Goal: Task Accomplishment & Management: Manage account settings

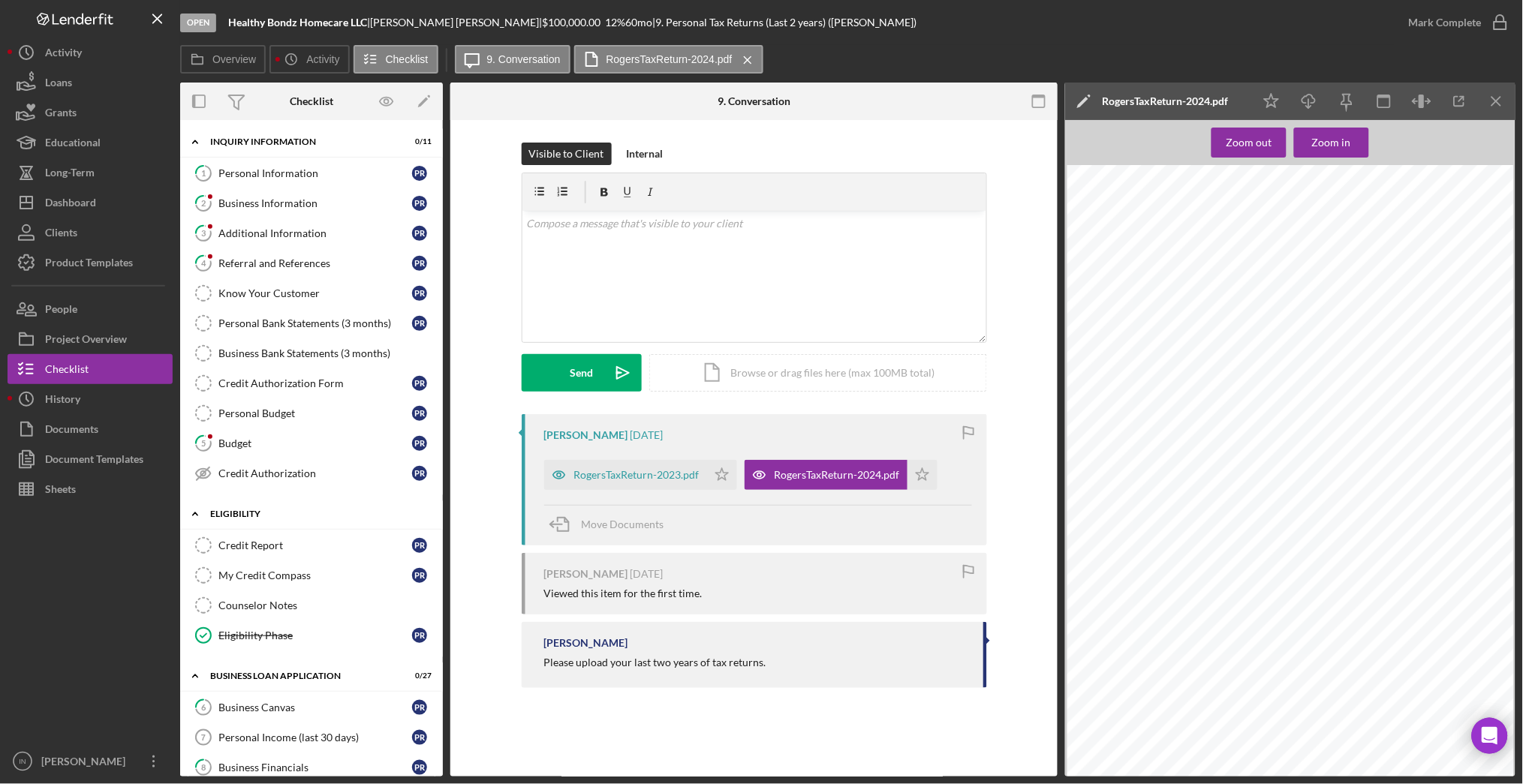
scroll to position [325, 0]
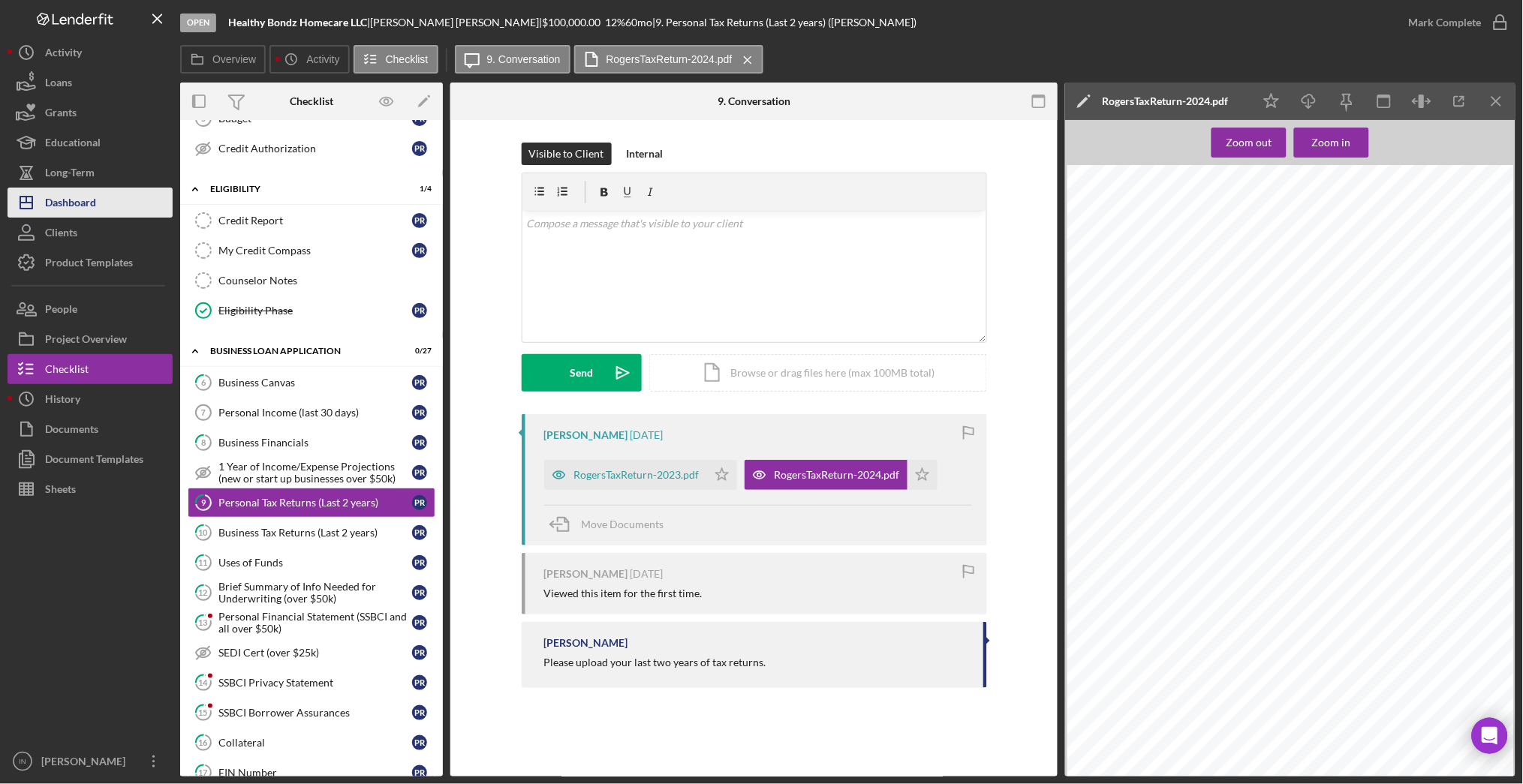
click at [74, 201] on div "Dashboard" at bounding box center [71, 205] width 51 height 34
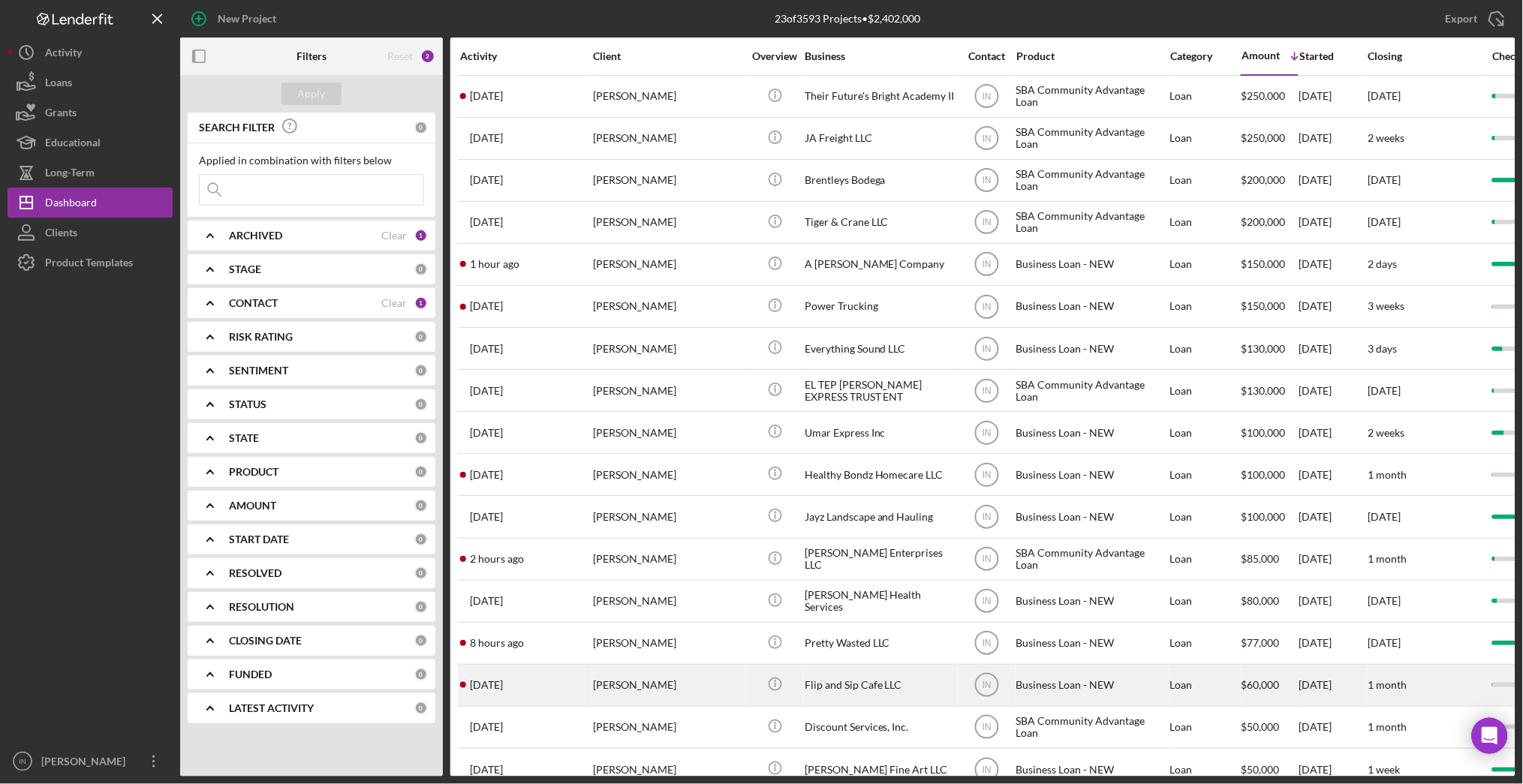
scroll to position [100, 0]
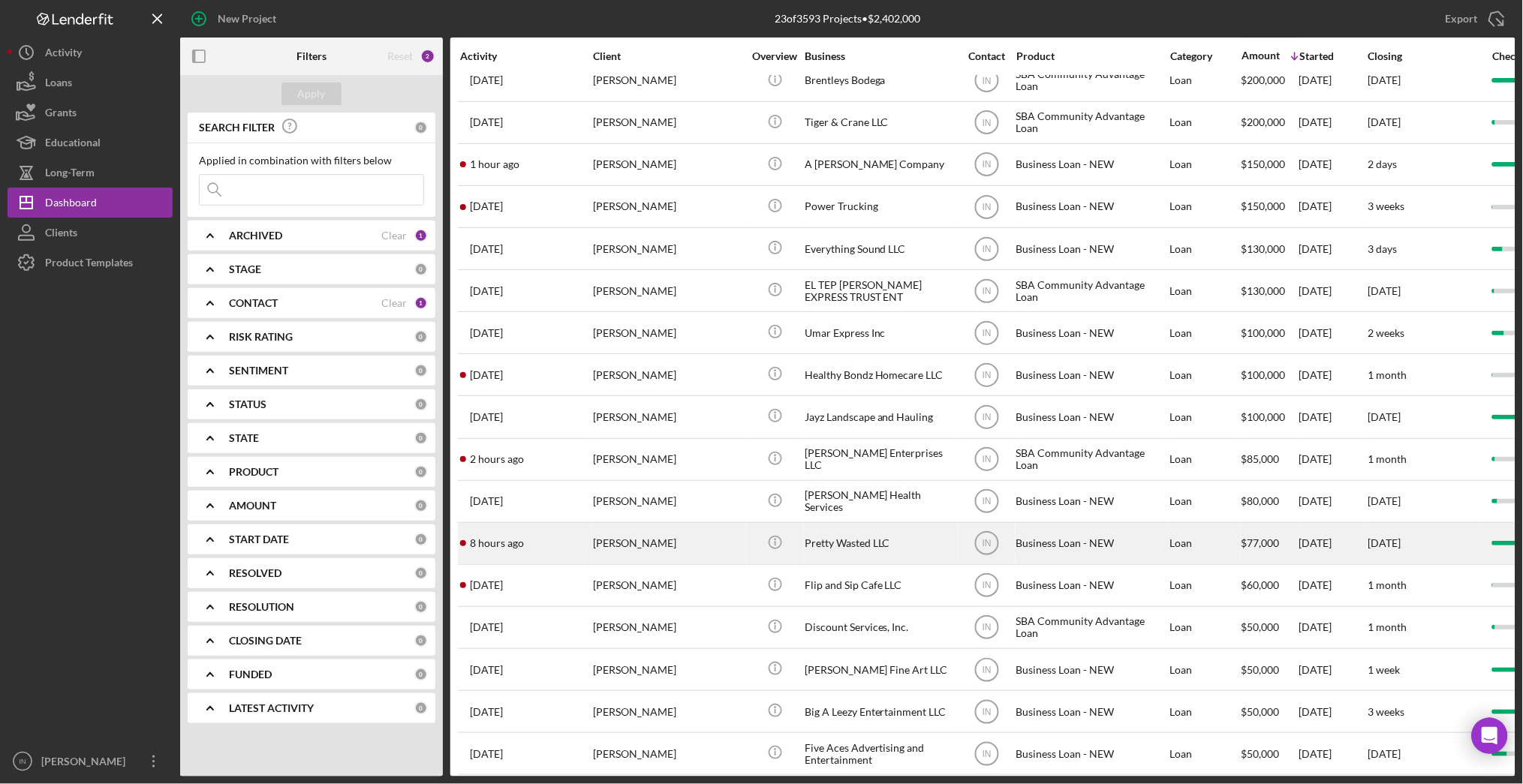
click at [651, 549] on div "[PERSON_NAME]" at bounding box center [668, 543] width 150 height 40
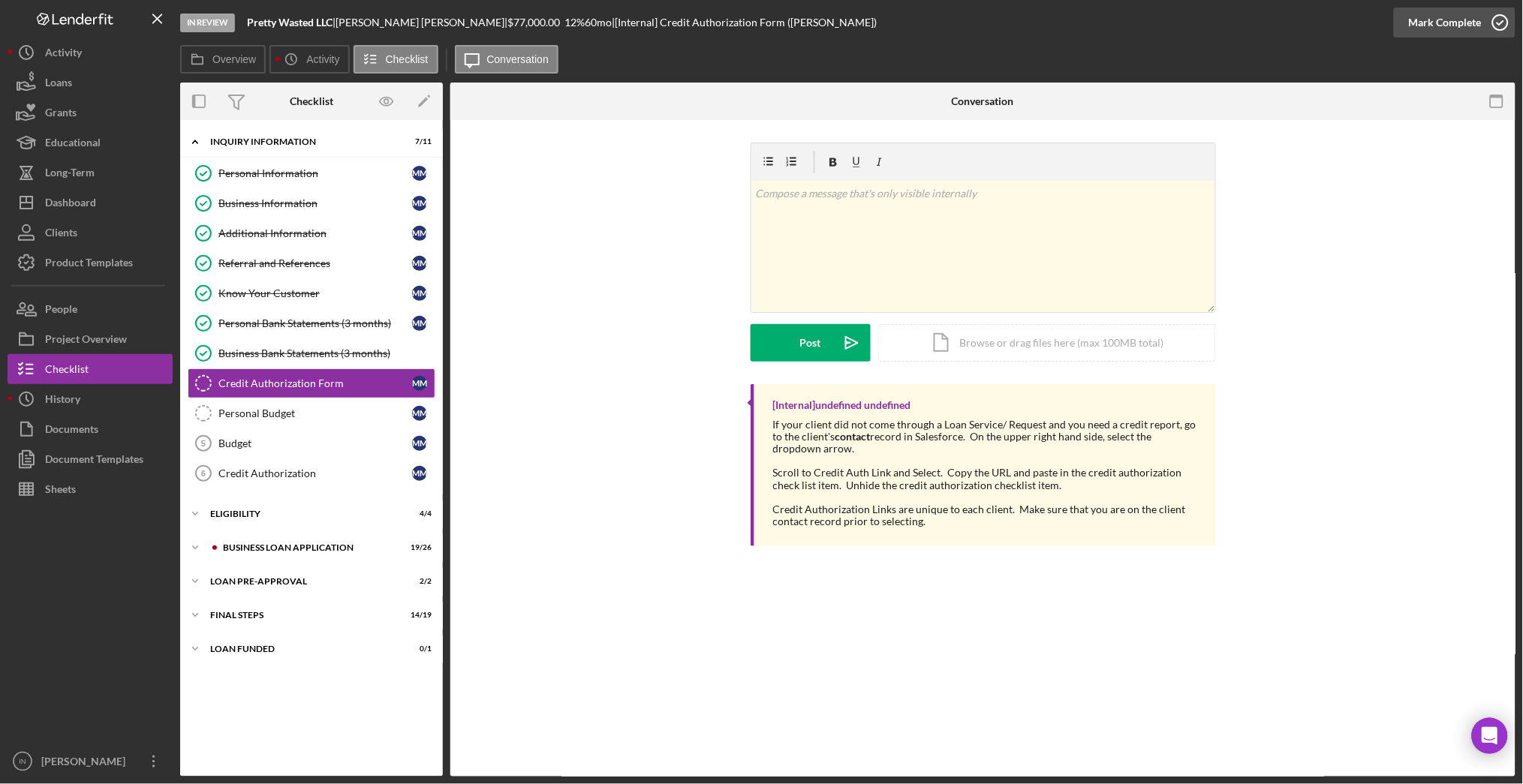
click at [1436, 28] on div "Mark Complete" at bounding box center [1445, 22] width 73 height 30
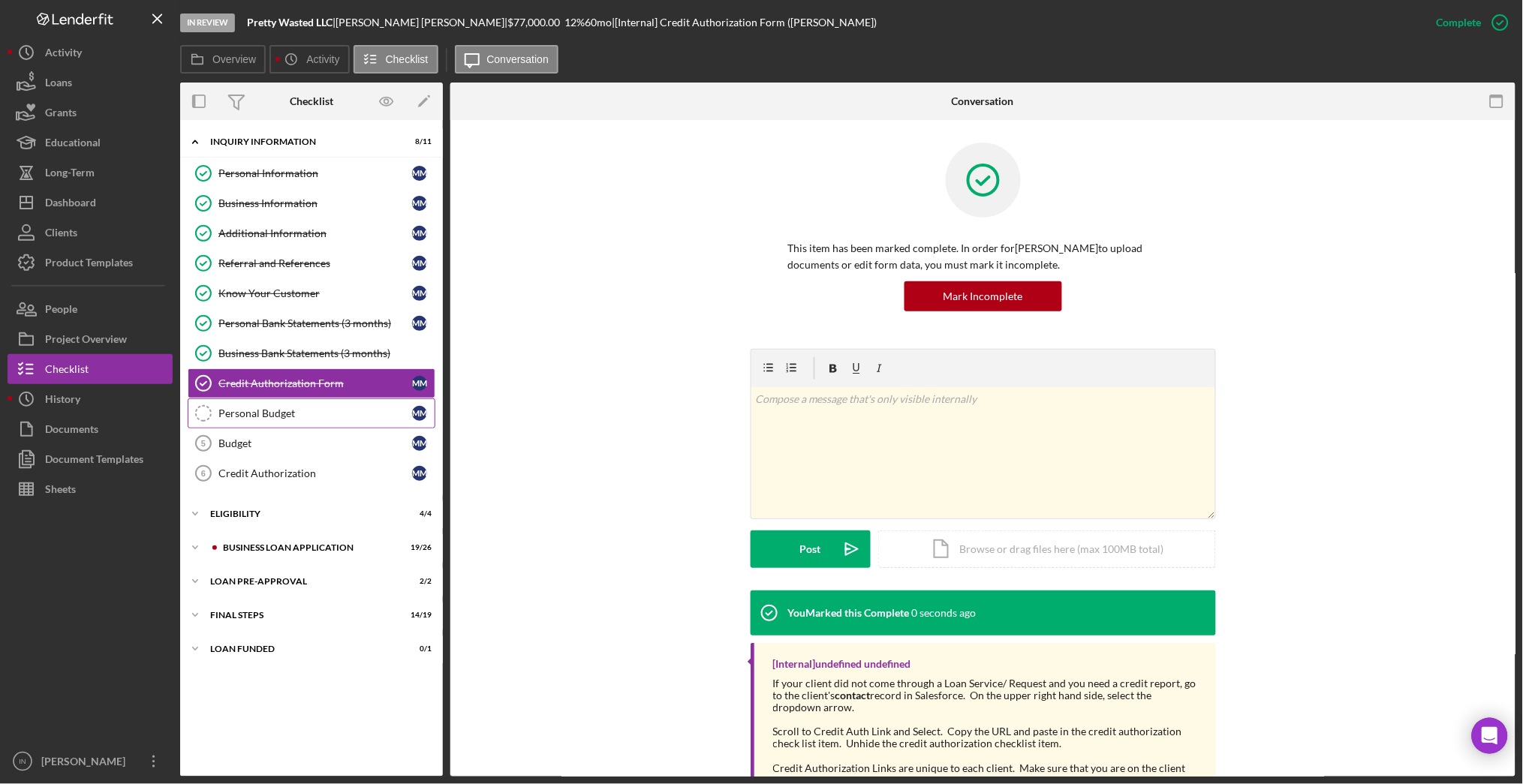
click at [274, 408] on div "Personal Budget" at bounding box center [315, 413] width 194 height 12
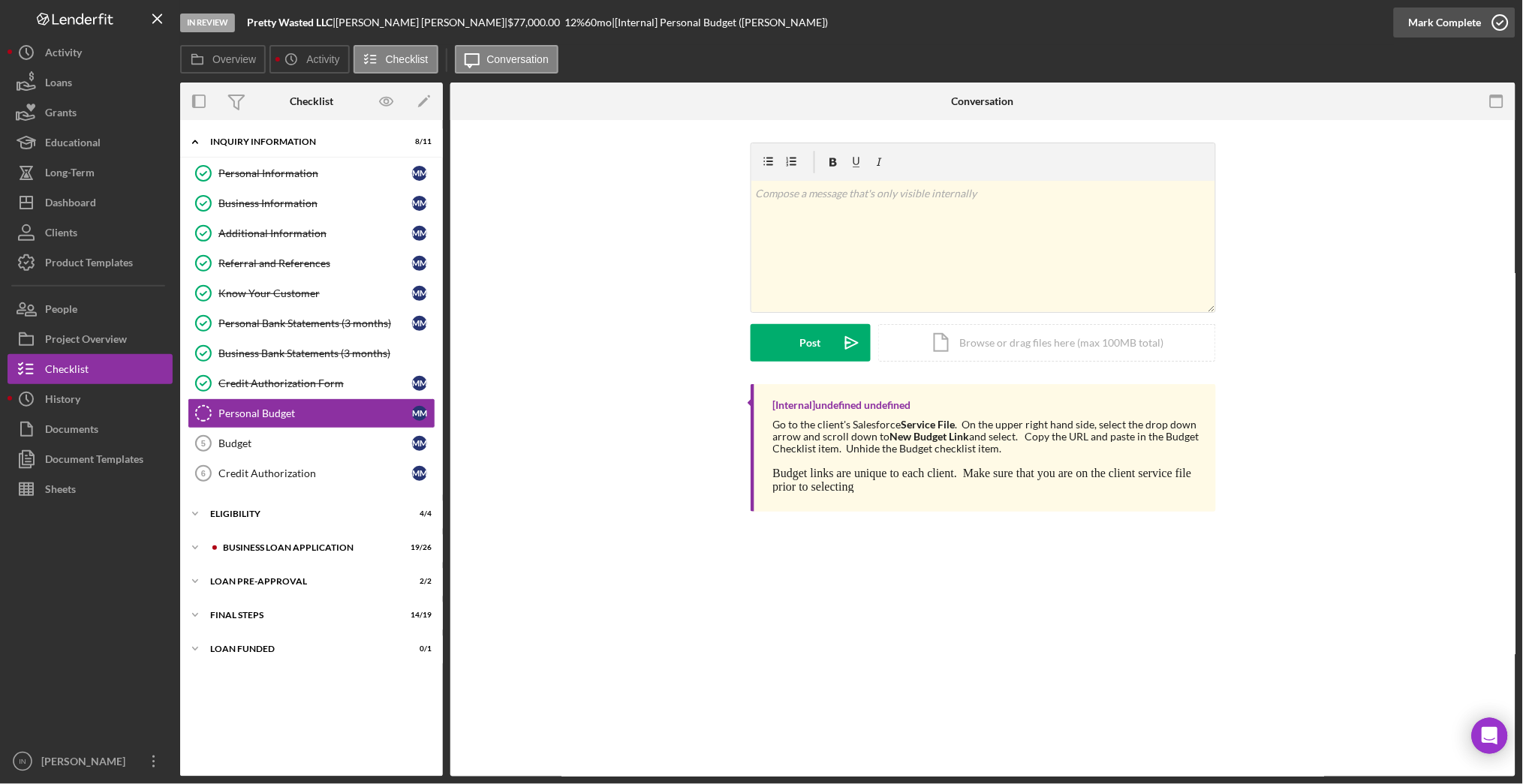
click at [1418, 26] on div "Mark Complete" at bounding box center [1445, 22] width 73 height 30
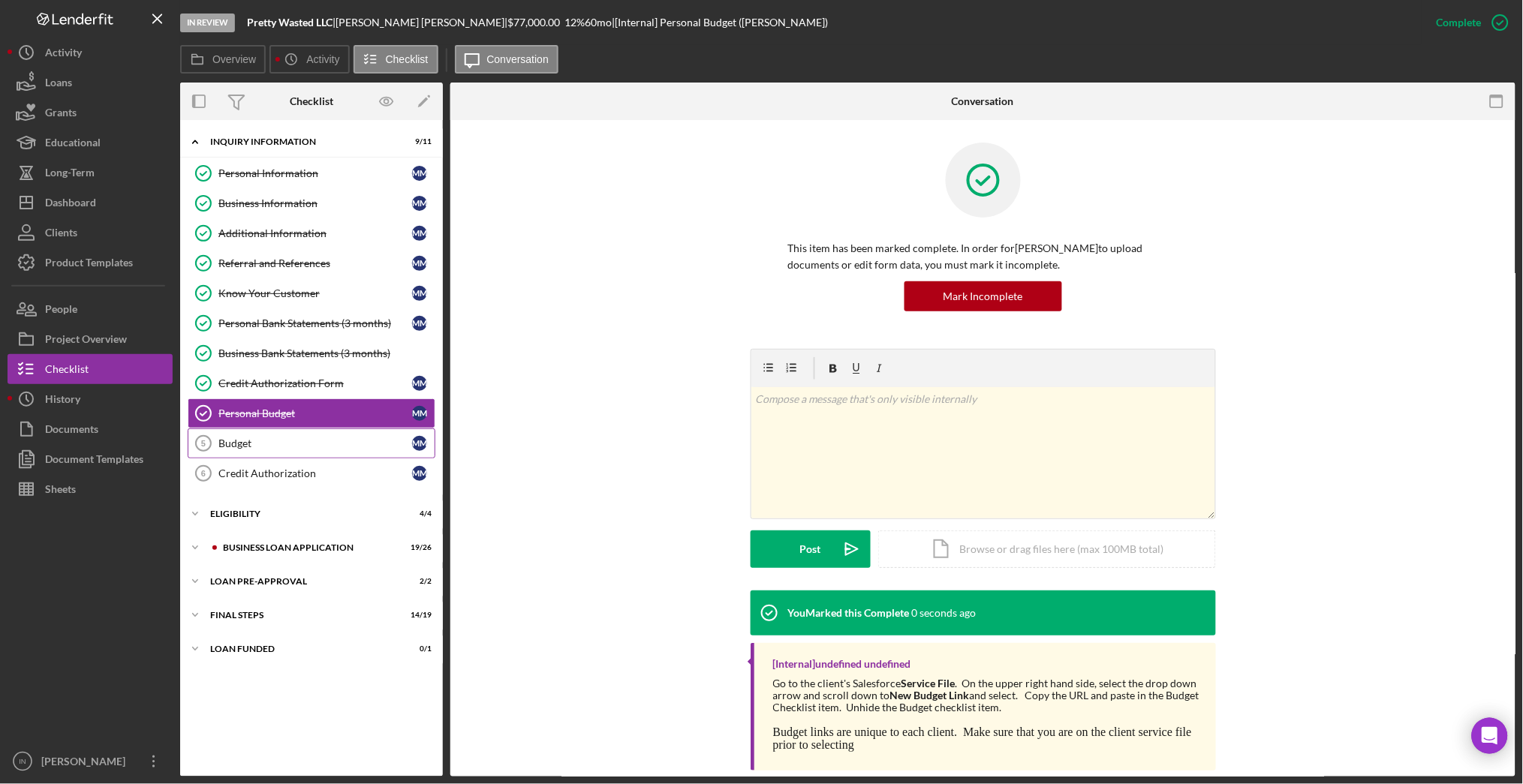
click at [281, 445] on div "Budget" at bounding box center [315, 443] width 194 height 12
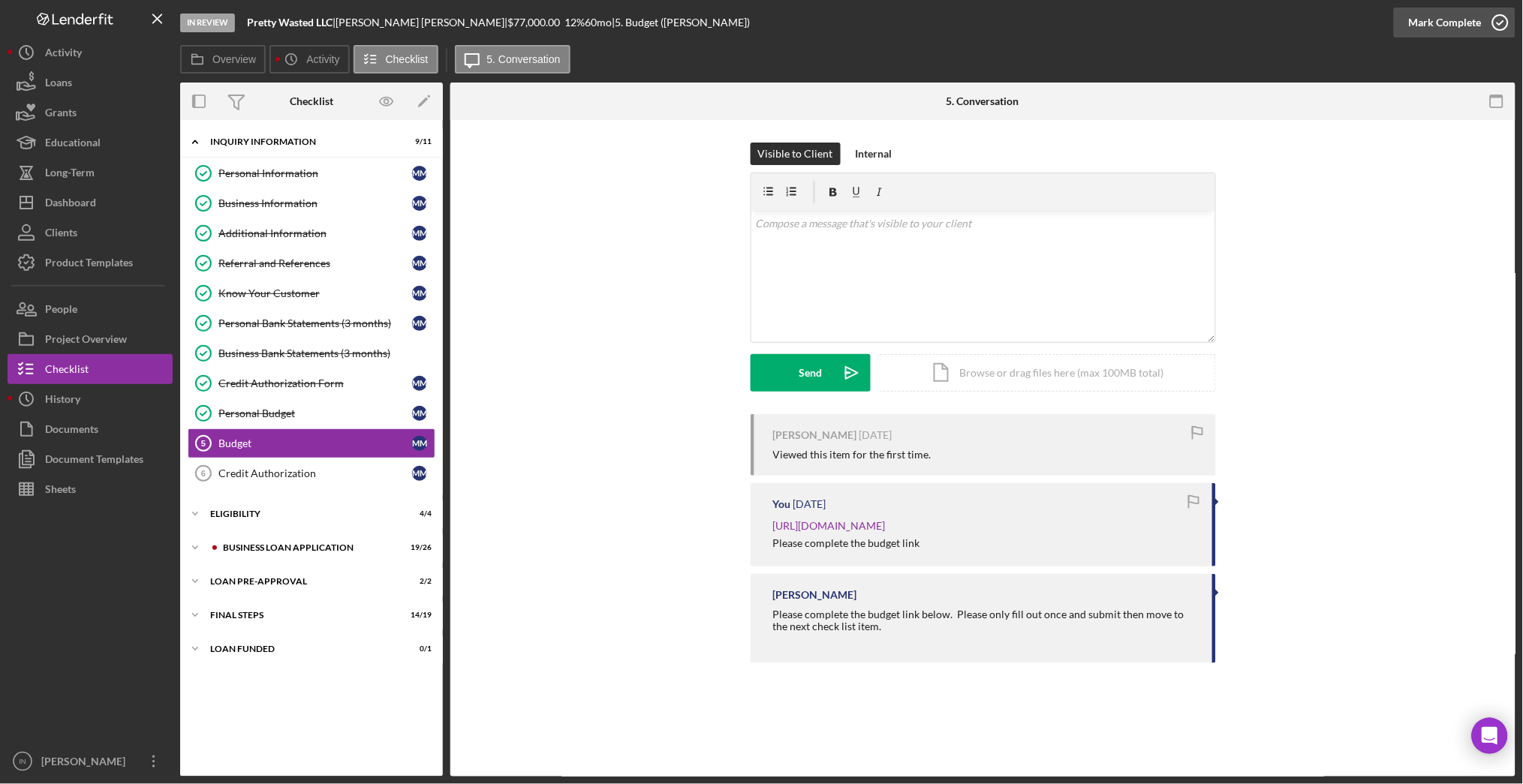
click at [1497, 17] on icon "button" at bounding box center [1501, 22] width 37 height 37
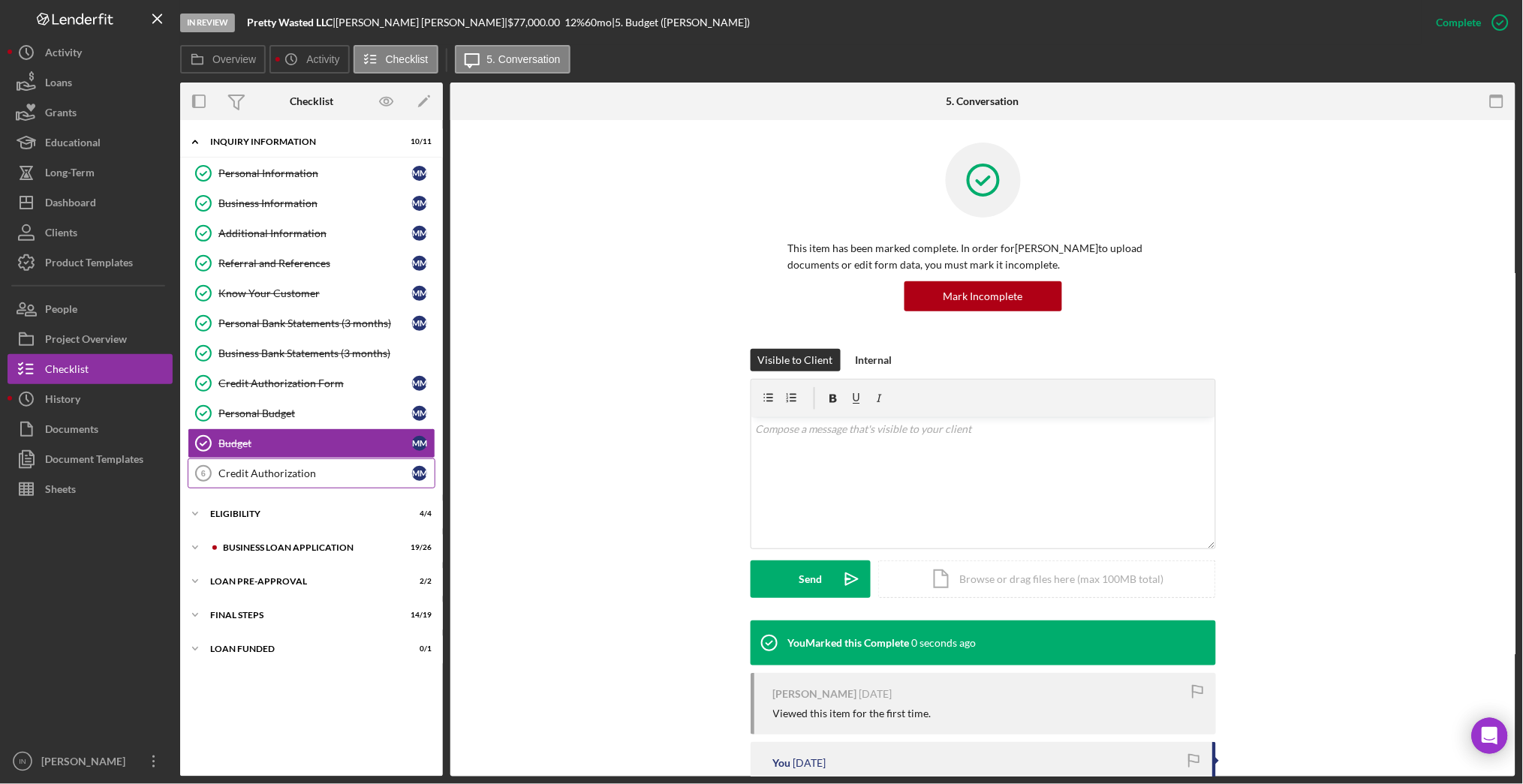
click at [292, 467] on div "Credit Authorization" at bounding box center [315, 473] width 194 height 12
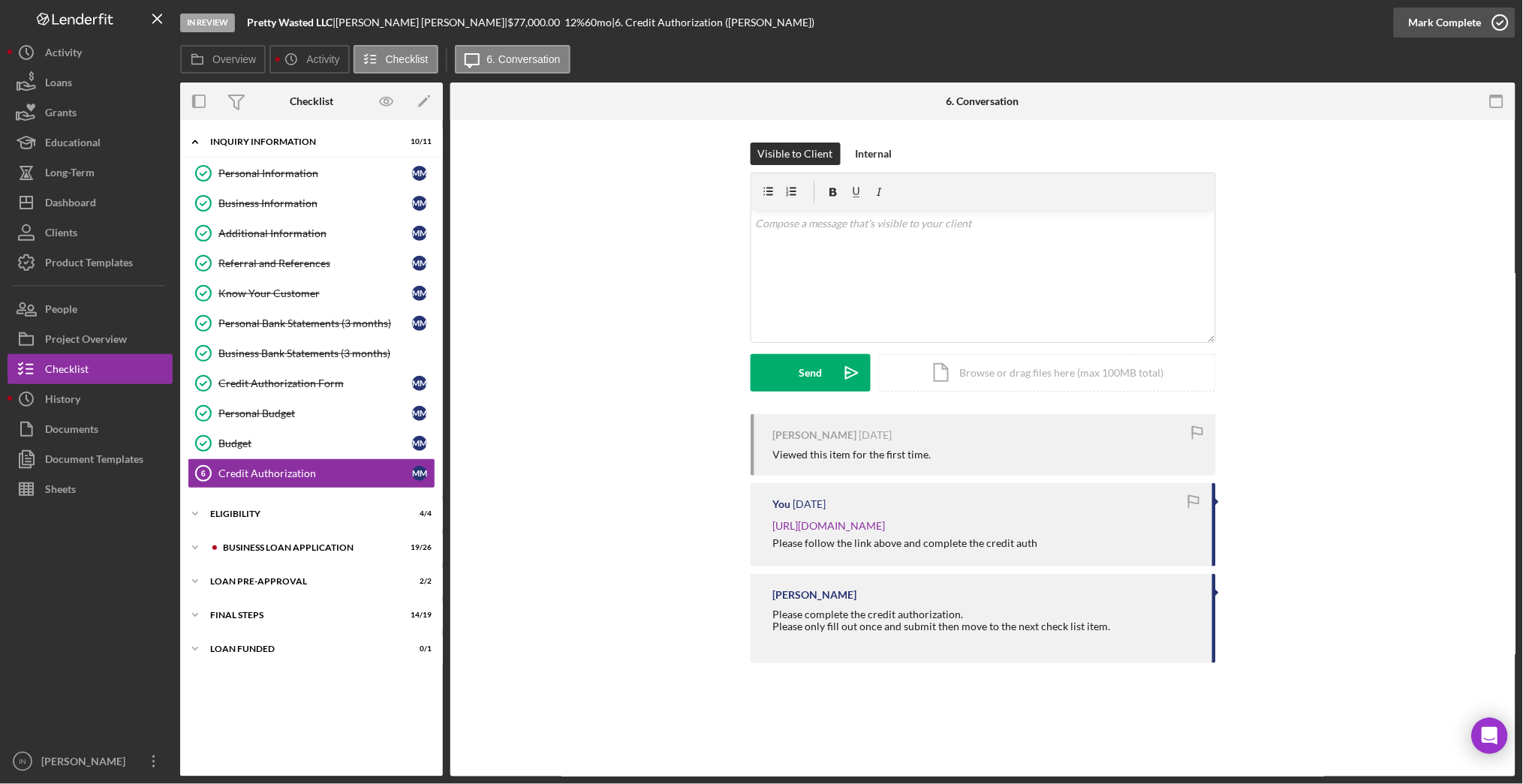
click at [1498, 15] on icon "button" at bounding box center [1501, 22] width 37 height 37
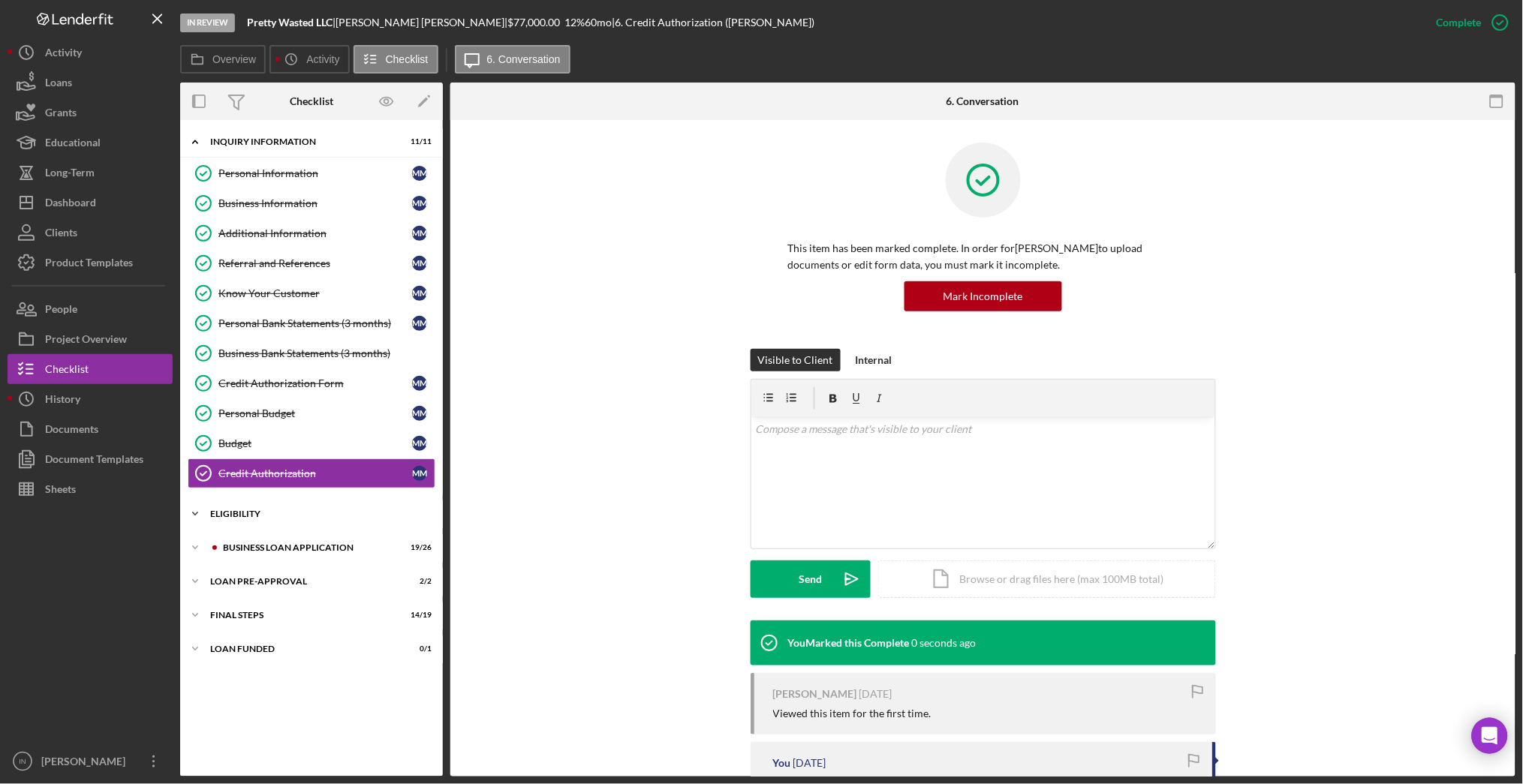
click at [253, 510] on div "Icon/Expander ELIGIBILITY 4 / 4" at bounding box center [311, 514] width 263 height 30
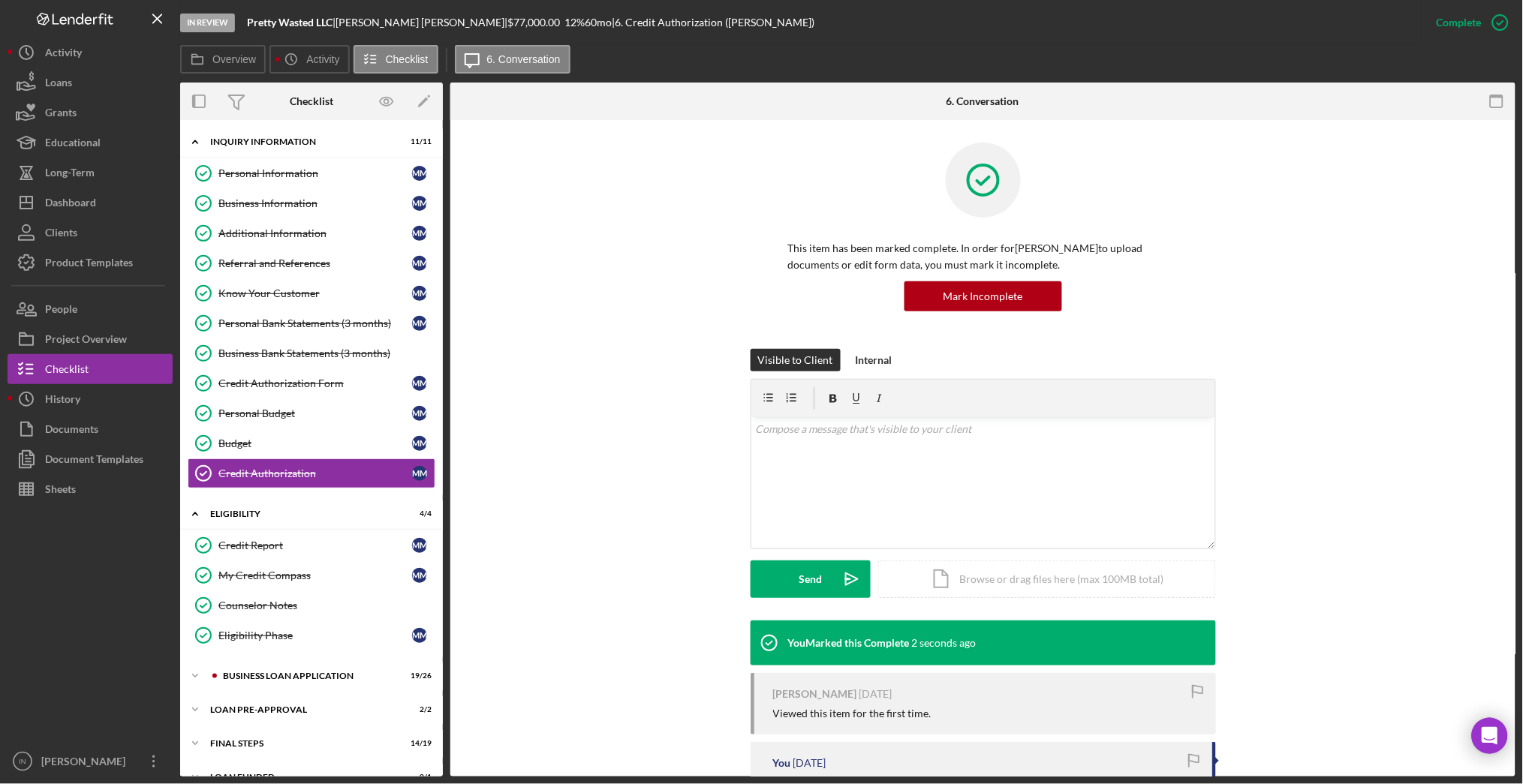
scroll to position [25, 0]
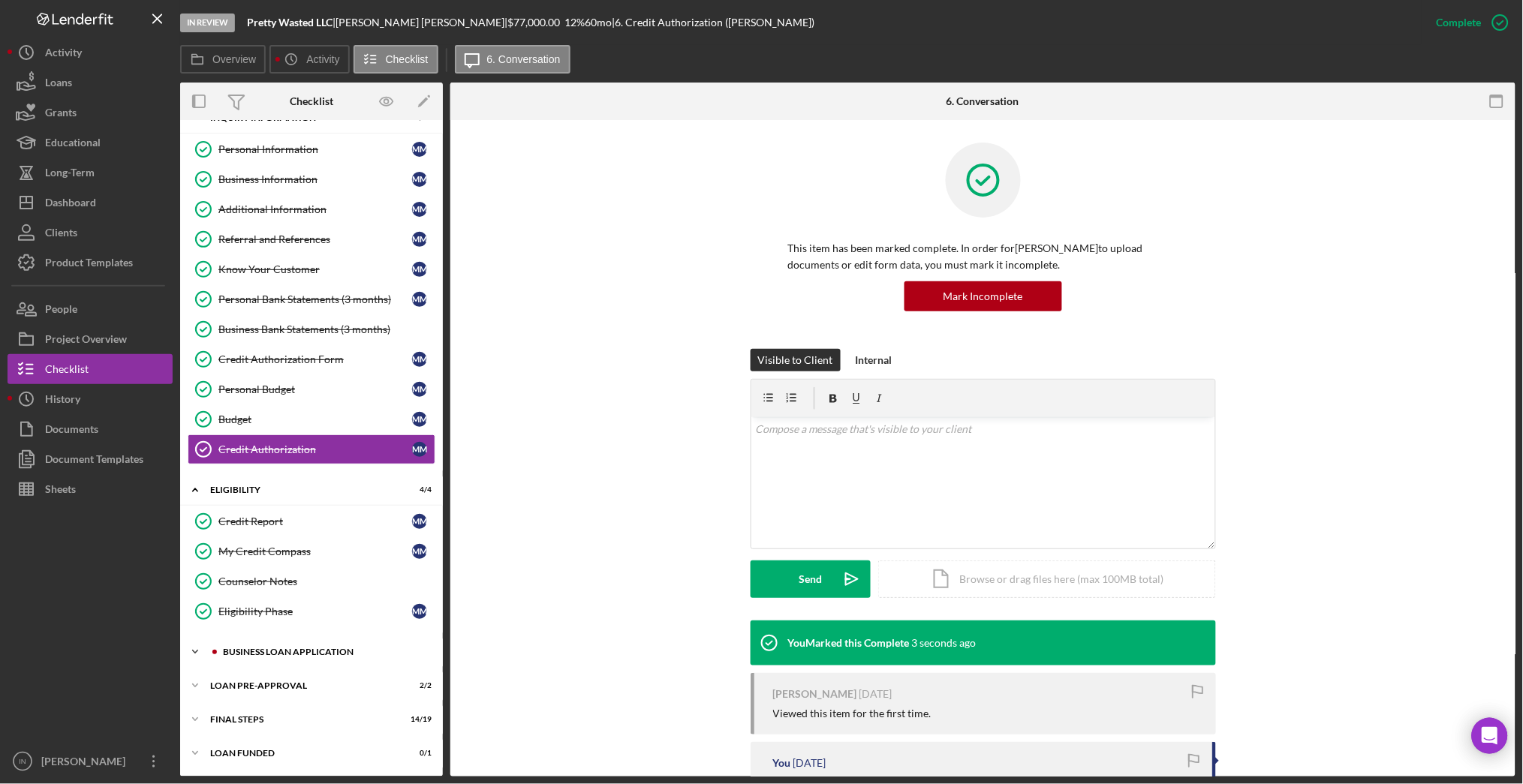
click at [239, 648] on div "BUSINESS LOAN APPLICATION" at bounding box center [324, 652] width 202 height 9
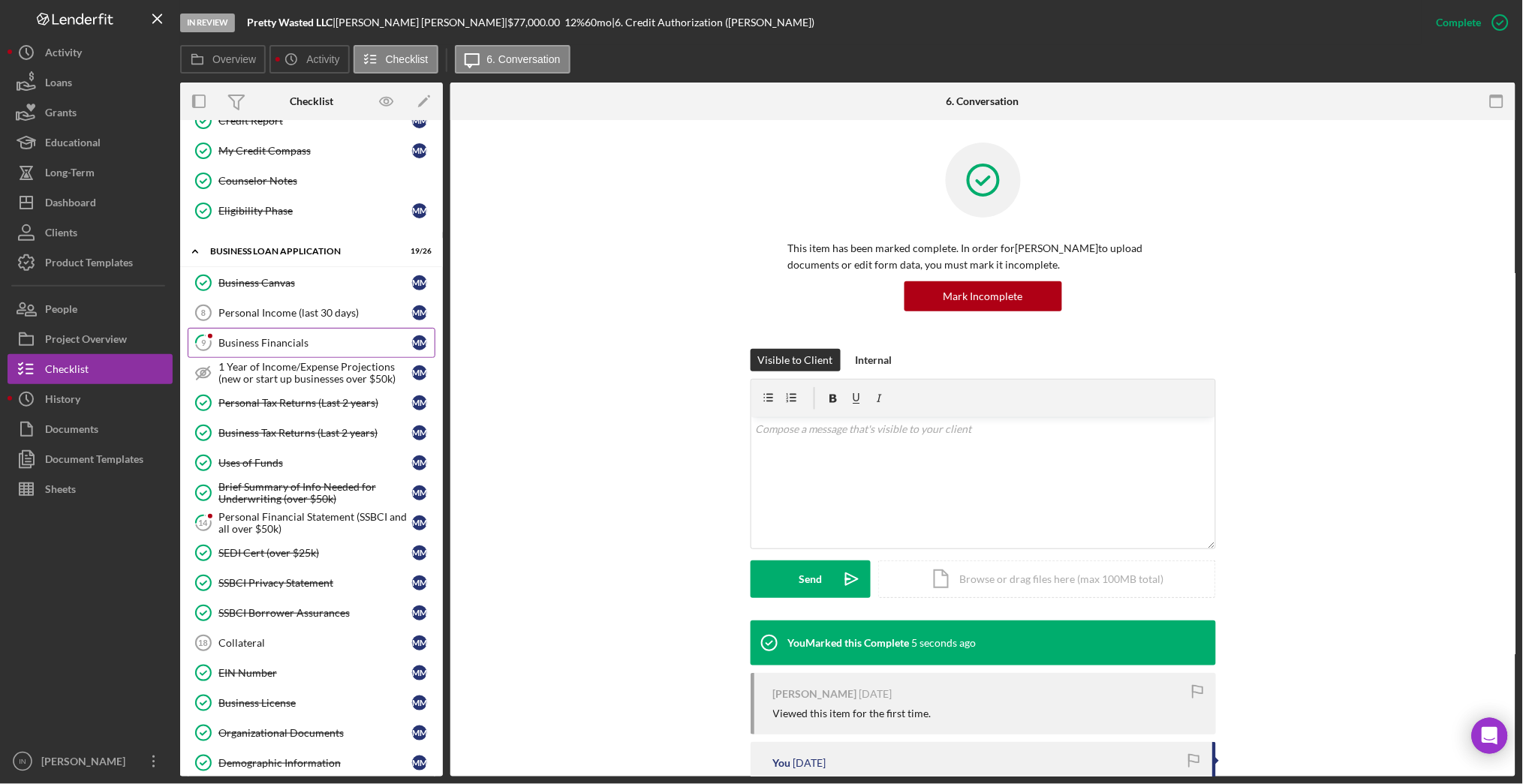
click at [282, 345] on div "Business Financials" at bounding box center [315, 342] width 194 height 12
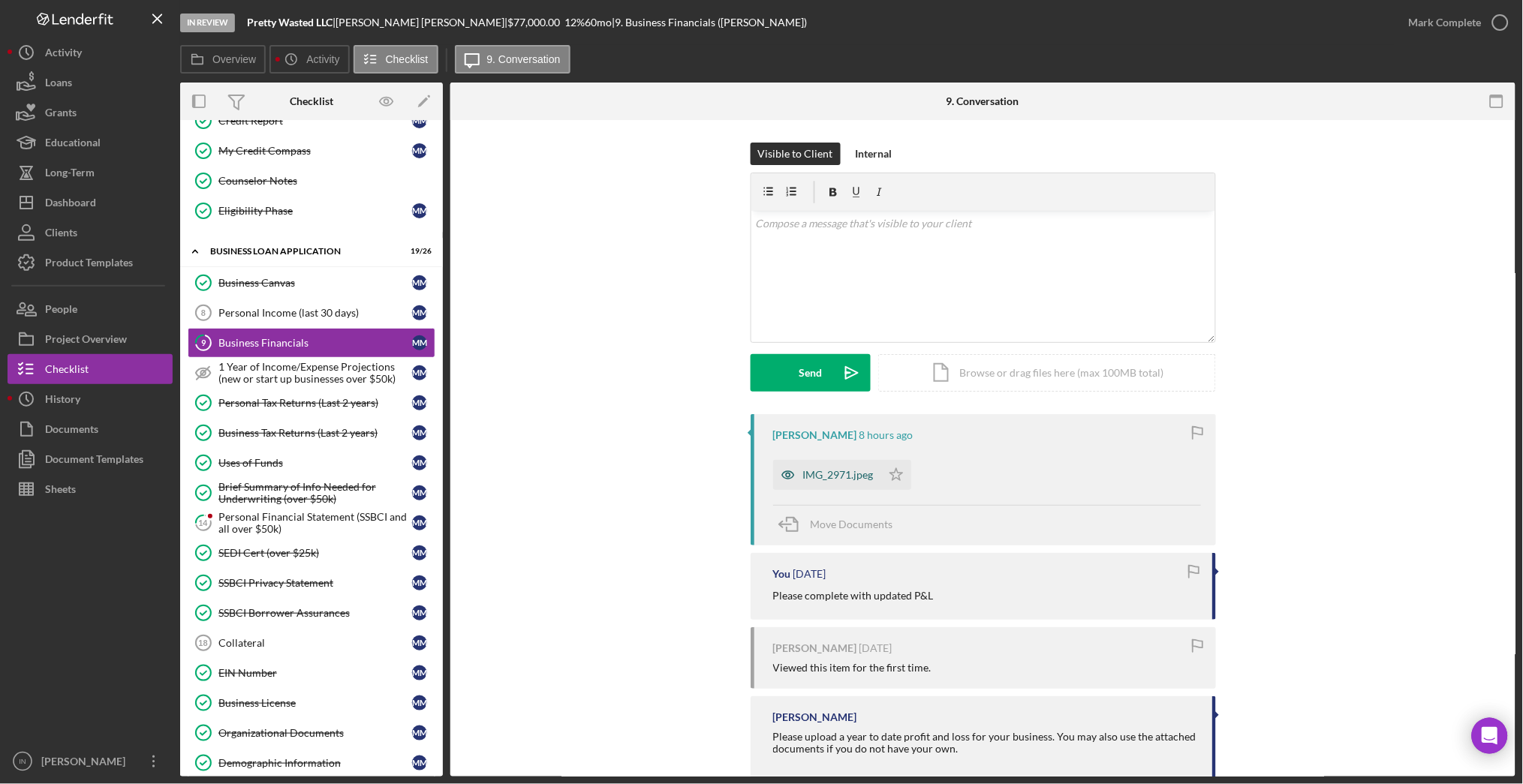
click at [825, 473] on div "IMG_2971.jpeg" at bounding box center [838, 474] width 71 height 12
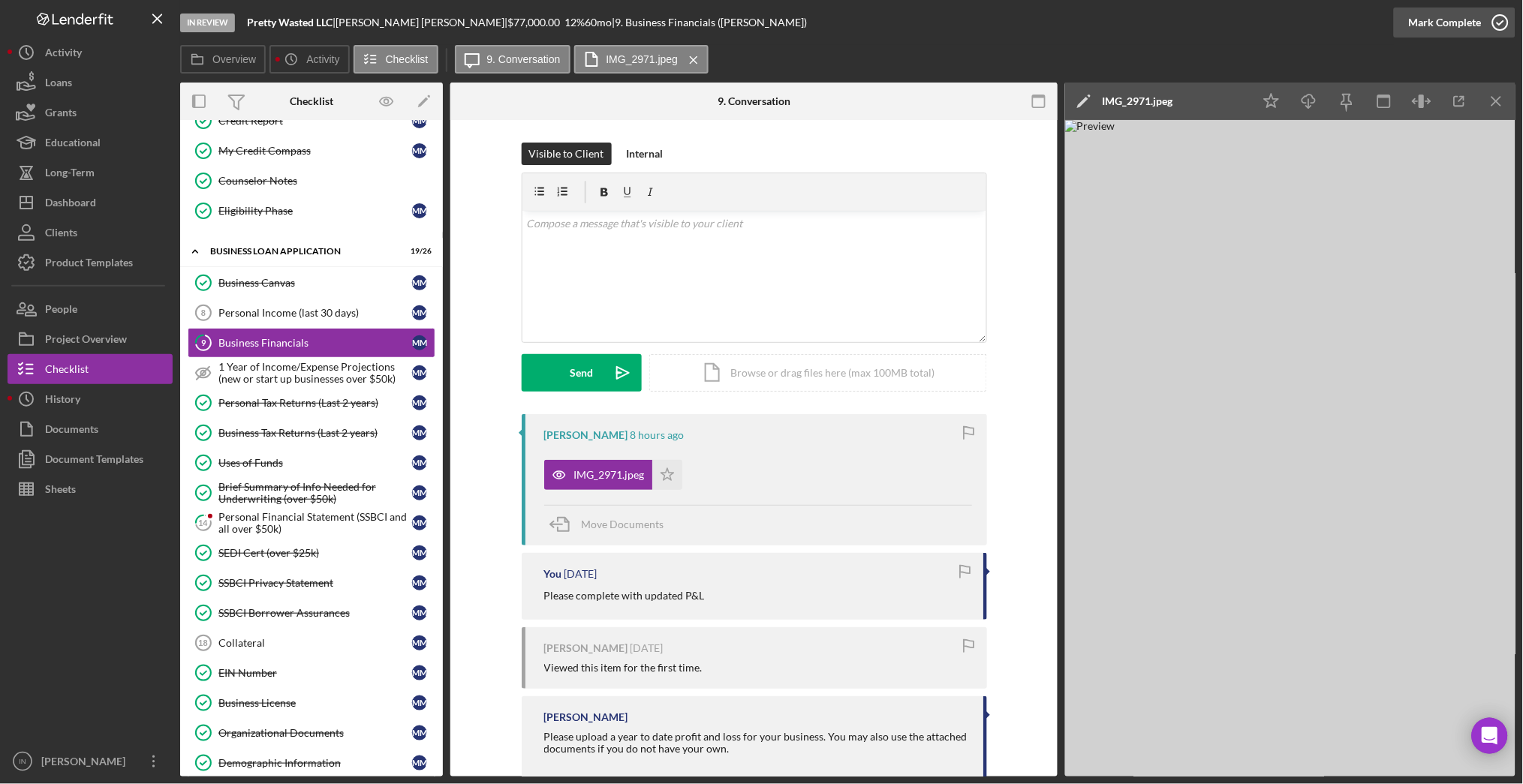
click at [1497, 23] on polyline "button" at bounding box center [1501, 22] width 6 height 4
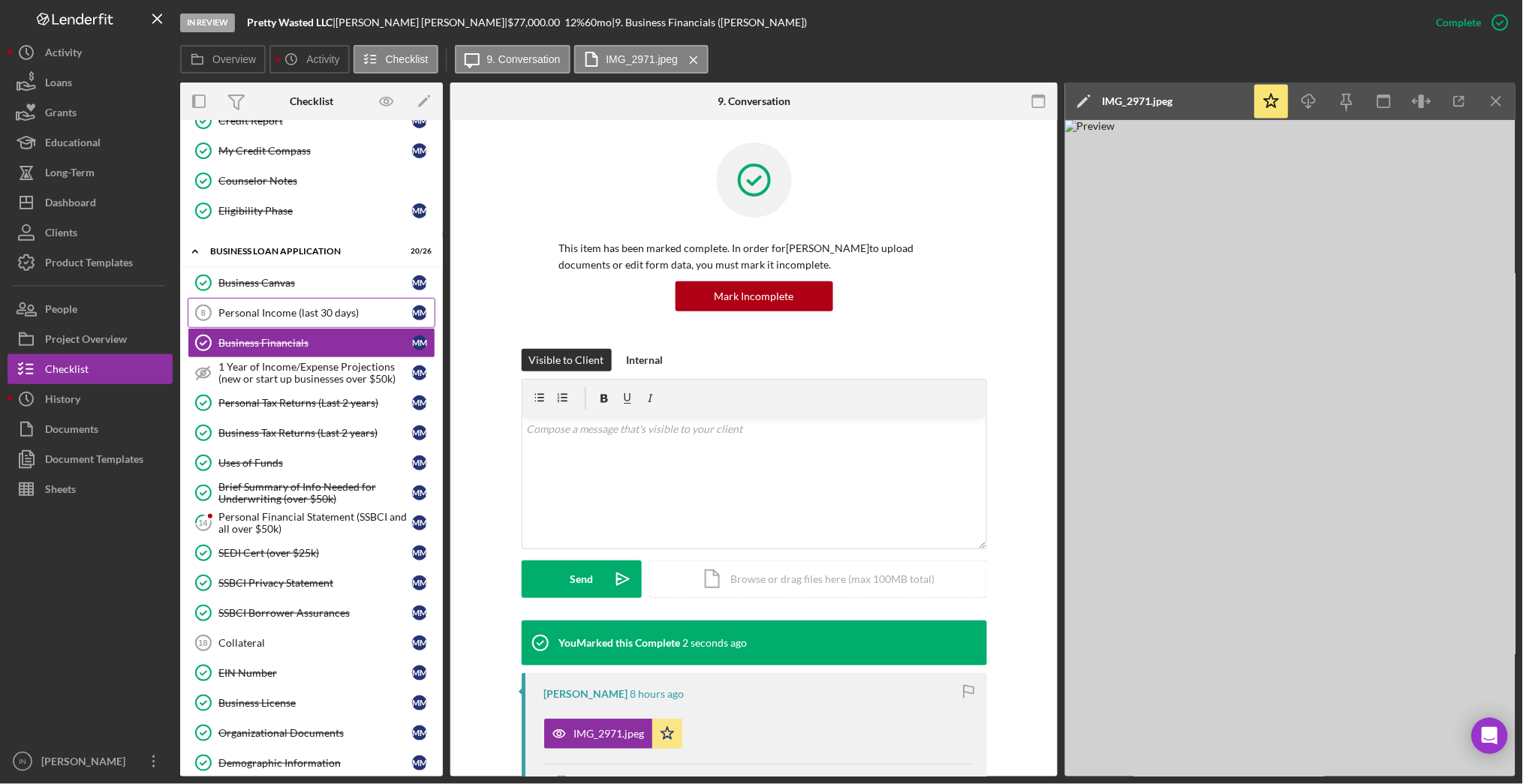
click at [302, 314] on div "Personal Income (last 30 days)" at bounding box center [315, 312] width 194 height 12
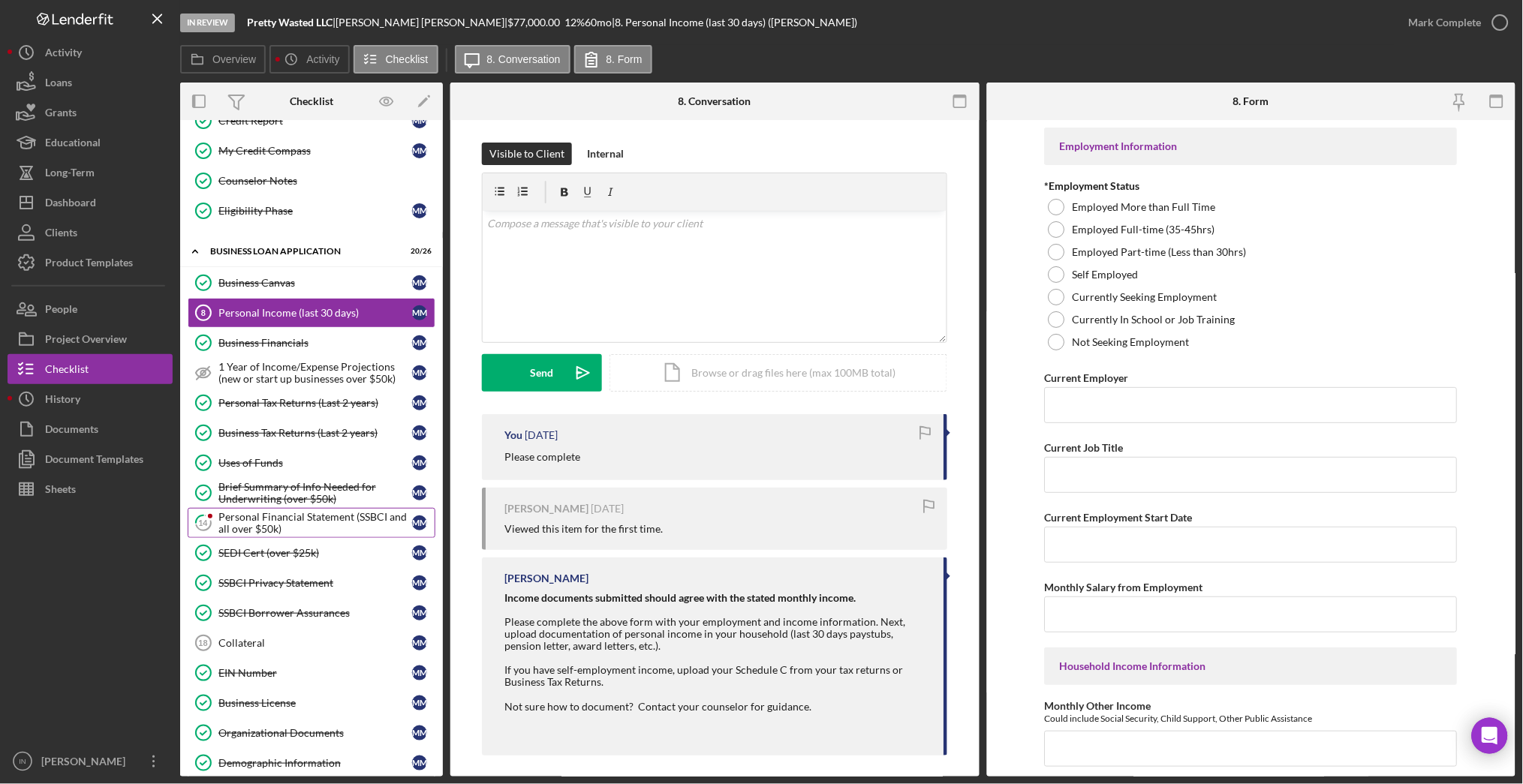
click at [276, 532] on div "Personal Financial Statement (SSBCI and all over $50k)" at bounding box center [315, 523] width 194 height 24
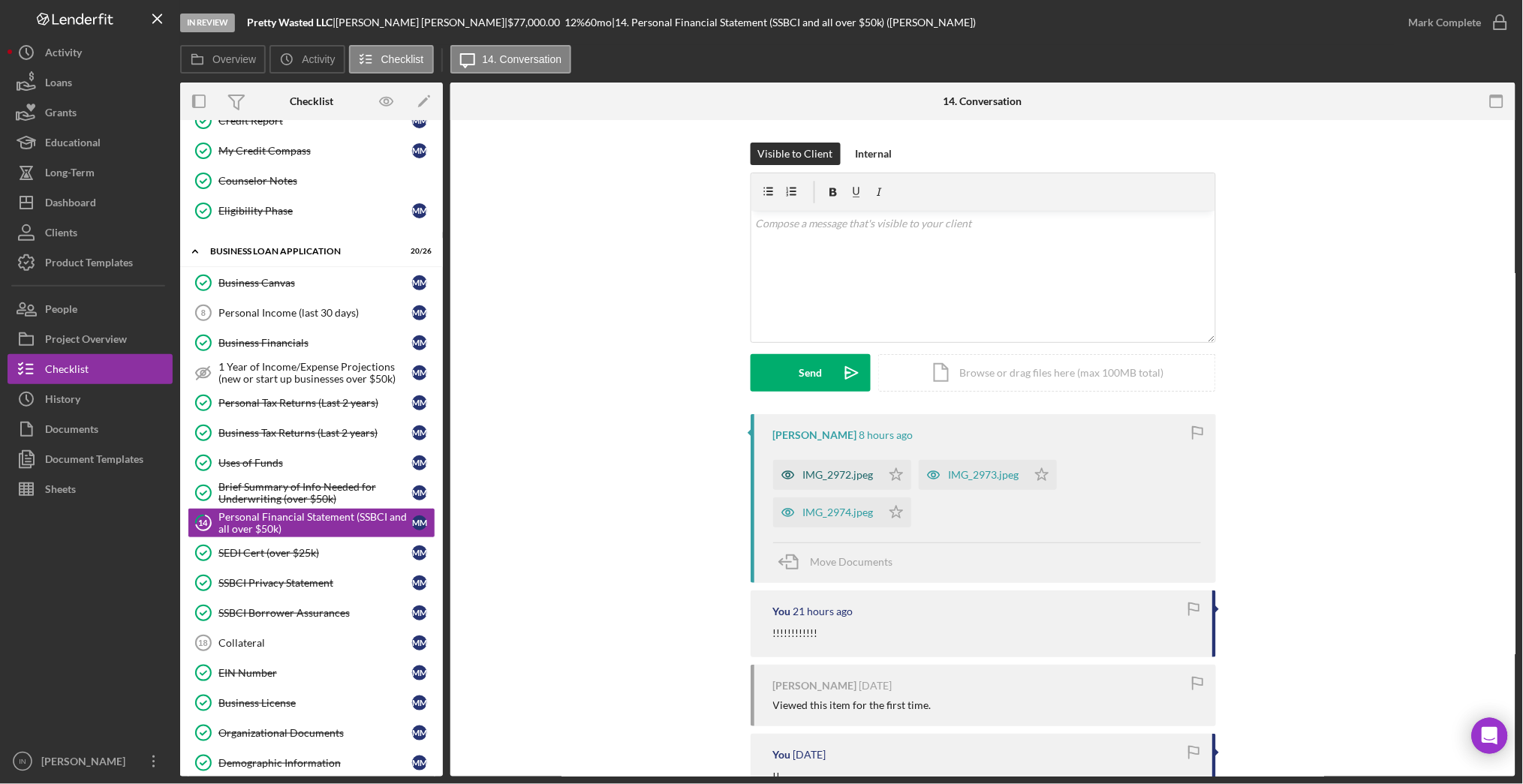
click at [823, 476] on div "IMG_2972.jpeg" at bounding box center [838, 474] width 71 height 12
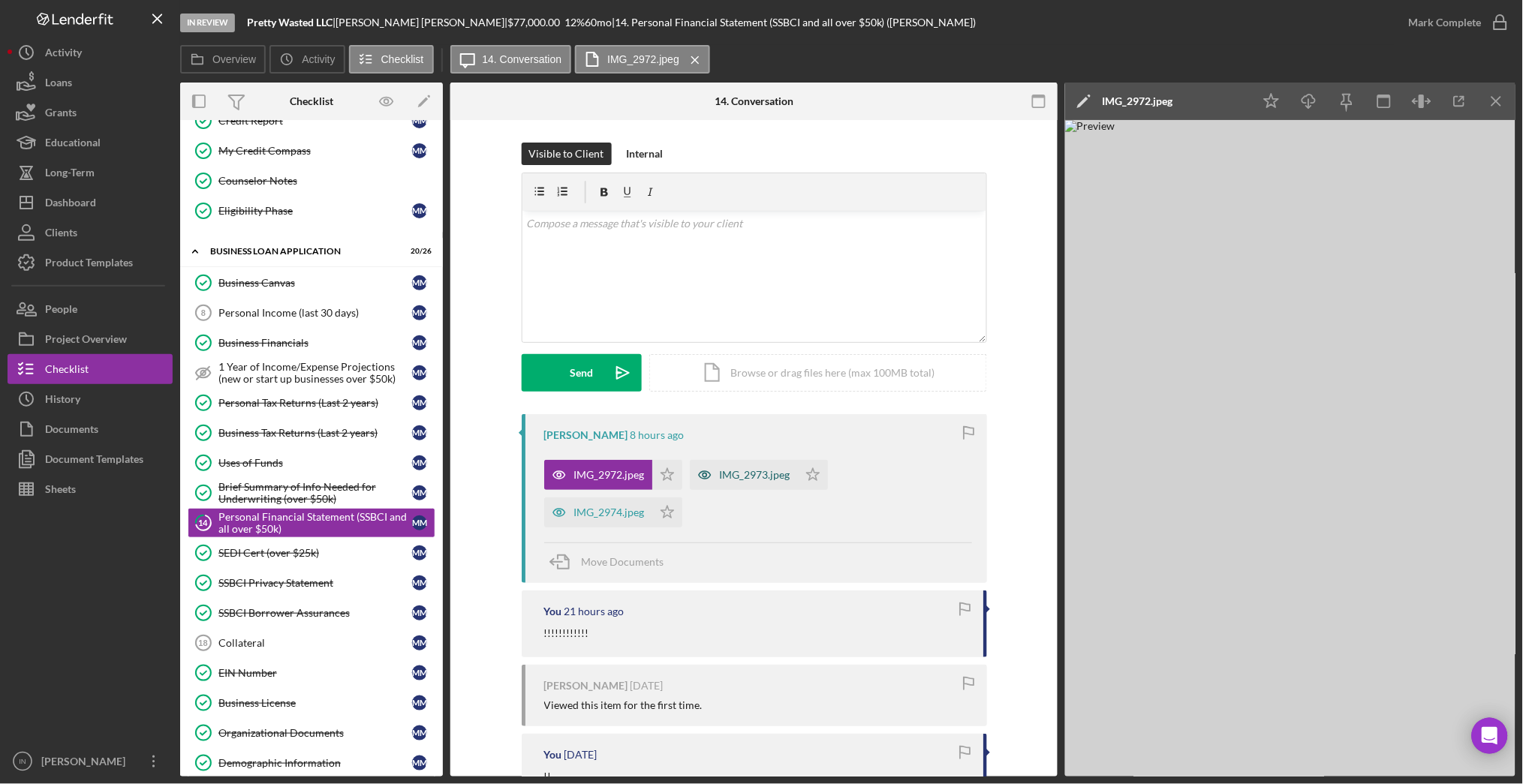
click at [746, 484] on div "IMG_2973.jpeg" at bounding box center [743, 475] width 108 height 30
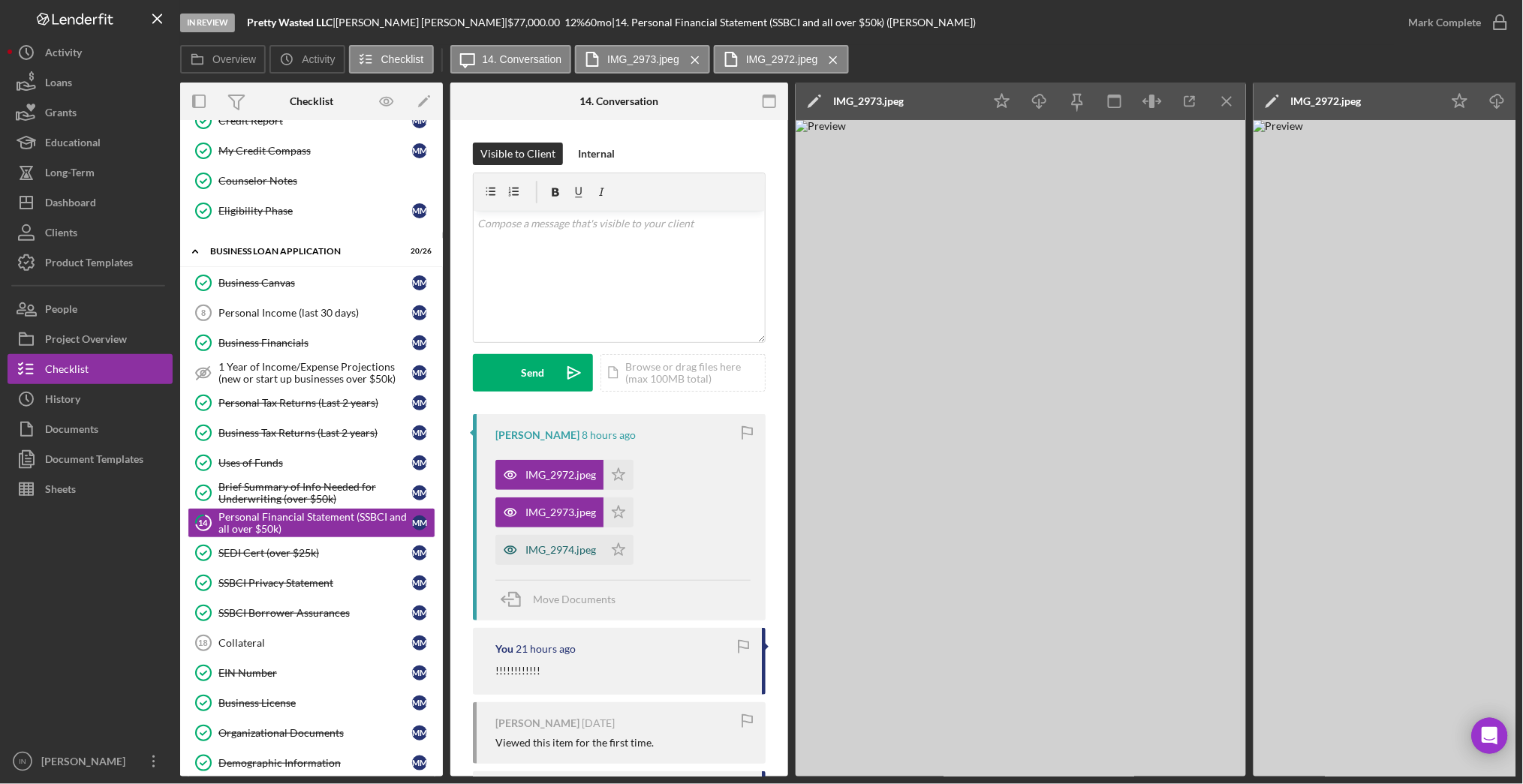
click at [536, 541] on div "IMG_2974.jpeg" at bounding box center [549, 550] width 108 height 30
click at [1049, 98] on icon "Icon/Download" at bounding box center [1040, 101] width 34 height 34
click at [1224, 101] on icon "Icon/Menu Close" at bounding box center [1228, 101] width 34 height 34
click at [1043, 103] on icon "button" at bounding box center [1039, 98] width 12 height 9
click at [1222, 94] on icon "Icon/Menu Close" at bounding box center [1228, 101] width 34 height 34
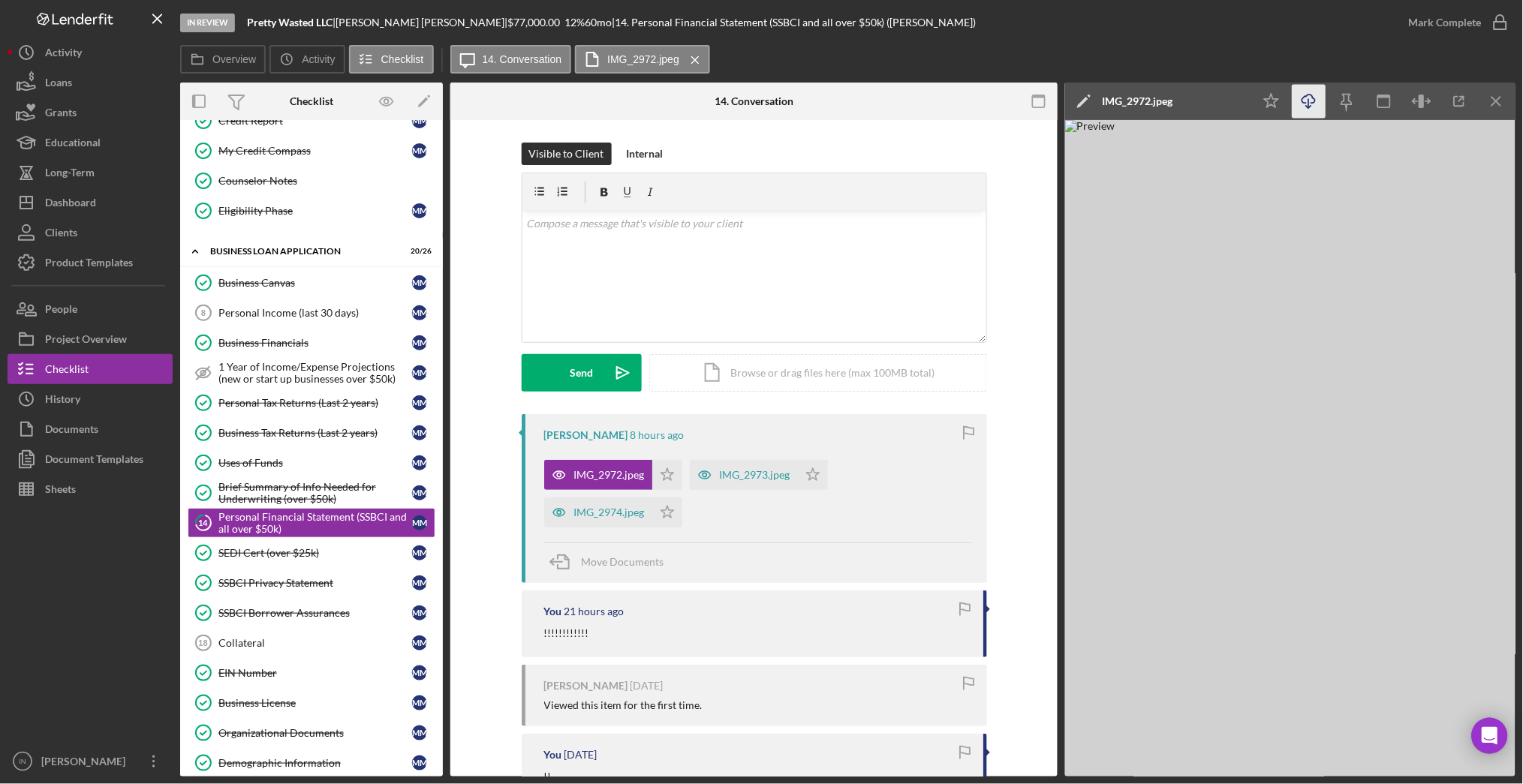
click at [1310, 99] on icon "Icon/Download" at bounding box center [1310, 101] width 34 height 34
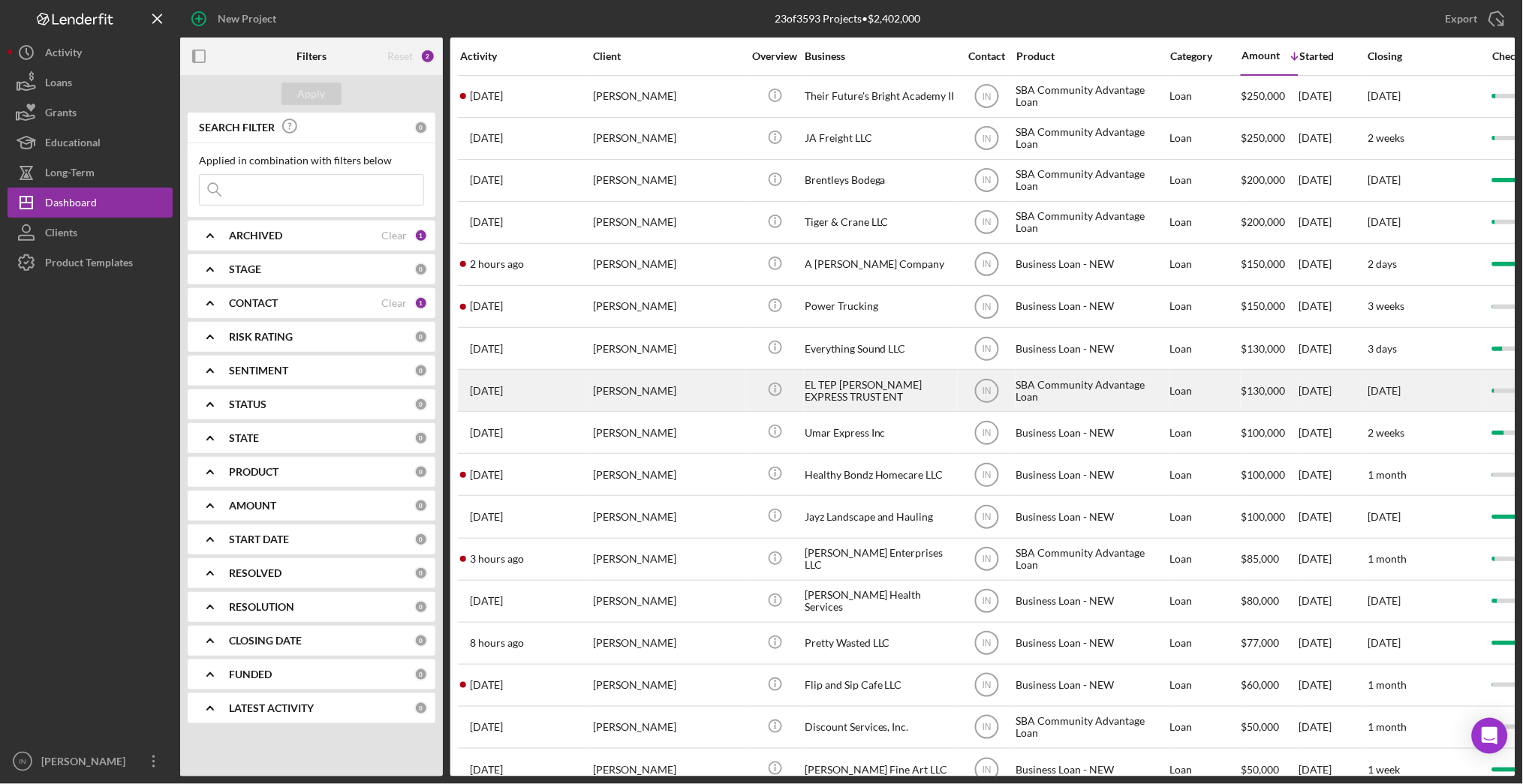
scroll to position [294, 0]
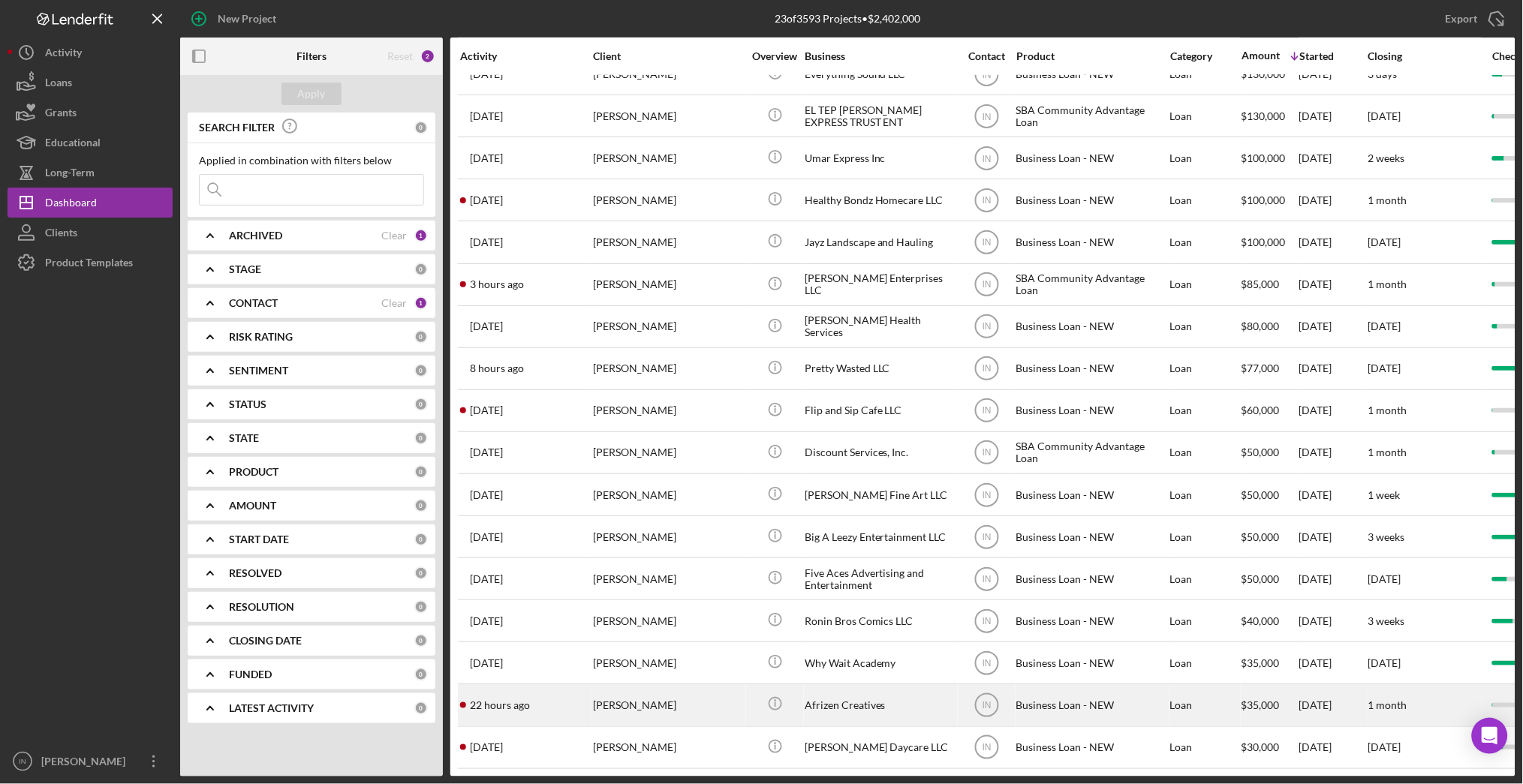
click at [646, 689] on div "[PERSON_NAME]" at bounding box center [668, 704] width 150 height 40
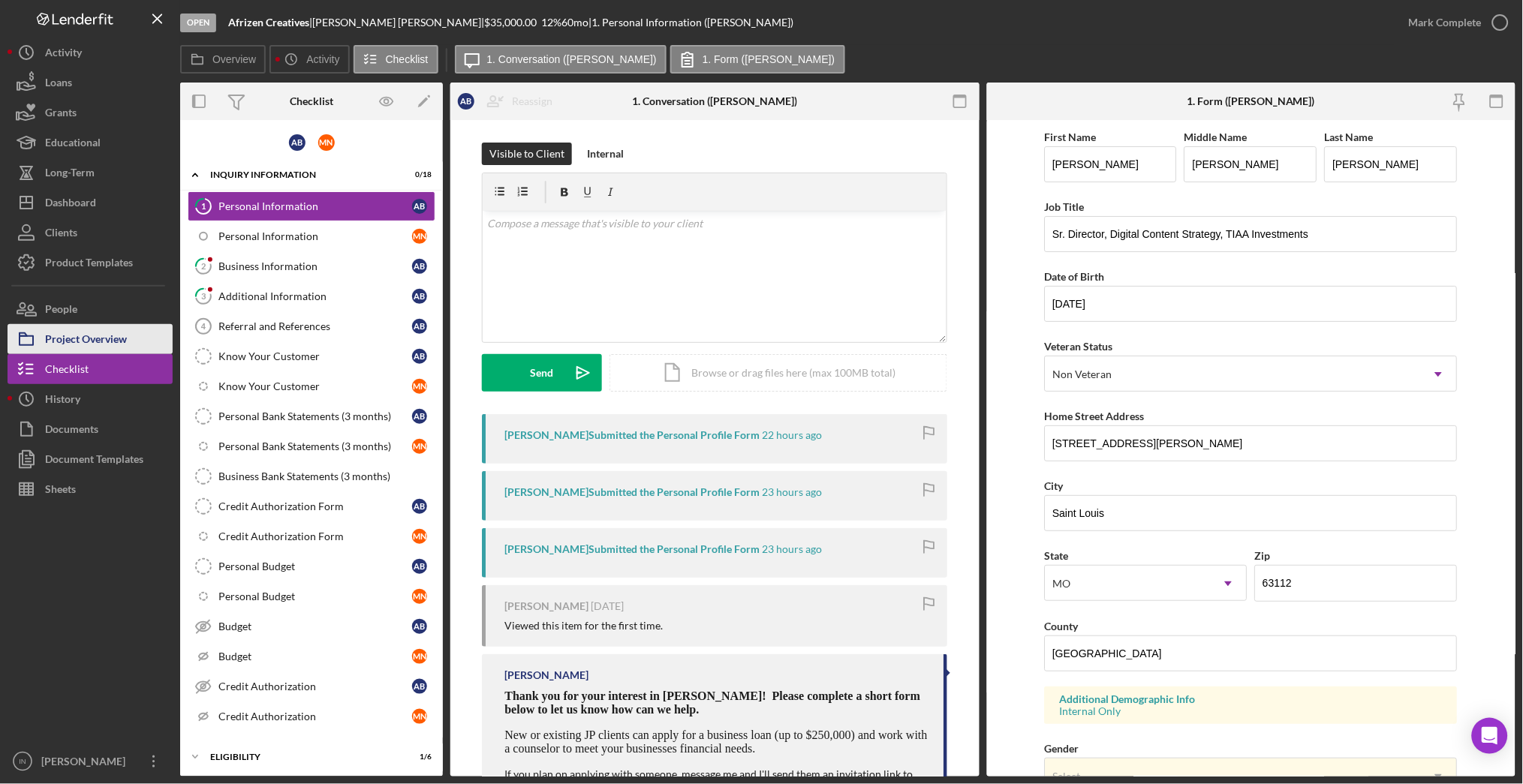
click at [124, 340] on div "Project Overview" at bounding box center [86, 341] width 82 height 34
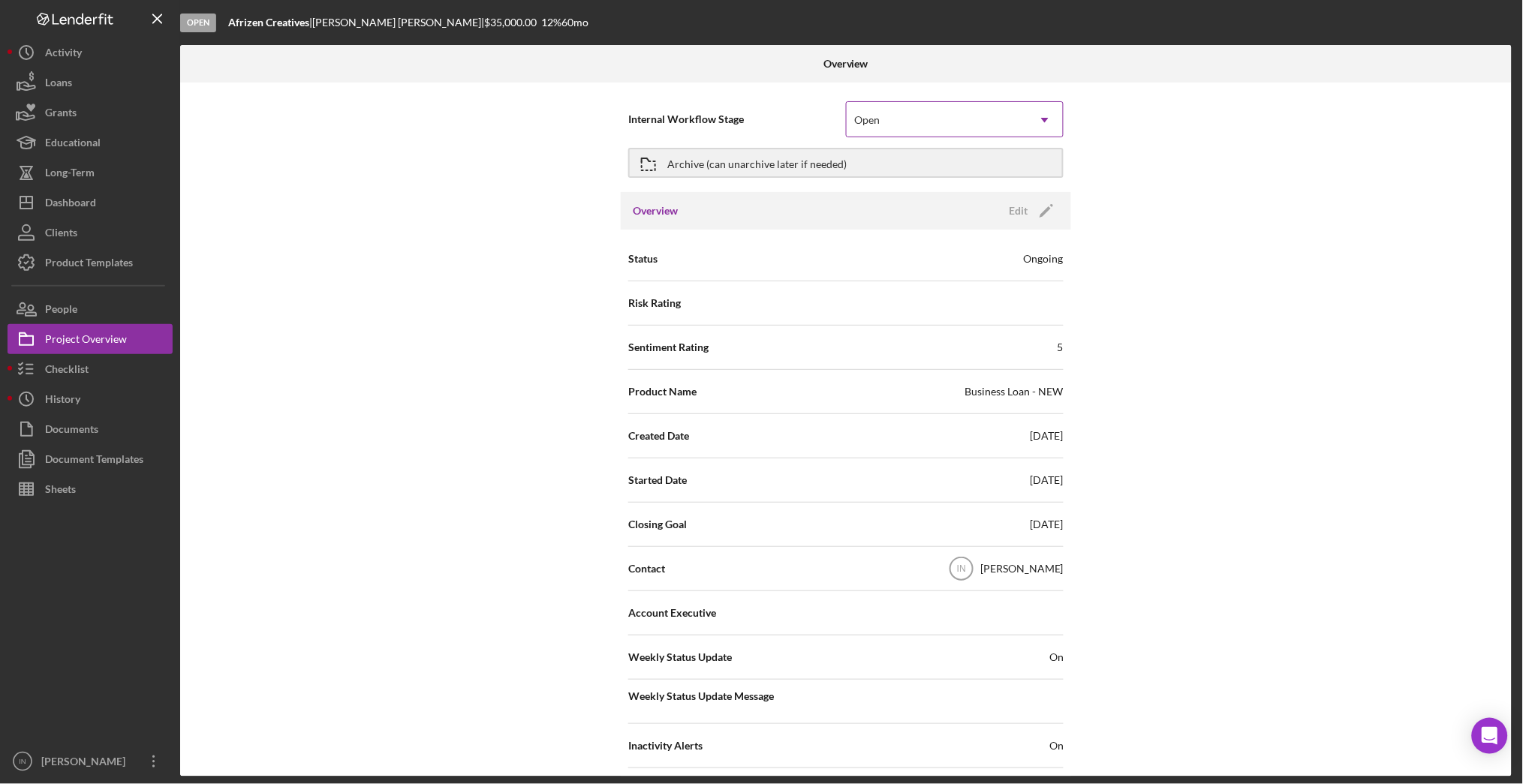
click at [977, 115] on div "Open" at bounding box center [936, 120] width 180 height 35
click at [742, 159] on div "Archive (can unarchive later if needed)" at bounding box center [756, 163] width 179 height 27
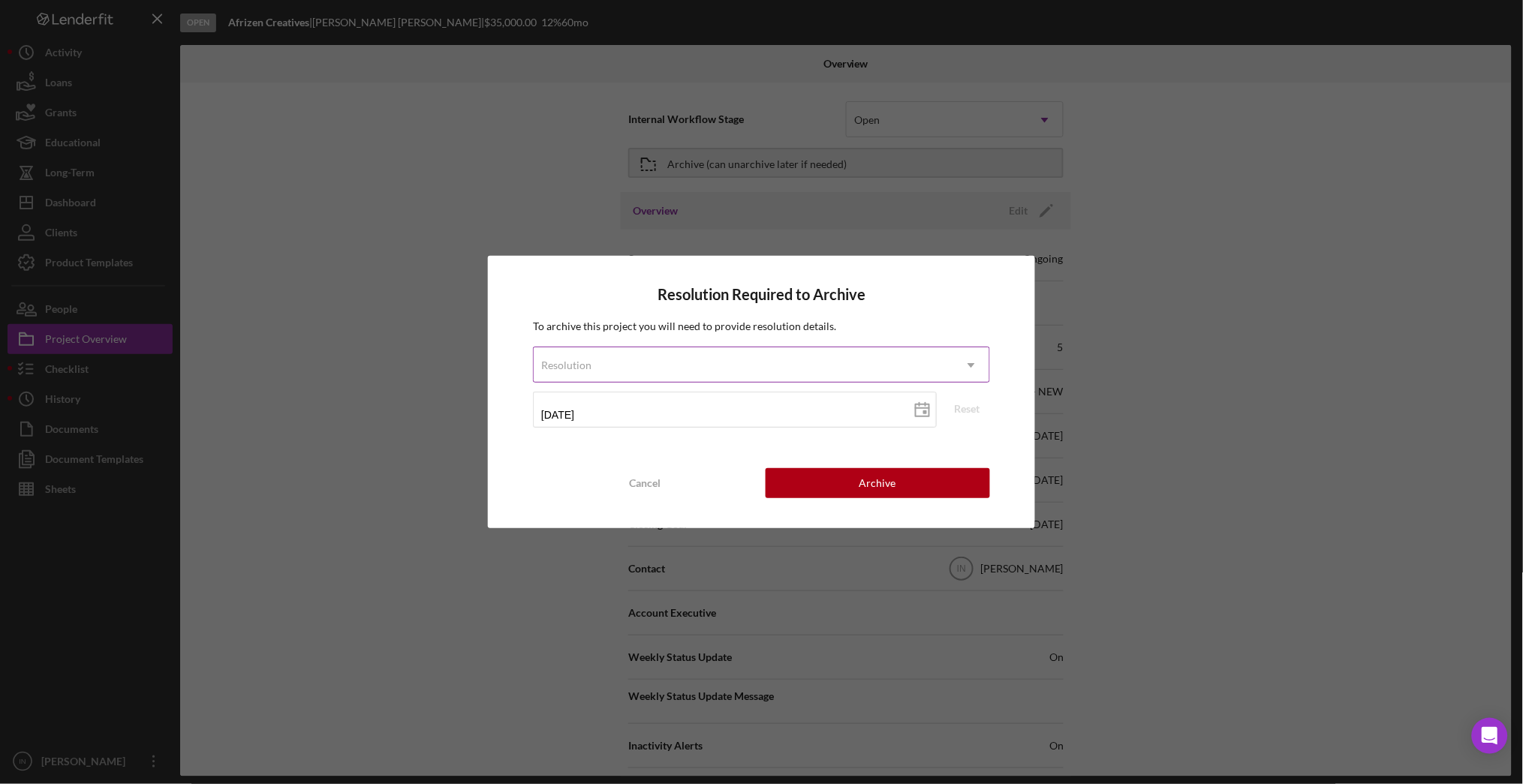
click at [748, 365] on div "Resolution" at bounding box center [743, 365] width 419 height 35
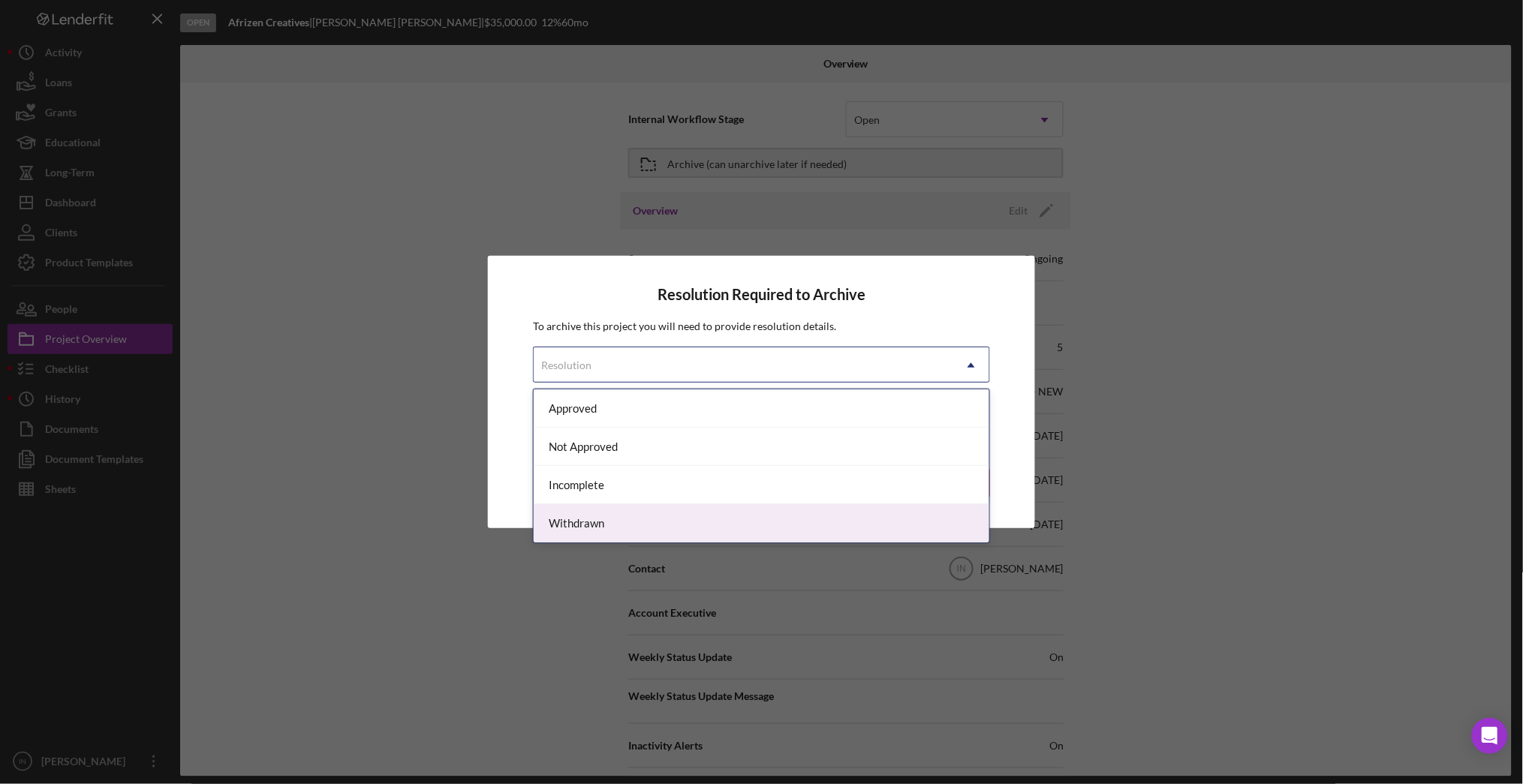
click at [616, 515] on div "Withdrawn" at bounding box center [762, 523] width 456 height 38
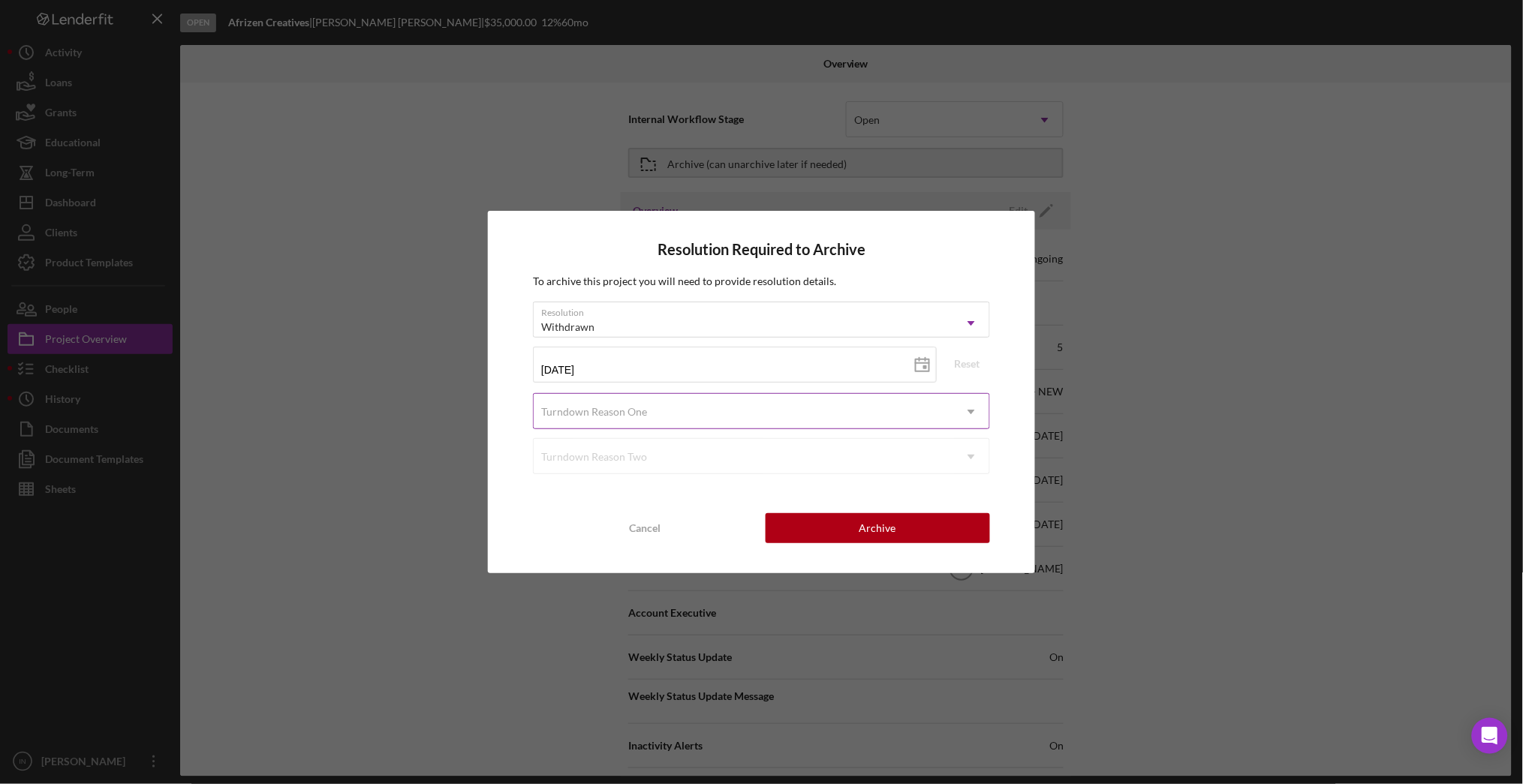
click at [650, 416] on div "Turndown Reason One" at bounding box center [743, 411] width 419 height 35
type input "c"
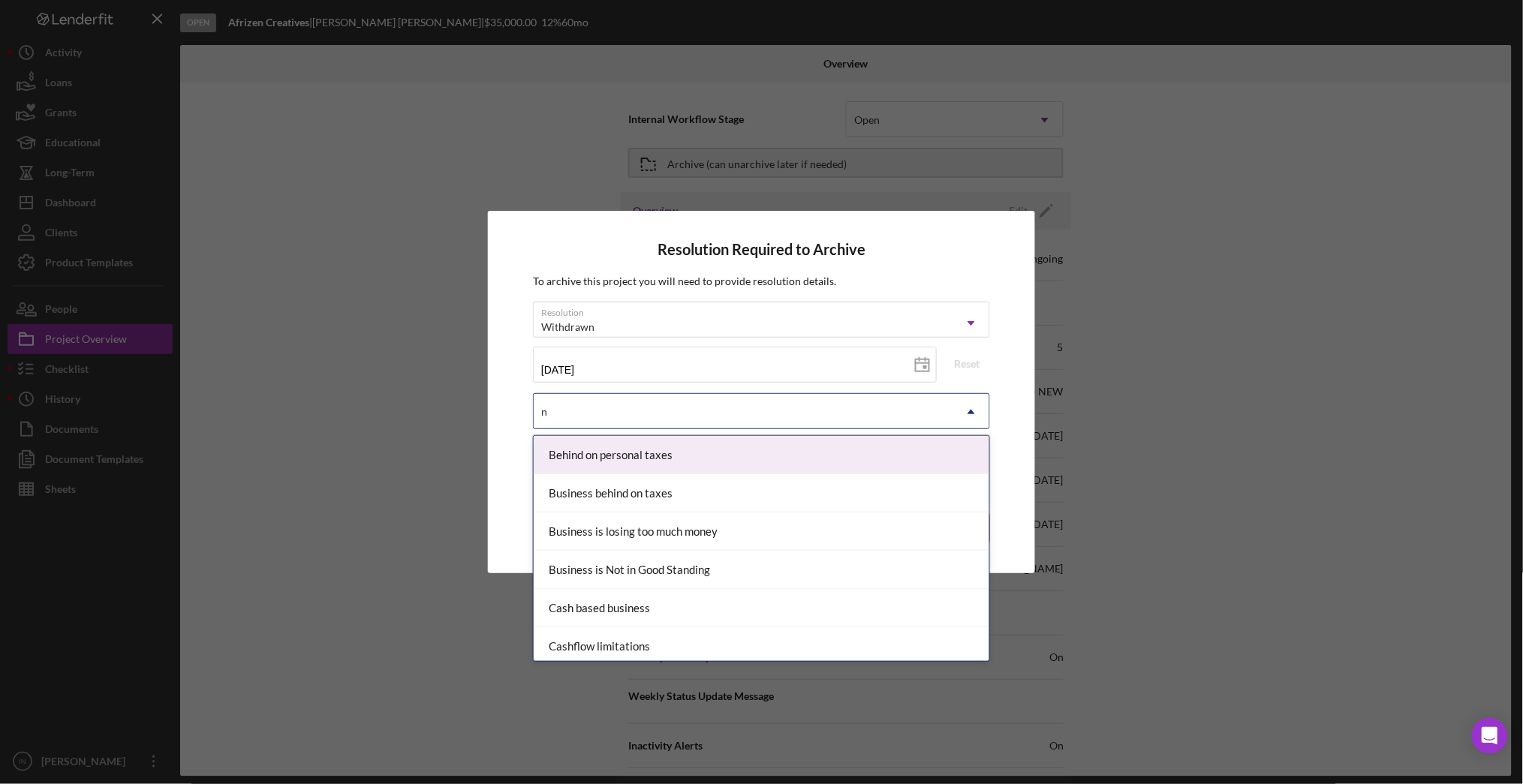
type input "no"
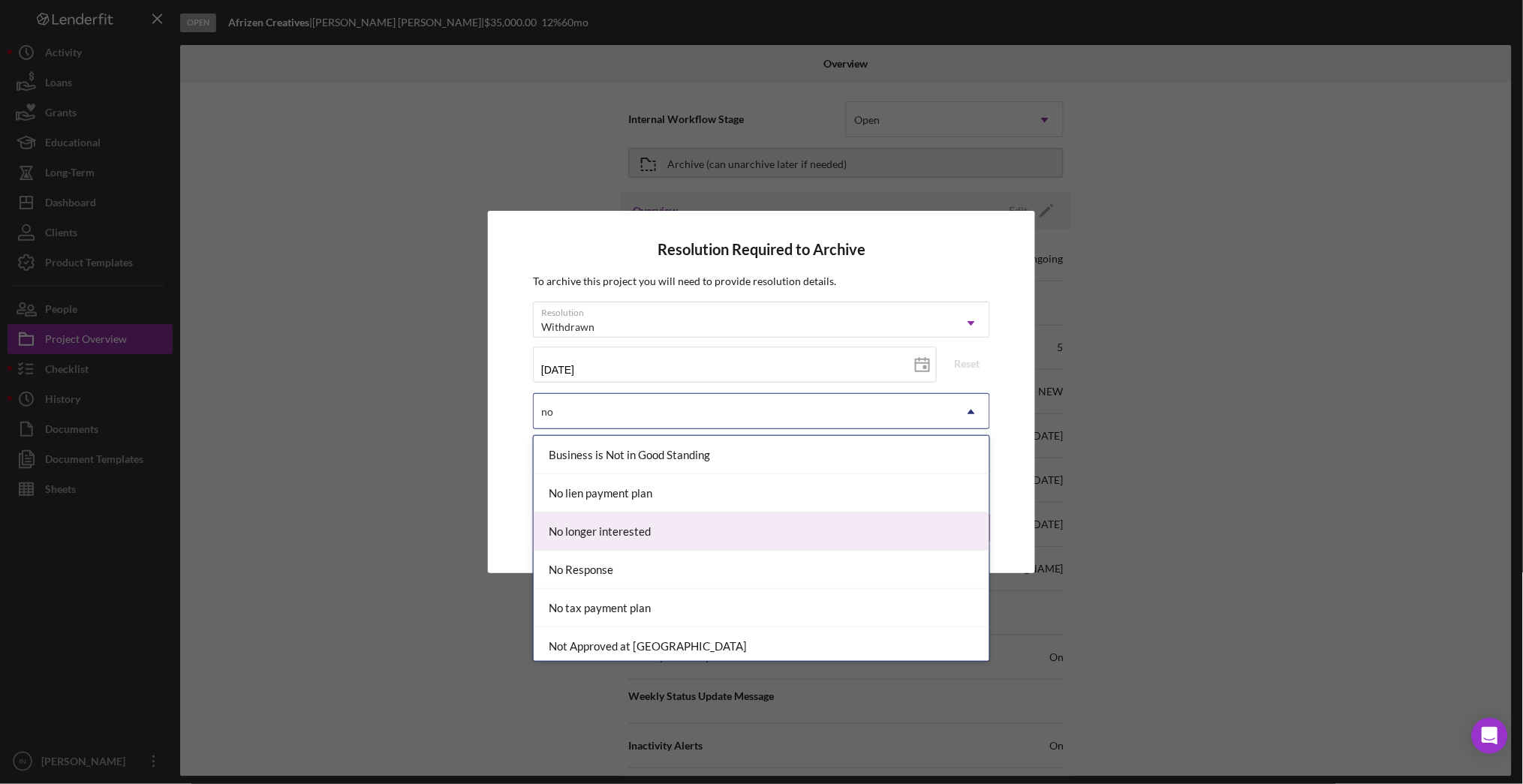
click at [605, 533] on div "No longer interested" at bounding box center [762, 531] width 456 height 38
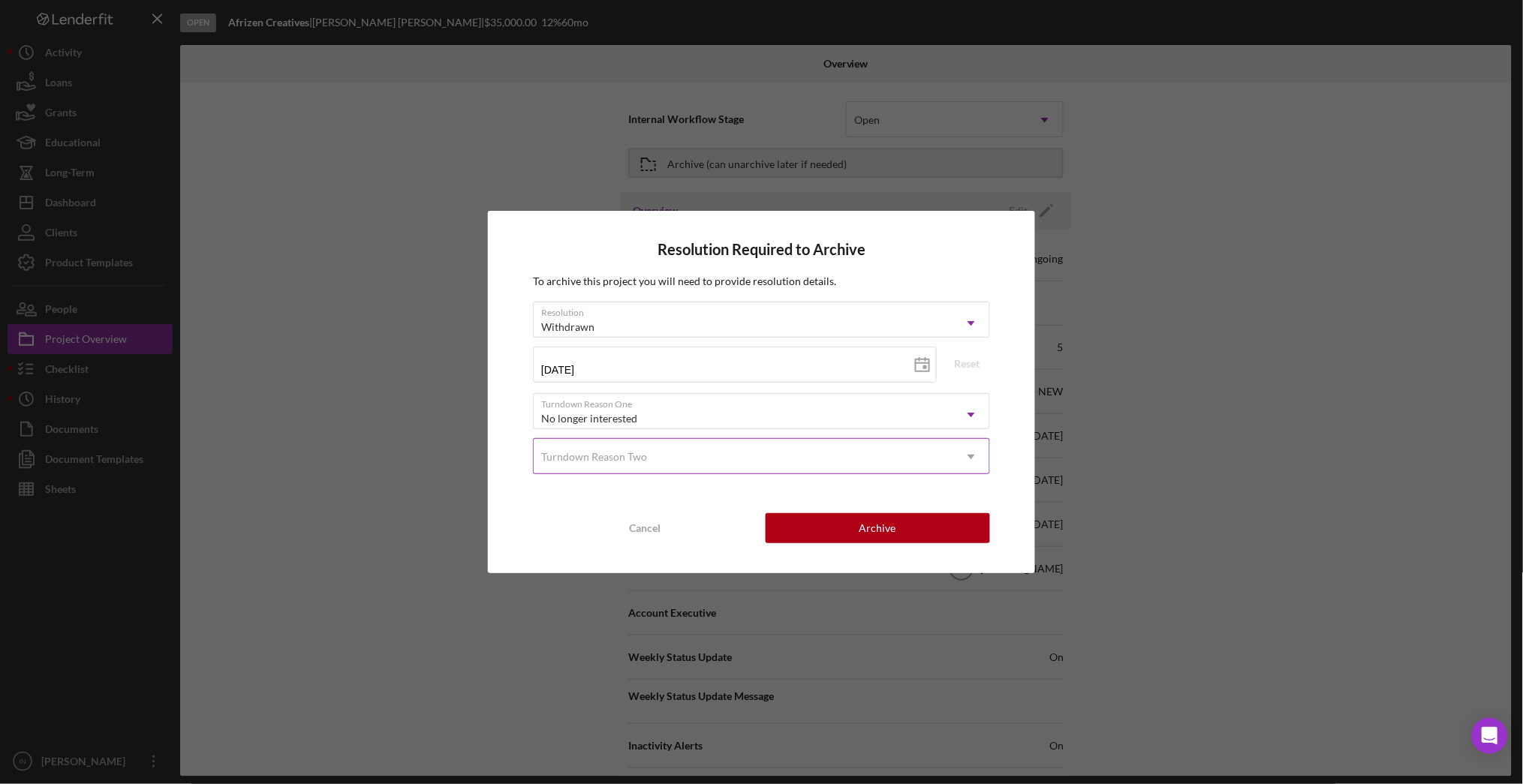
click at [620, 445] on div "Turndown Reason Two" at bounding box center [743, 457] width 419 height 35
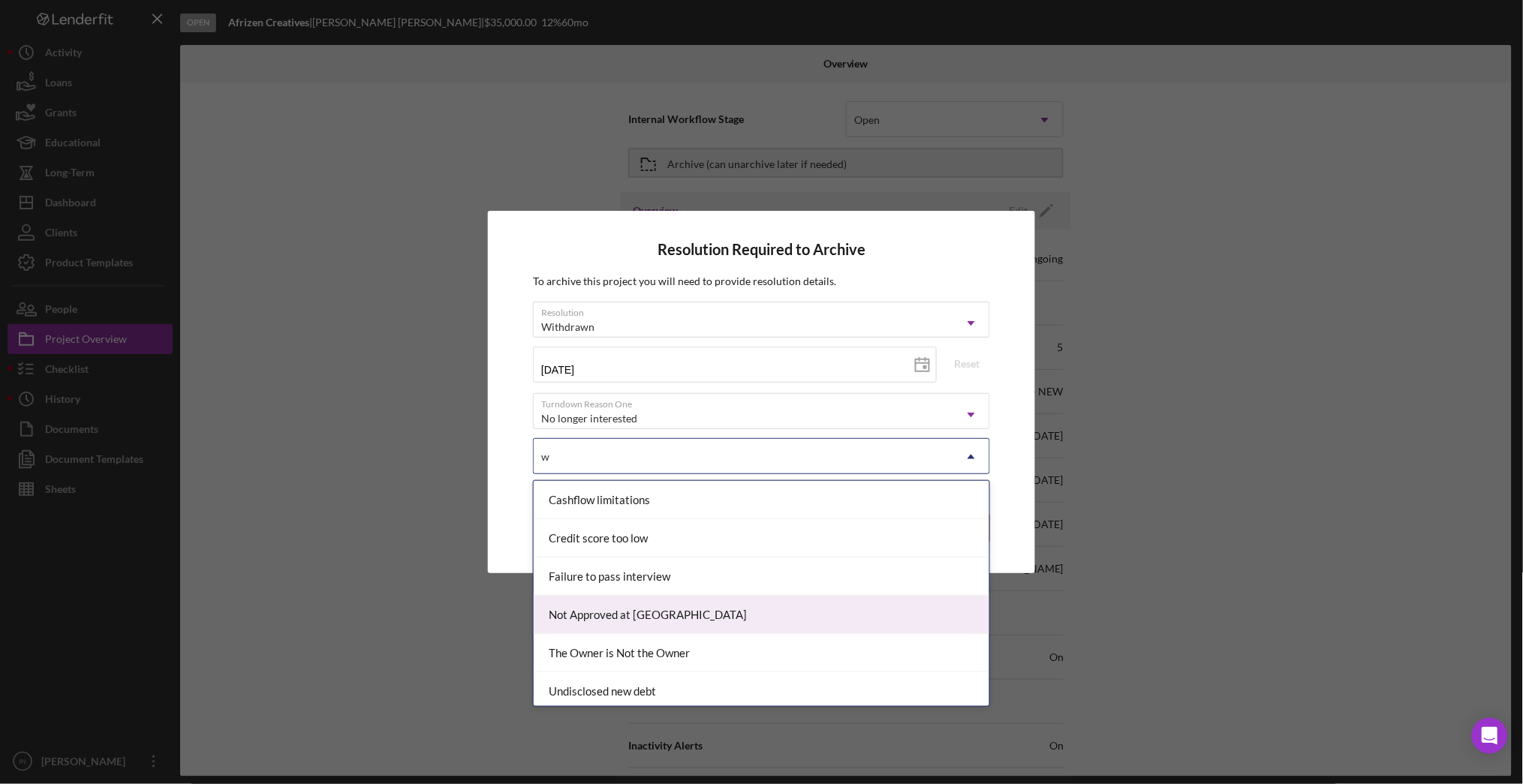
scroll to position [43, 0]
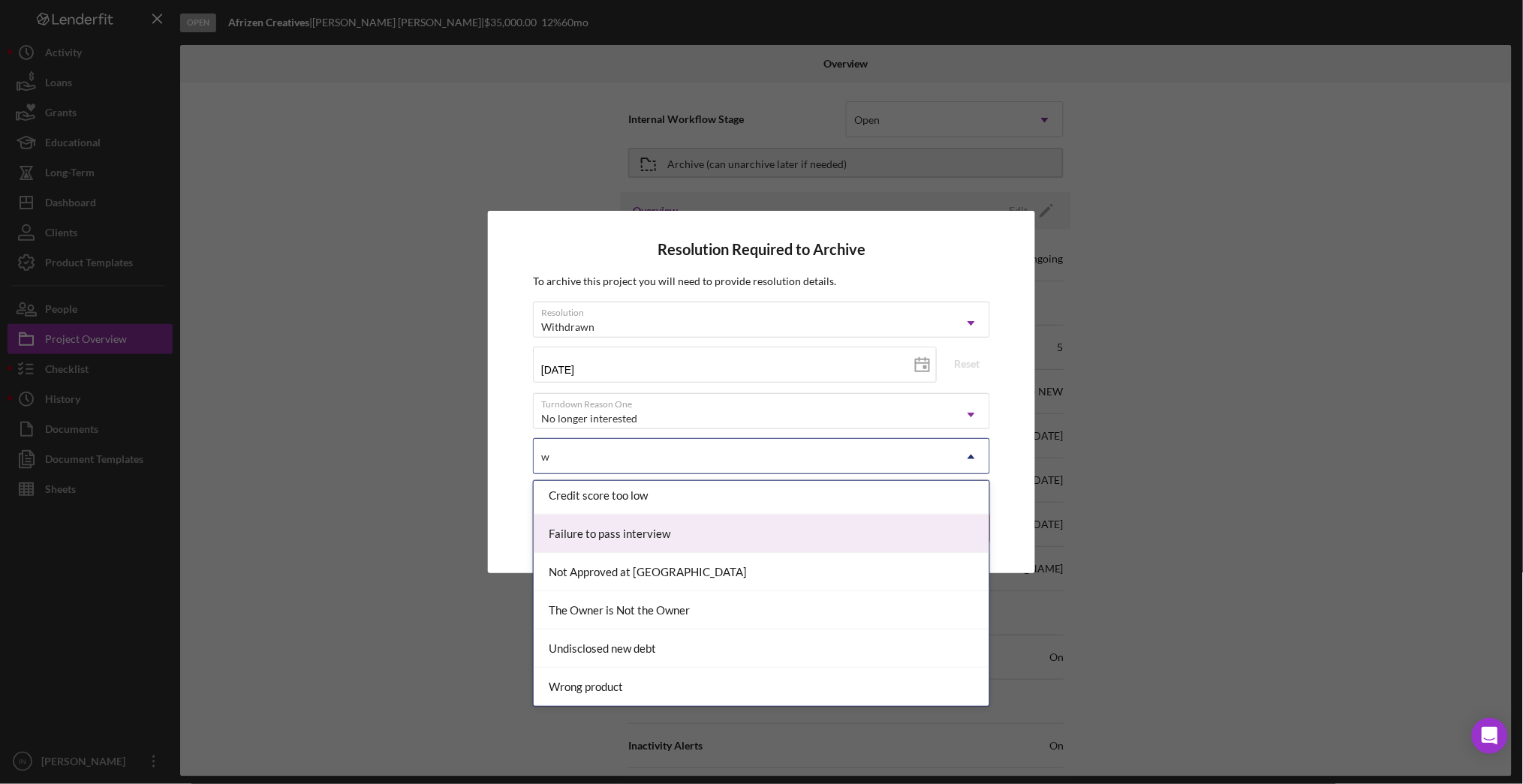
type input "w"
click at [1022, 418] on div "Resolution Required to Archive To archive this project you will need to provide…" at bounding box center [761, 392] width 547 height 363
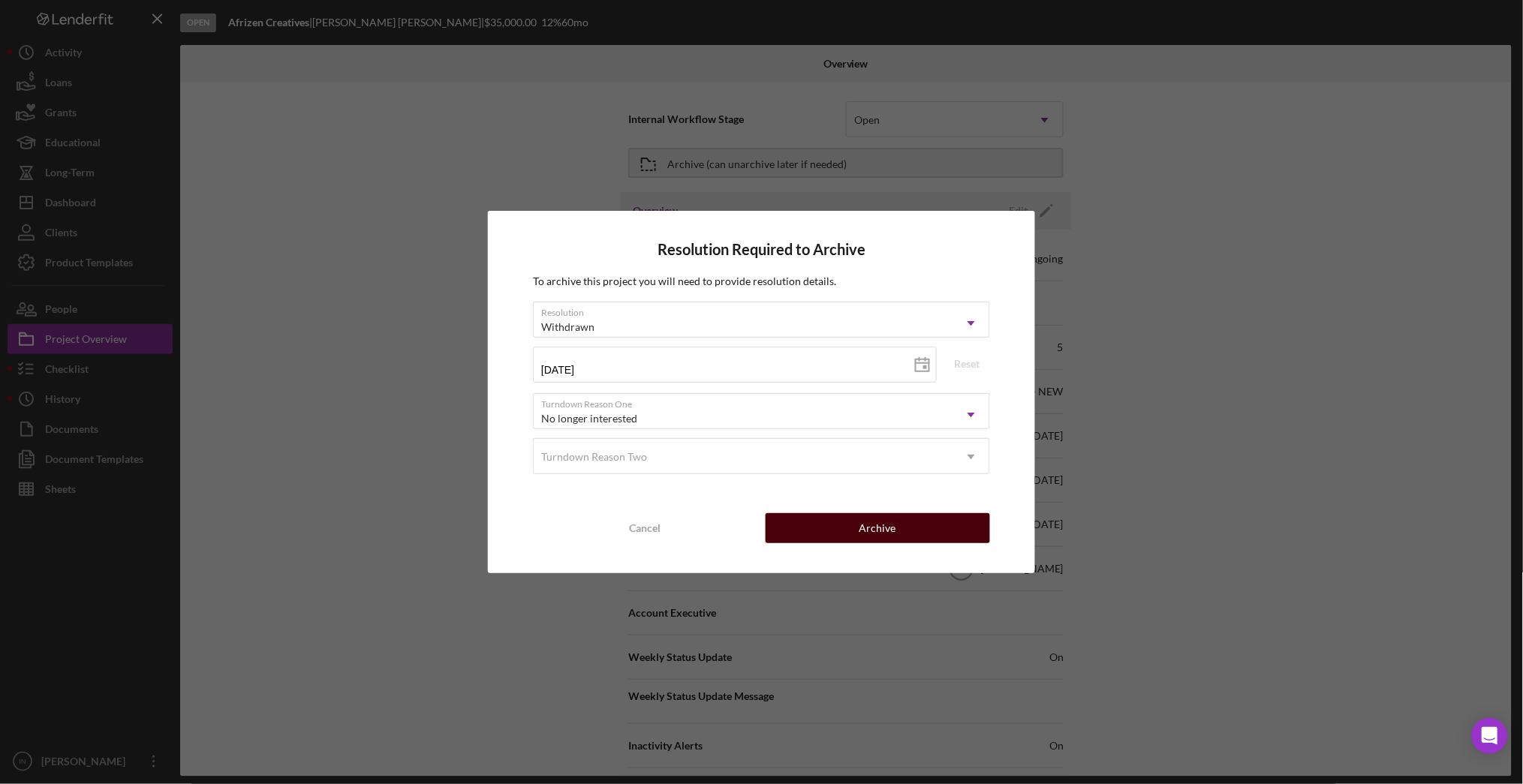
click at [836, 535] on button "Archive" at bounding box center [878, 528] width 225 height 30
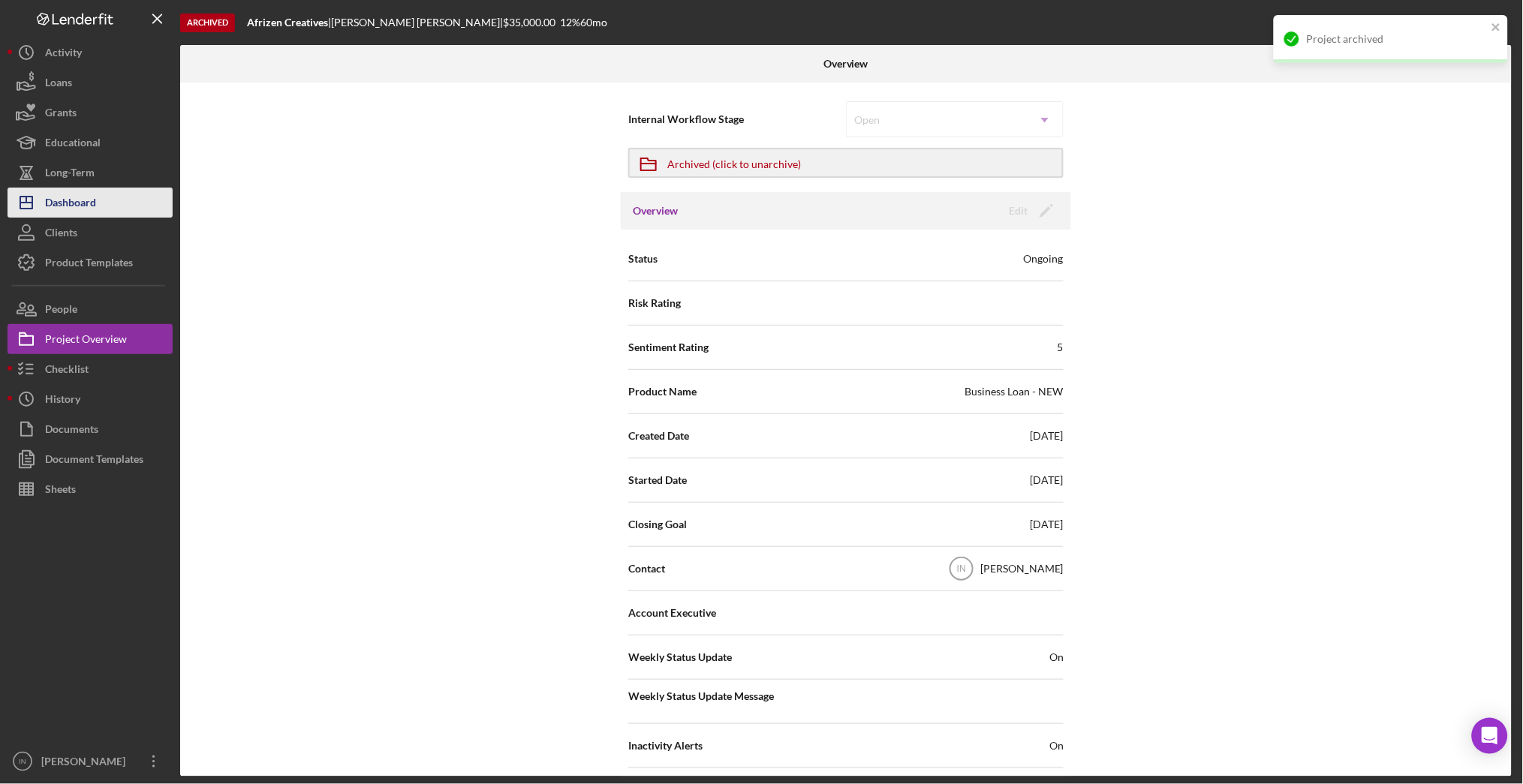
click at [129, 200] on button "Icon/Dashboard Dashboard" at bounding box center [90, 202] width 165 height 30
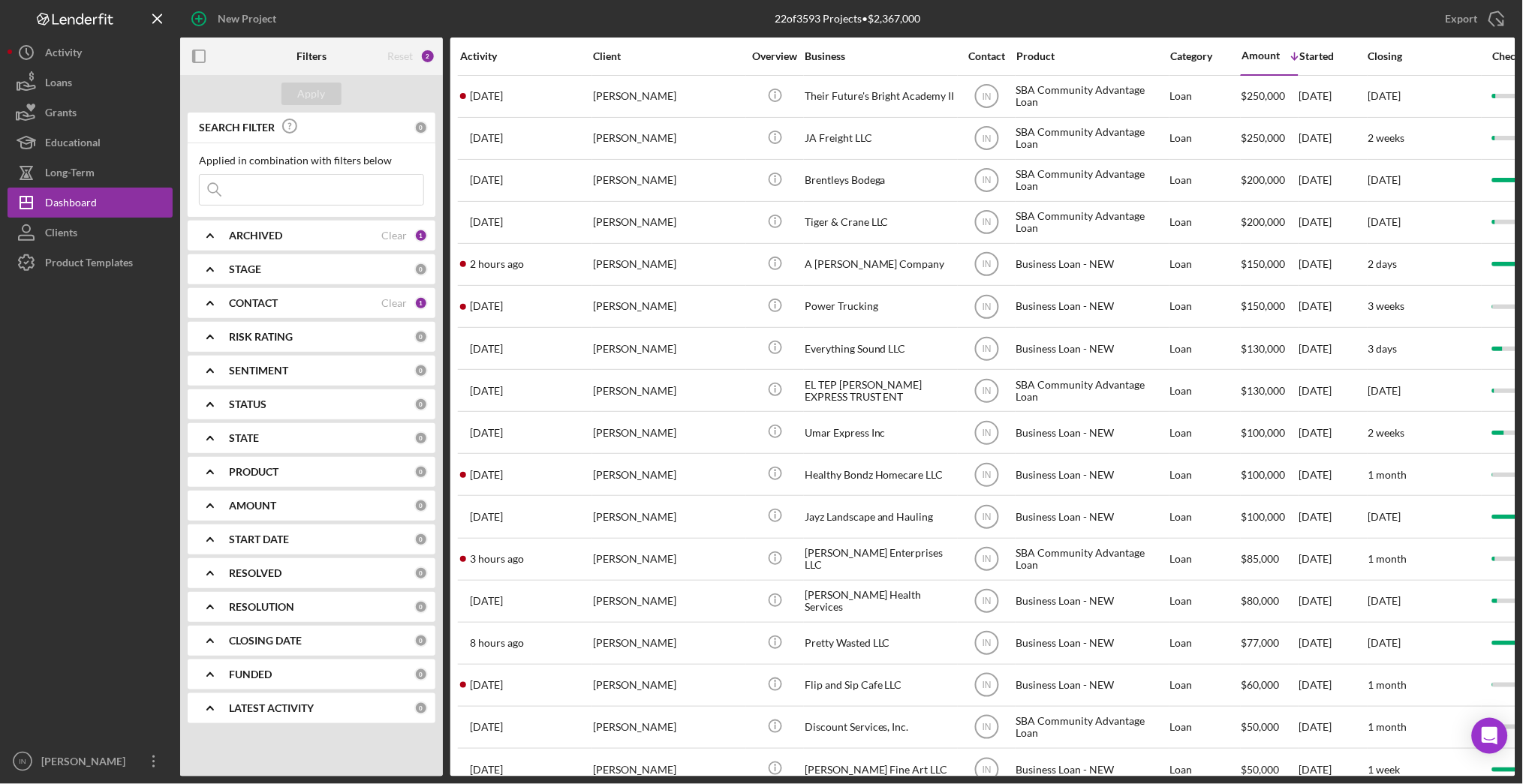
scroll to position [250, 0]
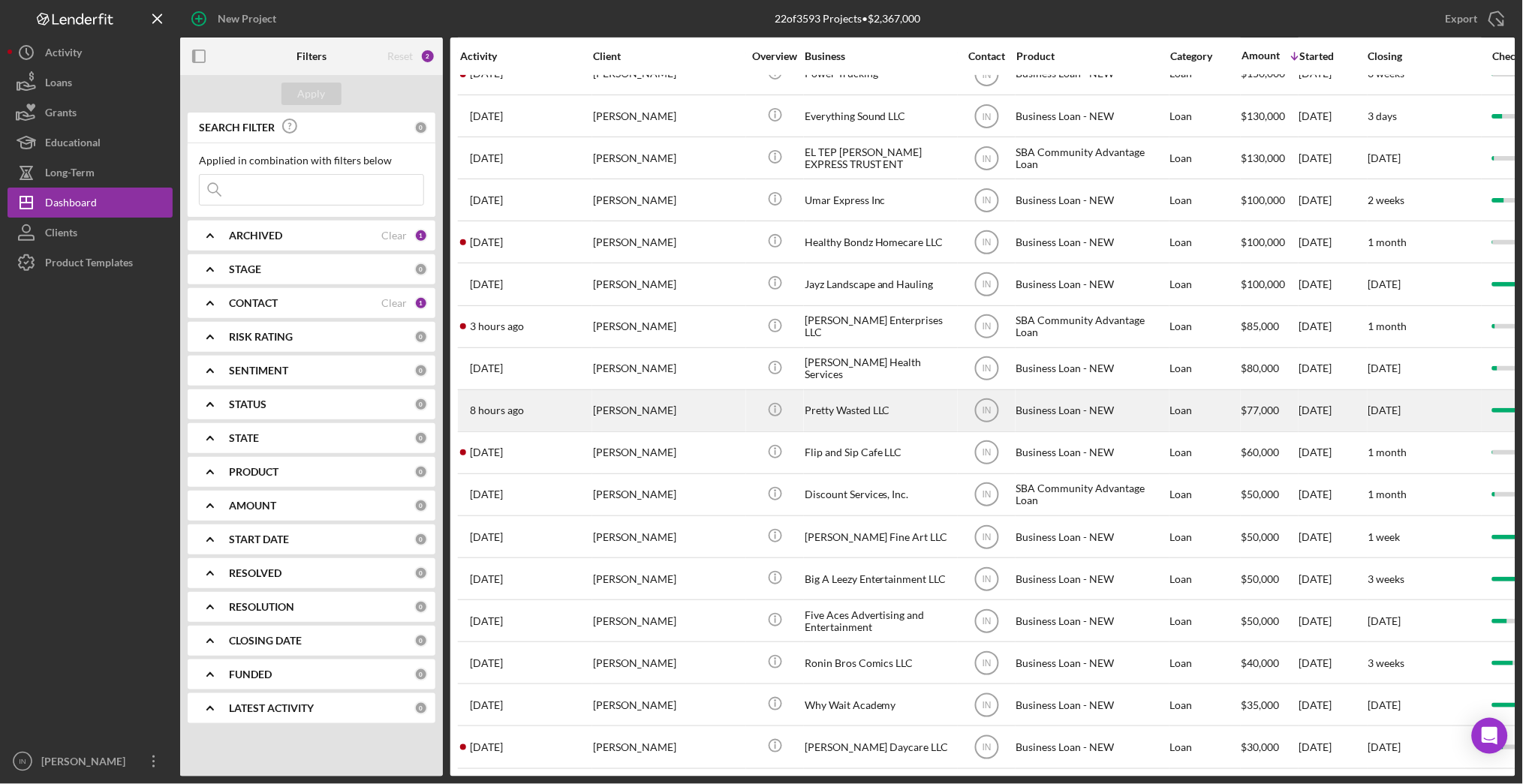
click at [688, 397] on div "[PERSON_NAME]" at bounding box center [668, 411] width 150 height 40
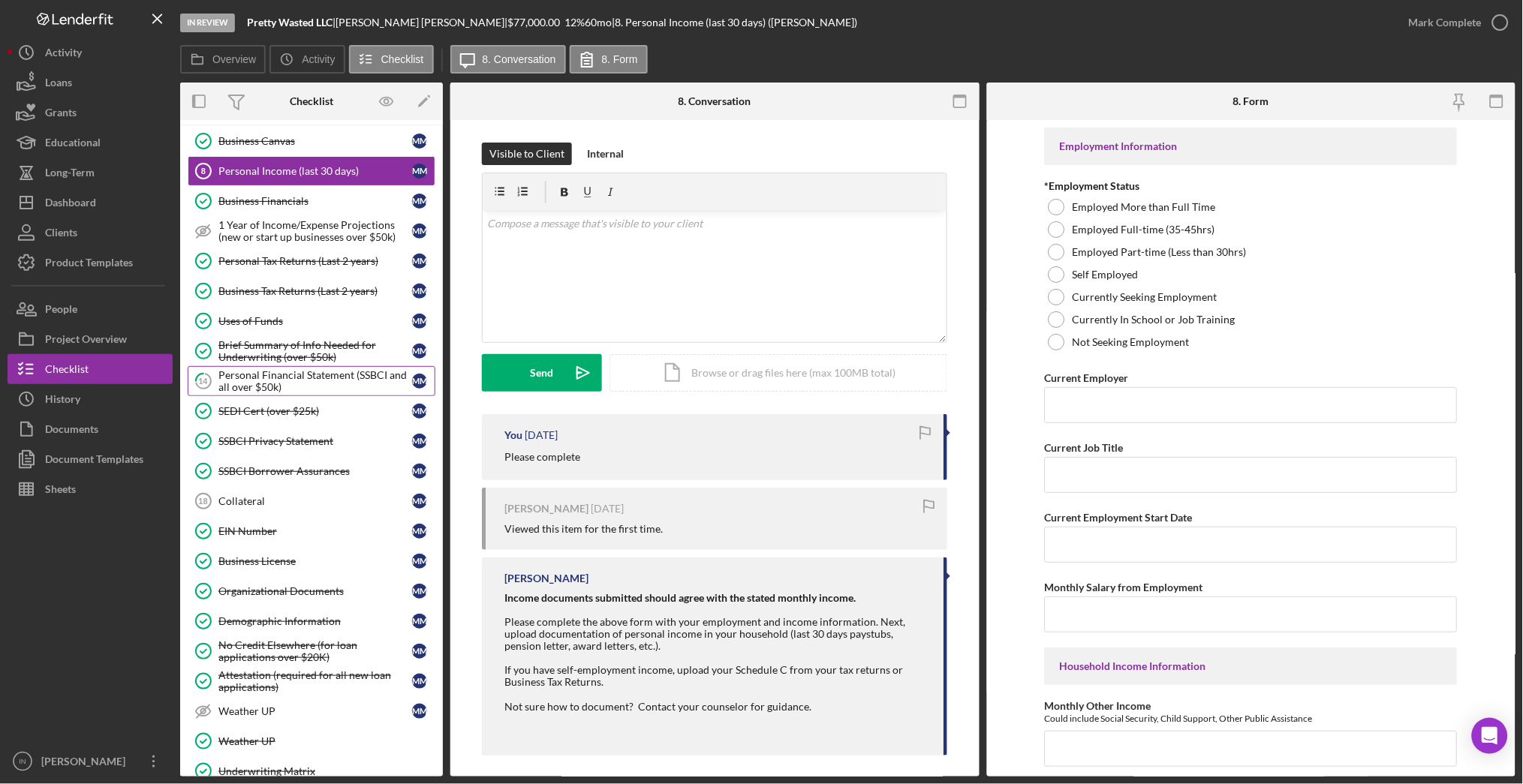
scroll to position [200, 0]
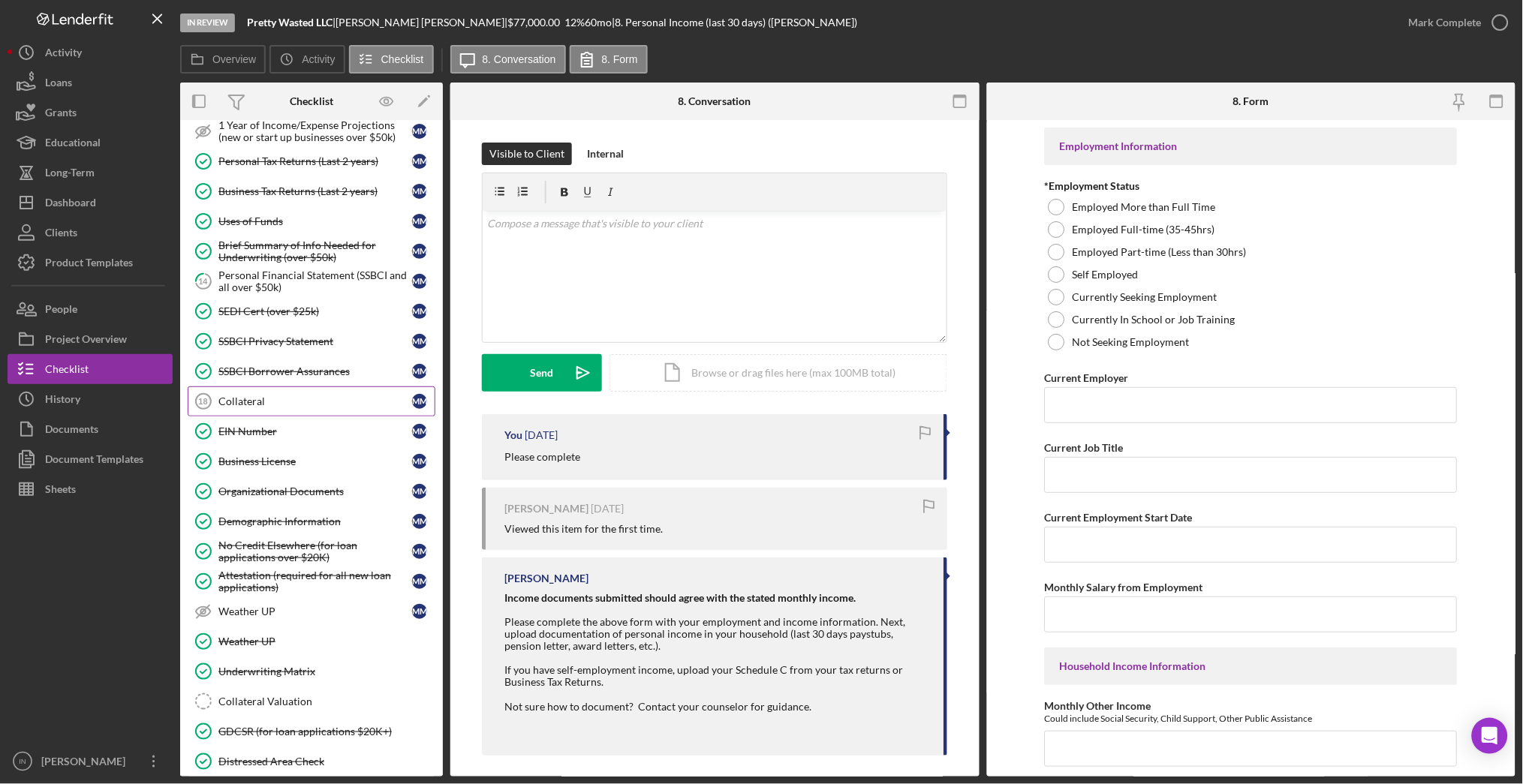
click at [310, 409] on link "Collateral 18 Collateral M M" at bounding box center [312, 401] width 248 height 30
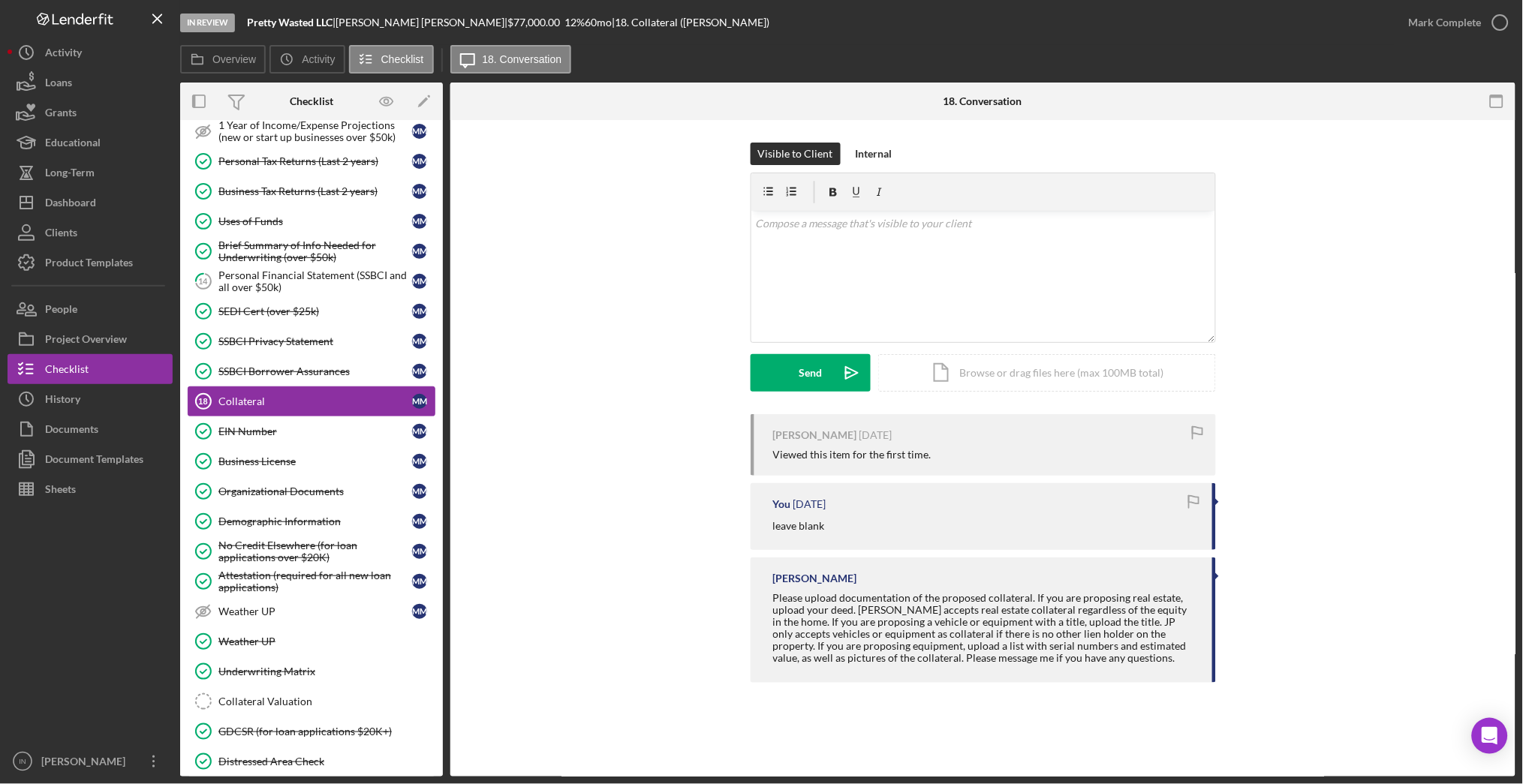
scroll to position [300, 0]
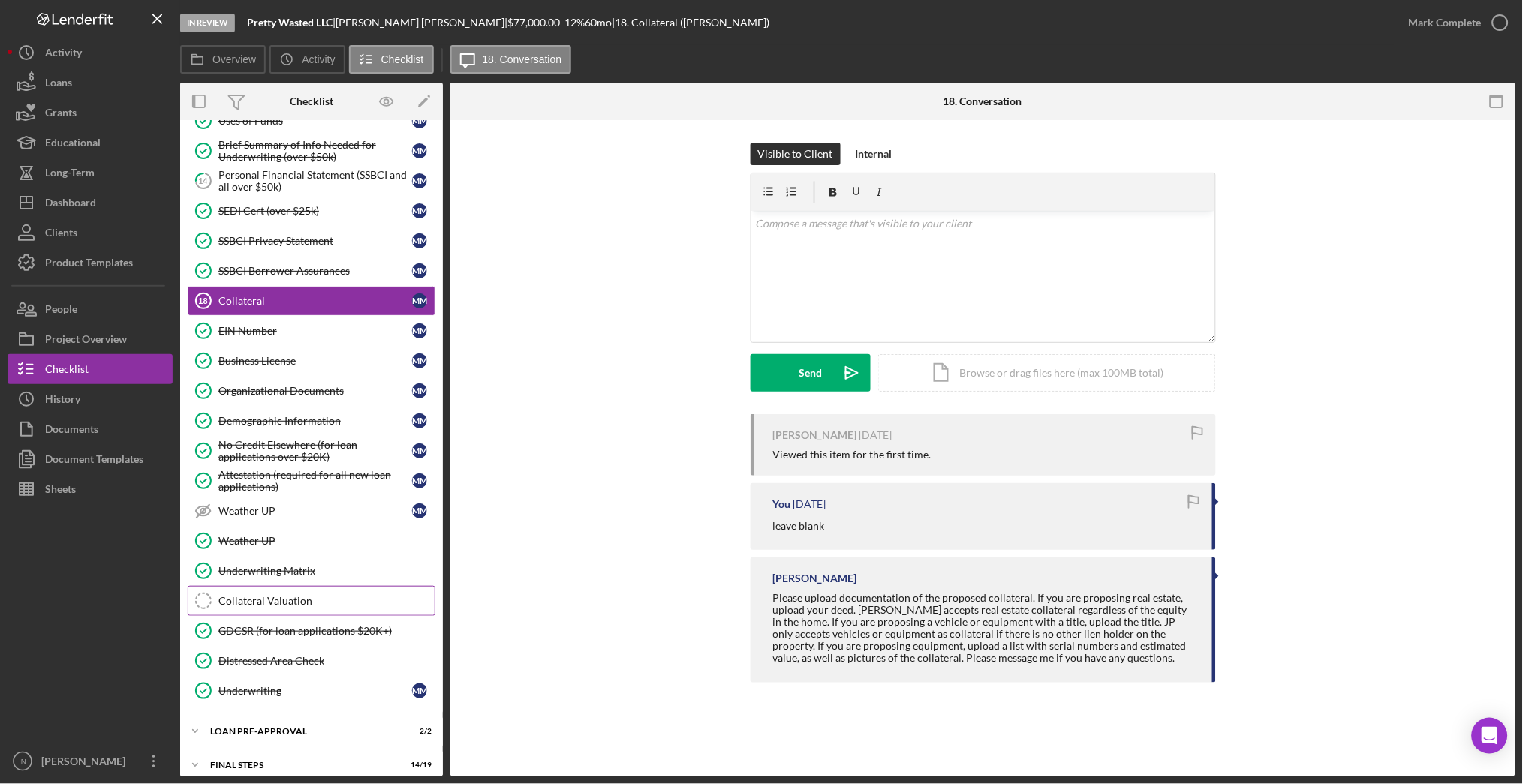
click at [309, 602] on div "Collateral Valuation" at bounding box center [326, 600] width 216 height 12
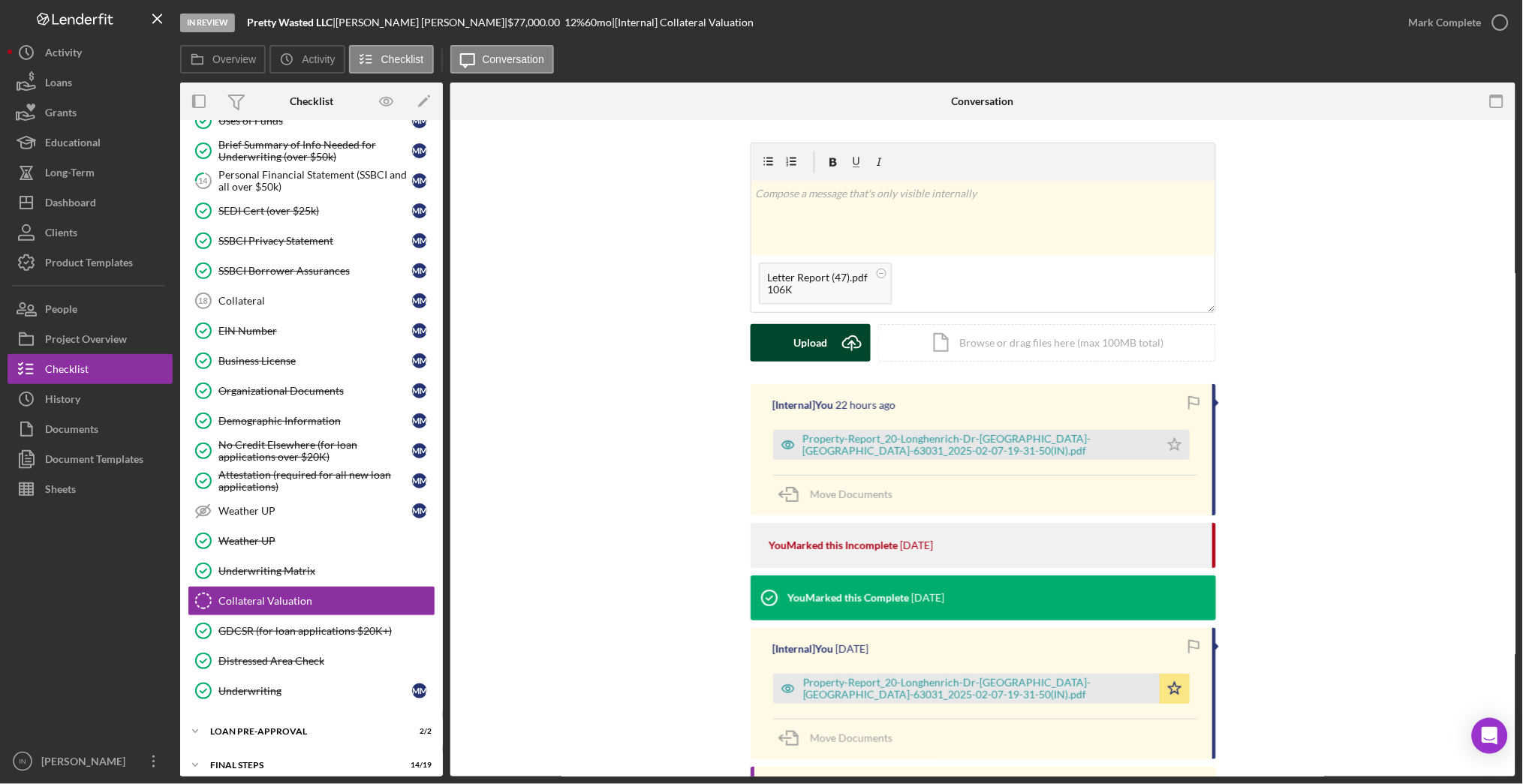
click at [797, 328] on div "Upload" at bounding box center [811, 342] width 34 height 37
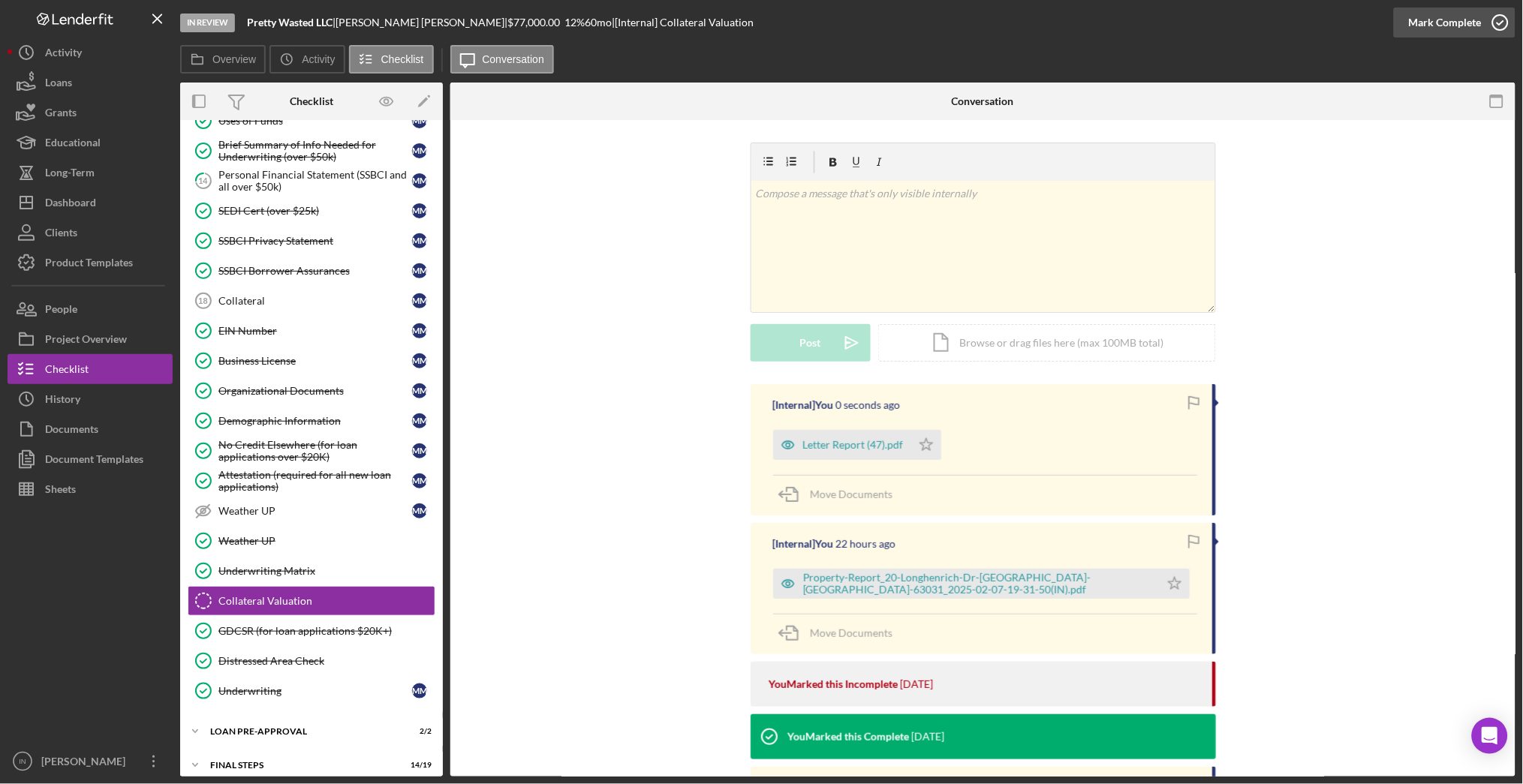
click at [1443, 34] on div "Mark Complete" at bounding box center [1445, 22] width 73 height 30
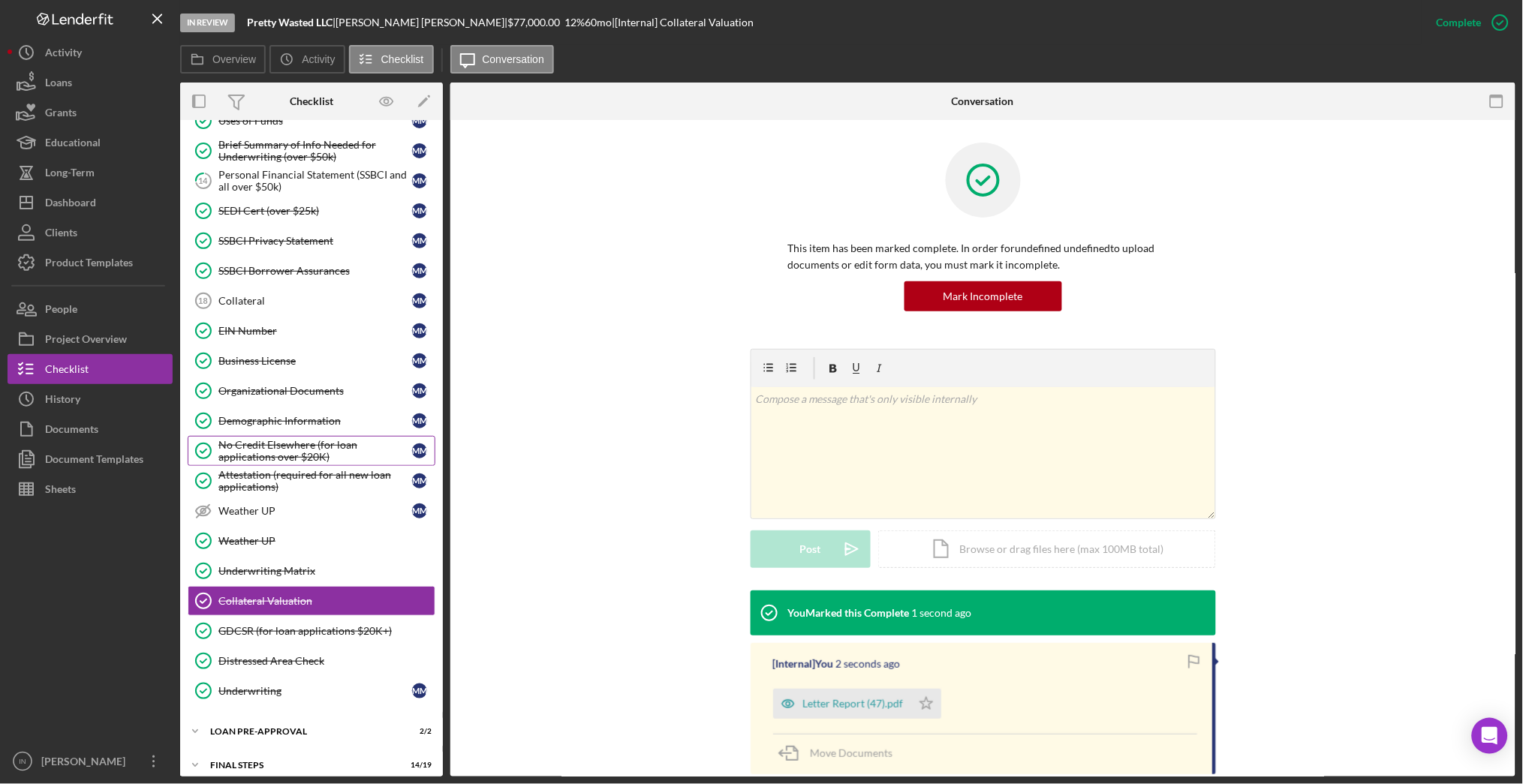
scroll to position [348, 0]
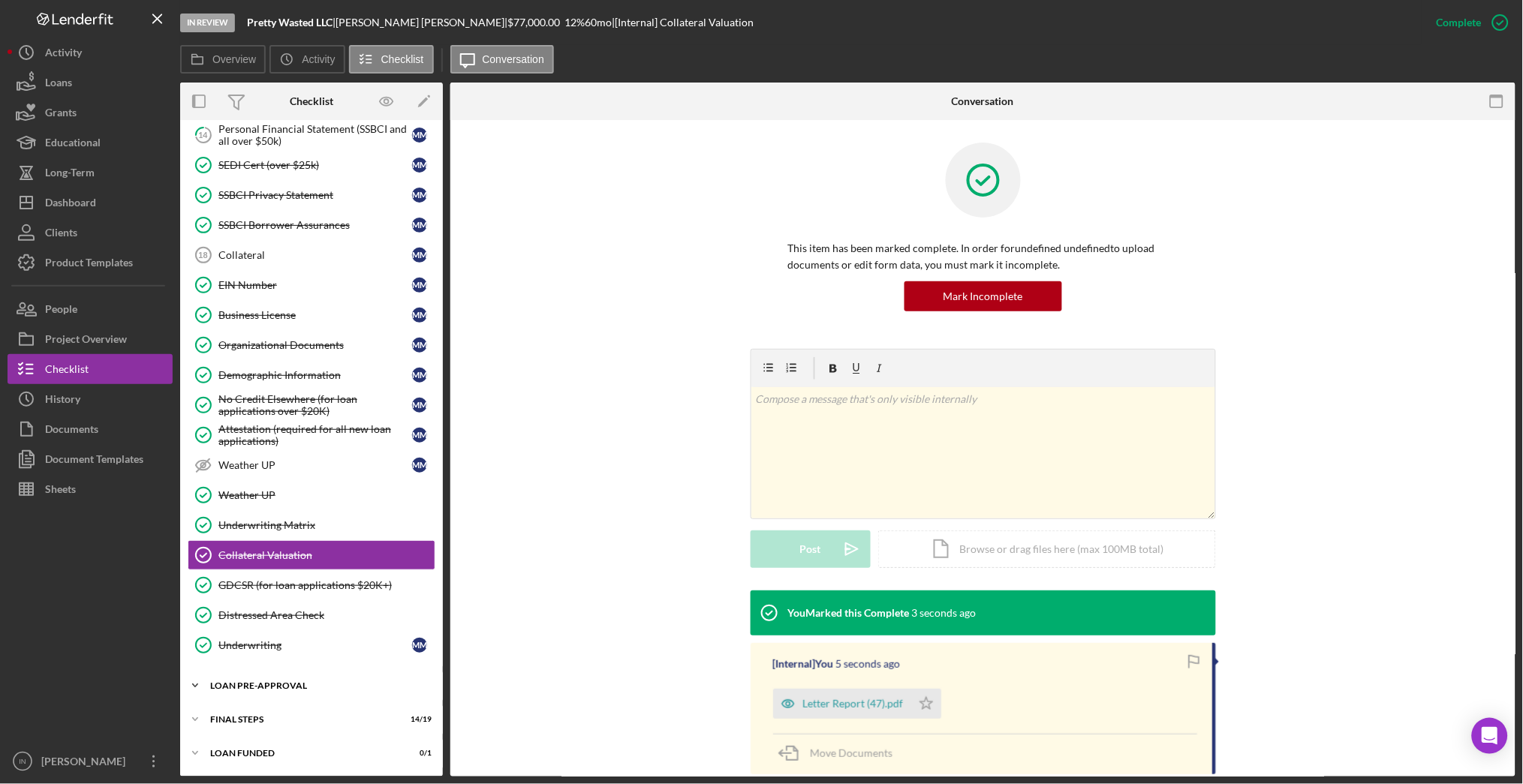
click at [276, 681] on div "LOAN PRE-APPROVAL" at bounding box center [317, 686] width 214 height 9
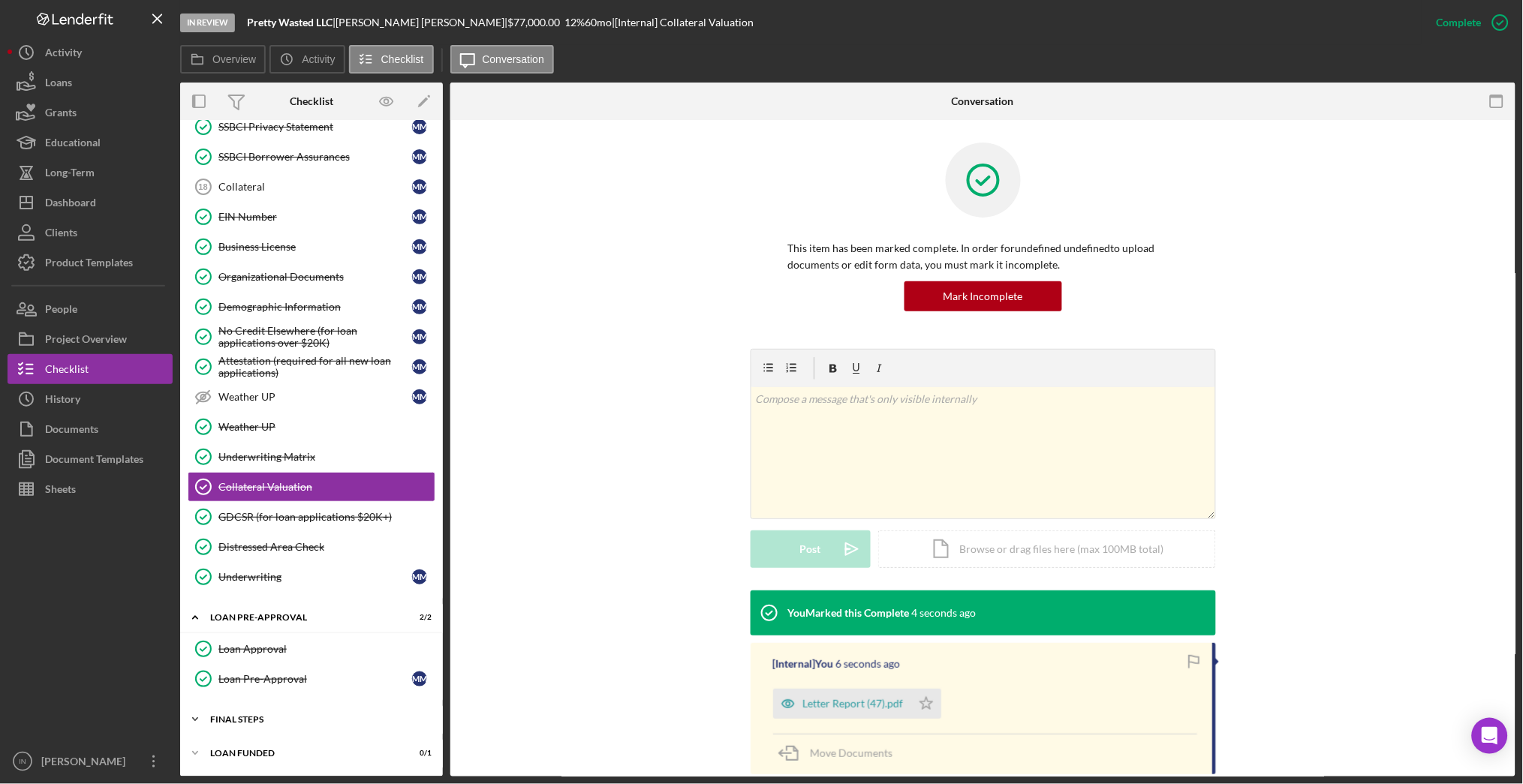
click at [283, 718] on div "FINAL STEPS" at bounding box center [317, 720] width 214 height 9
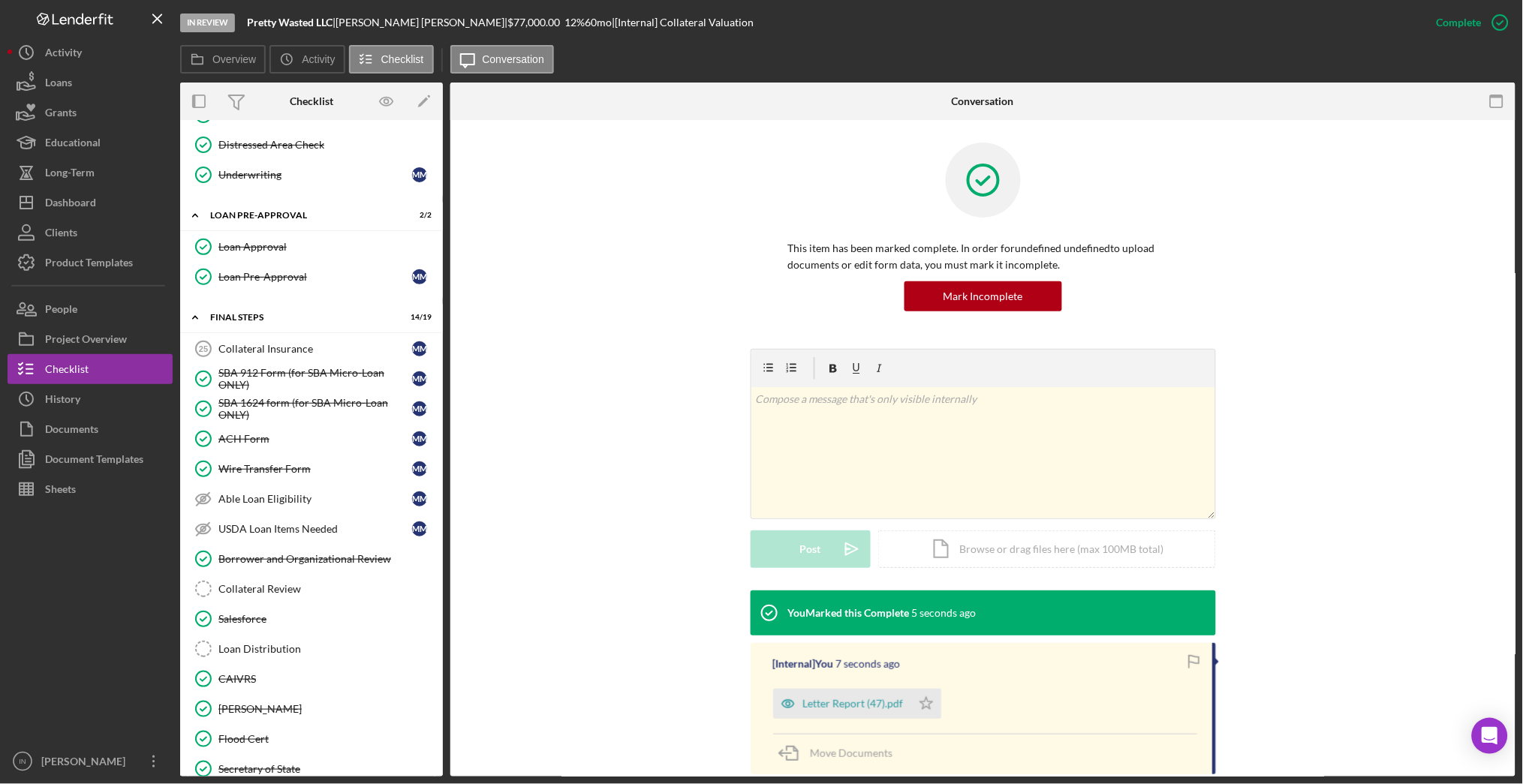
scroll to position [916, 0]
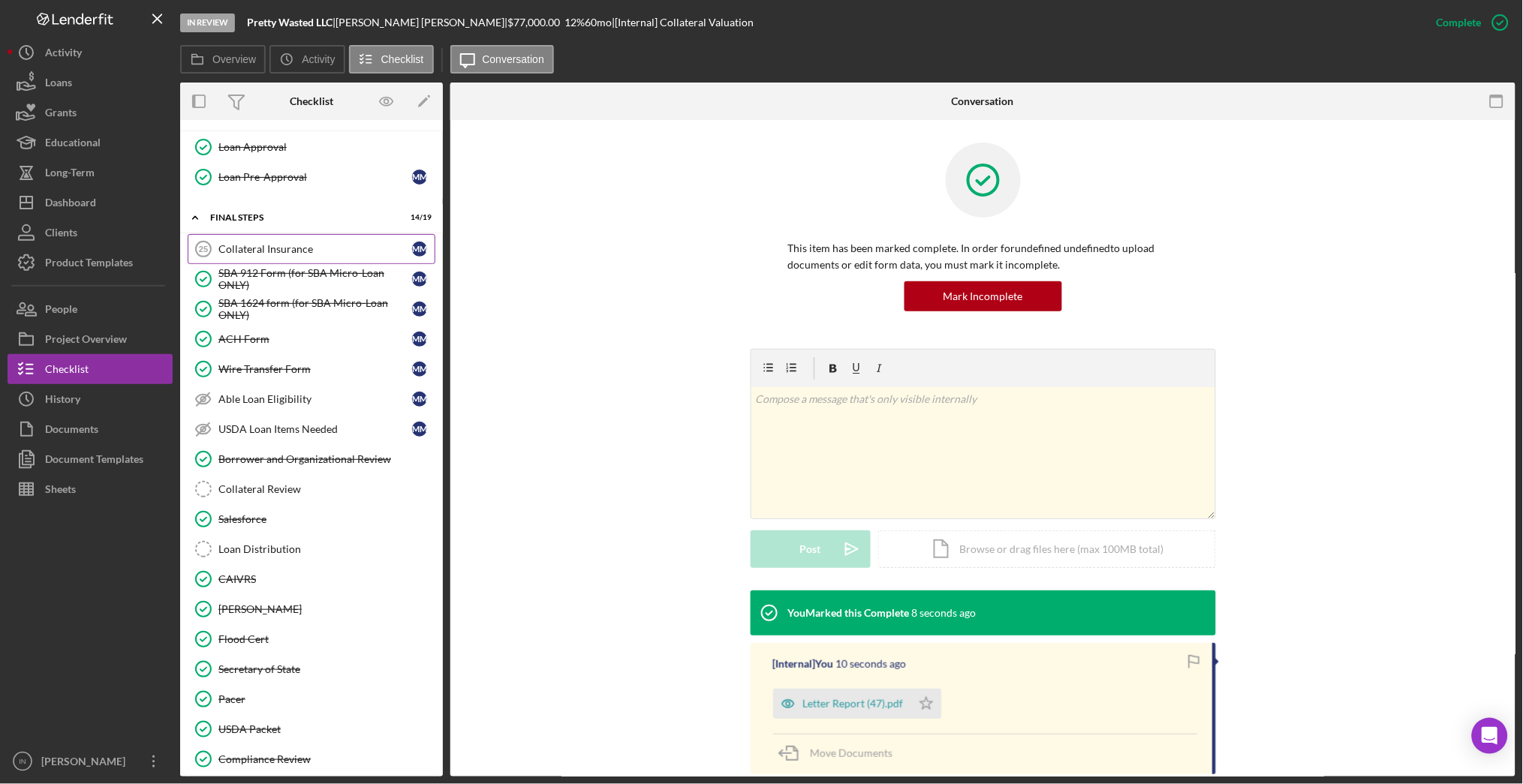
click at [306, 249] on div "Collateral Insurance" at bounding box center [315, 249] width 194 height 12
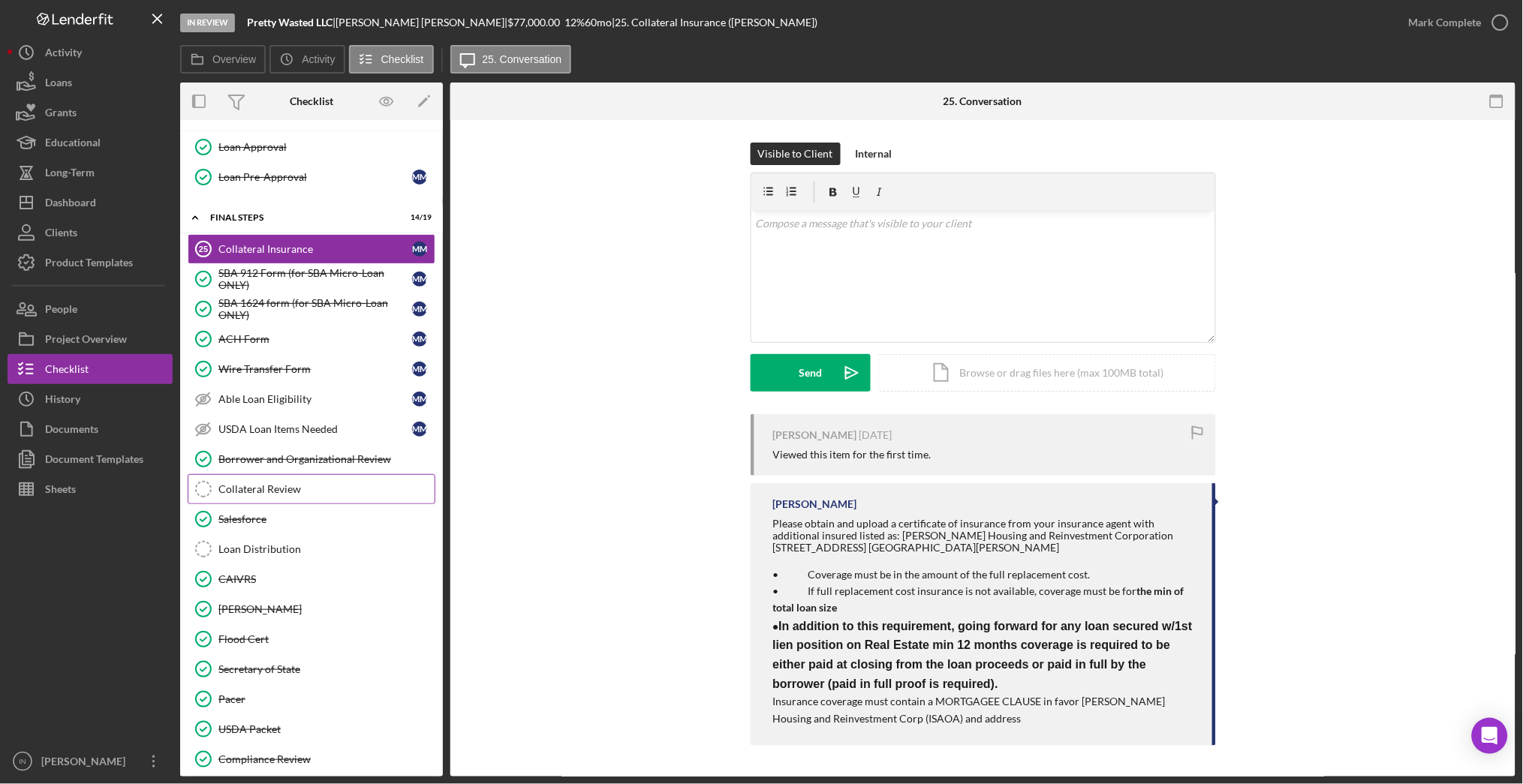
click at [306, 495] on div "Collateral Review" at bounding box center [326, 489] width 216 height 12
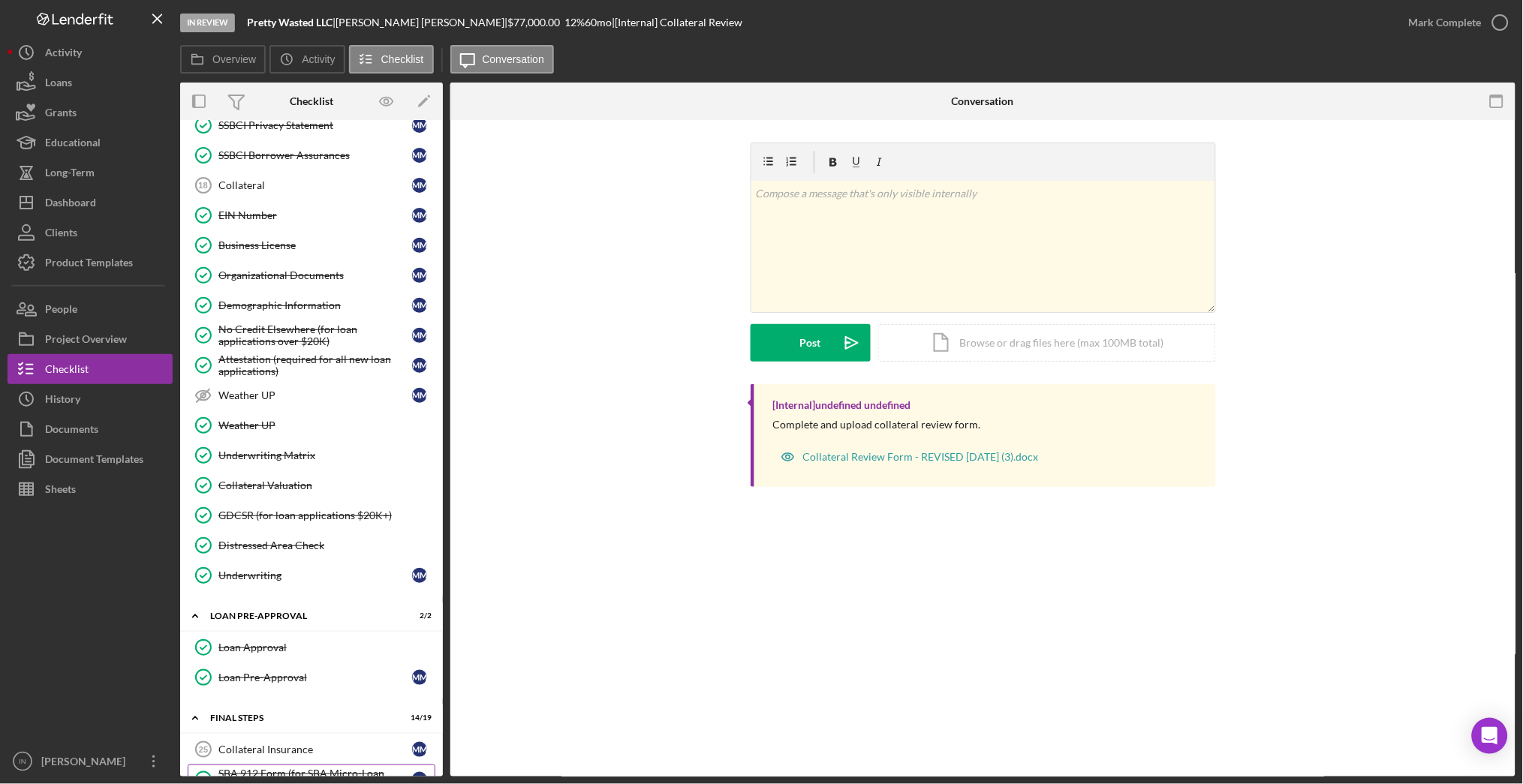
scroll to position [115, 0]
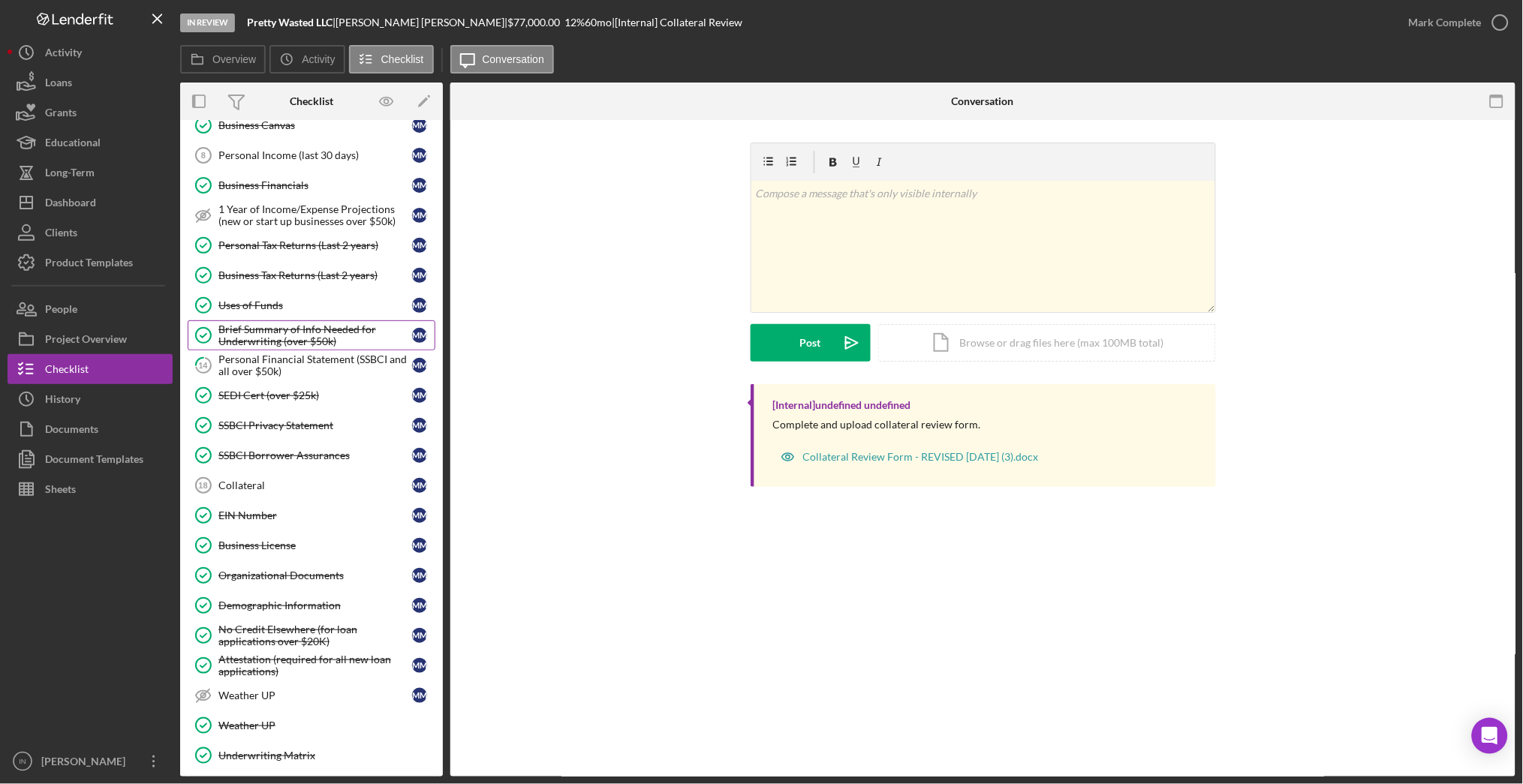
click at [301, 349] on link "Brief Summary of Info Needed for Underwriting (over $50k) Brief Summary of Info…" at bounding box center [312, 335] width 248 height 30
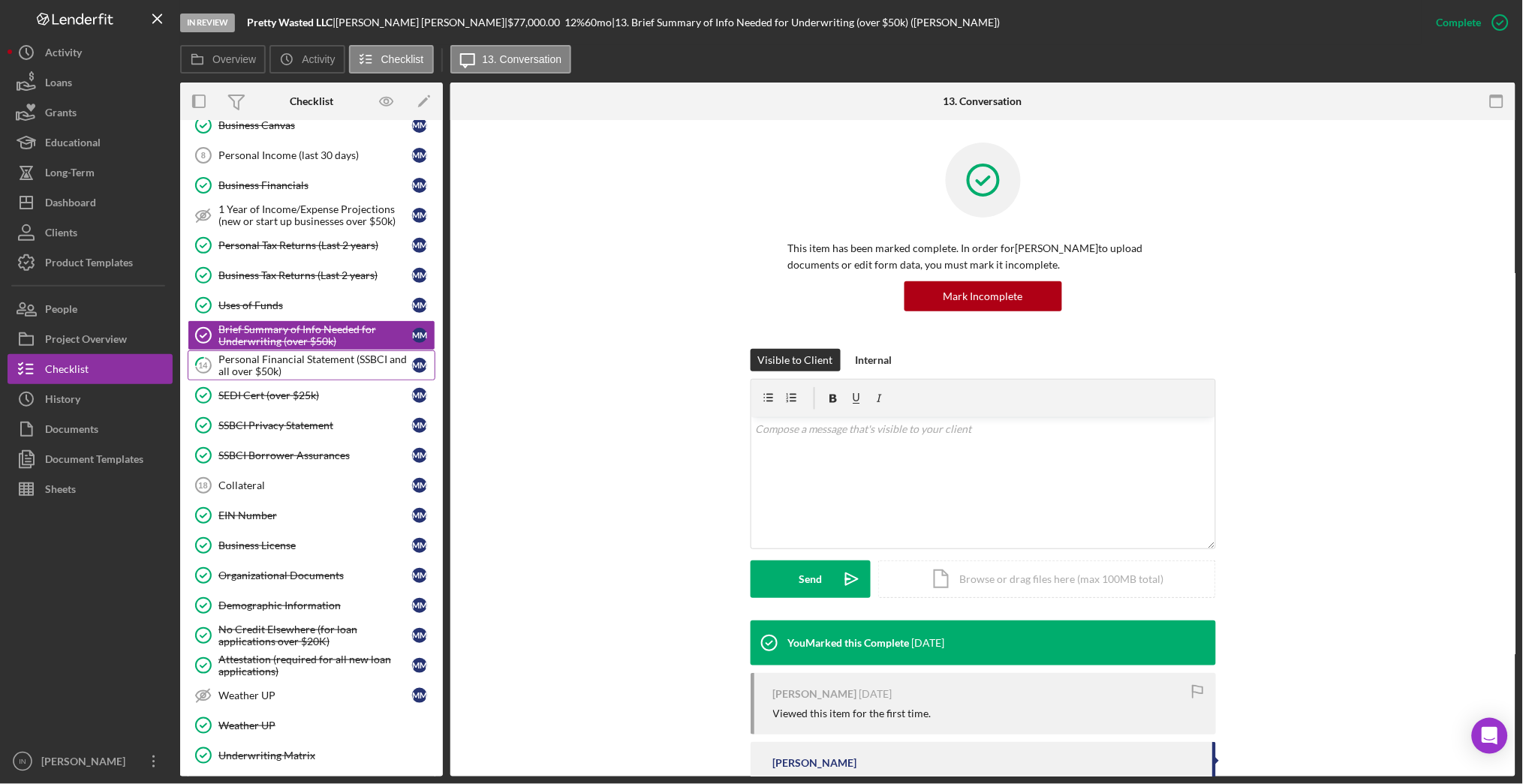
click at [298, 359] on div "Personal Financial Statement (SSBCI and all over $50k)" at bounding box center [315, 365] width 194 height 24
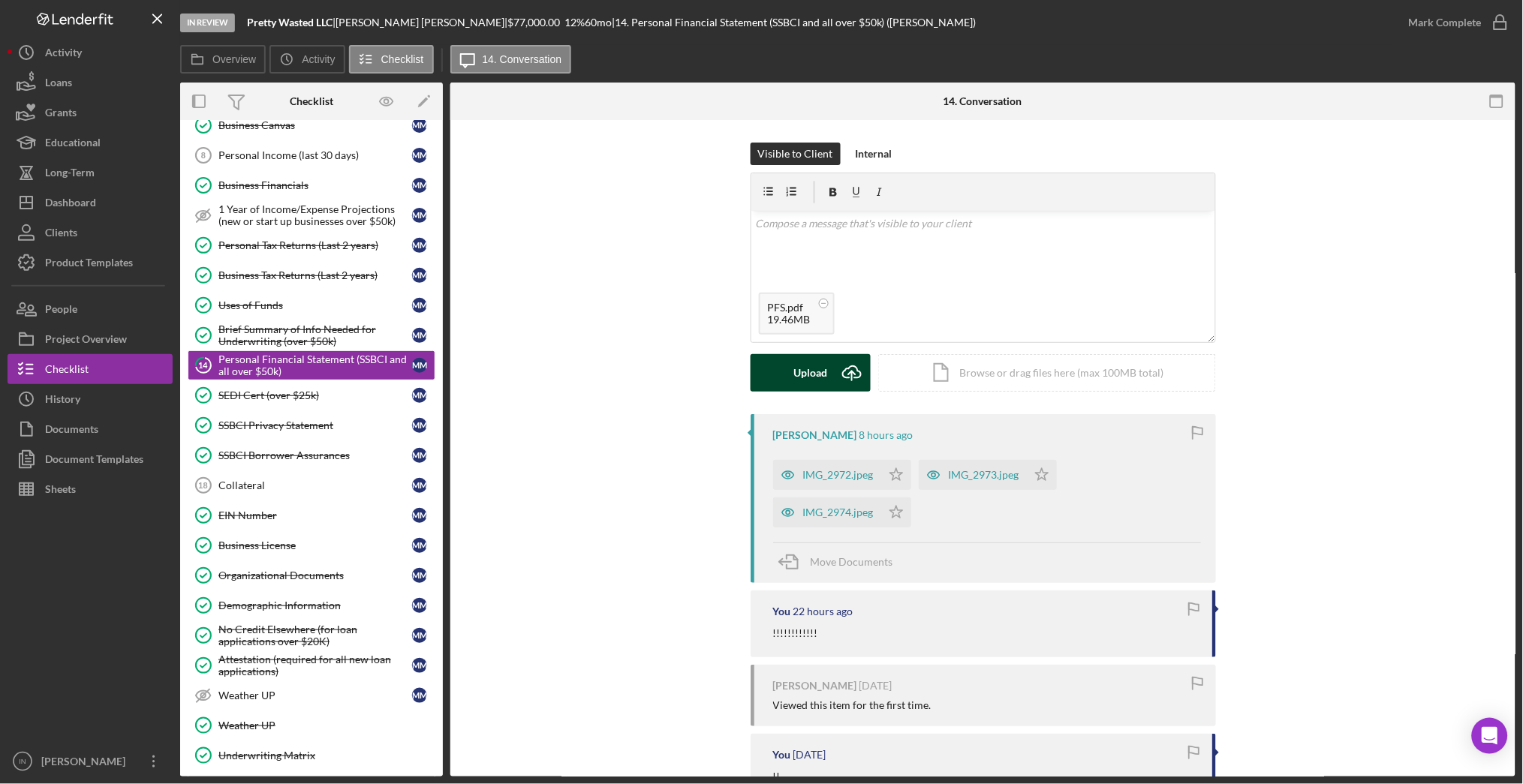
click at [821, 369] on div "Upload" at bounding box center [811, 373] width 34 height 37
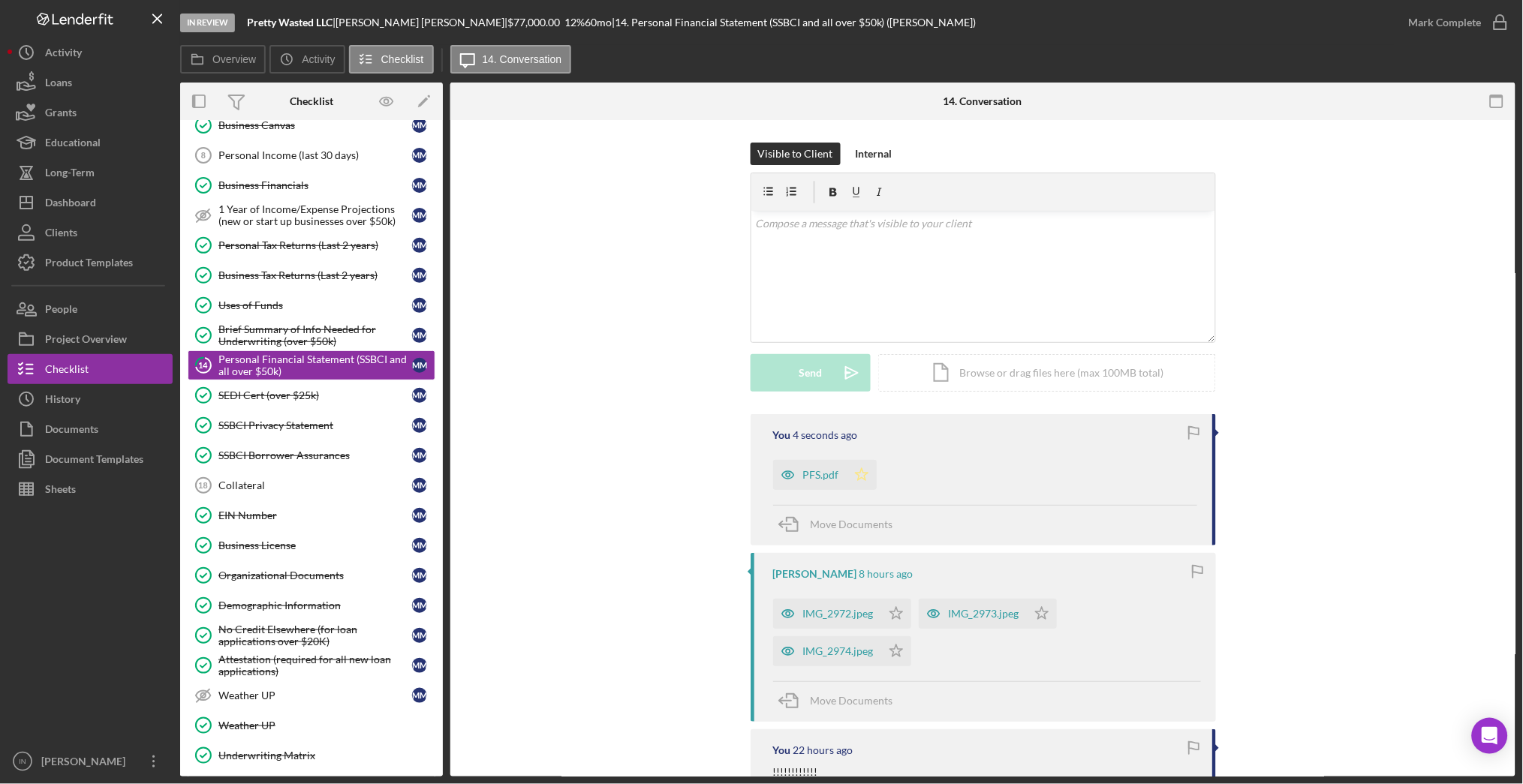
click at [856, 466] on icon "Icon/Star" at bounding box center [861, 475] width 30 height 30
click at [1444, 15] on div "Mark Complete" at bounding box center [1445, 22] width 73 height 30
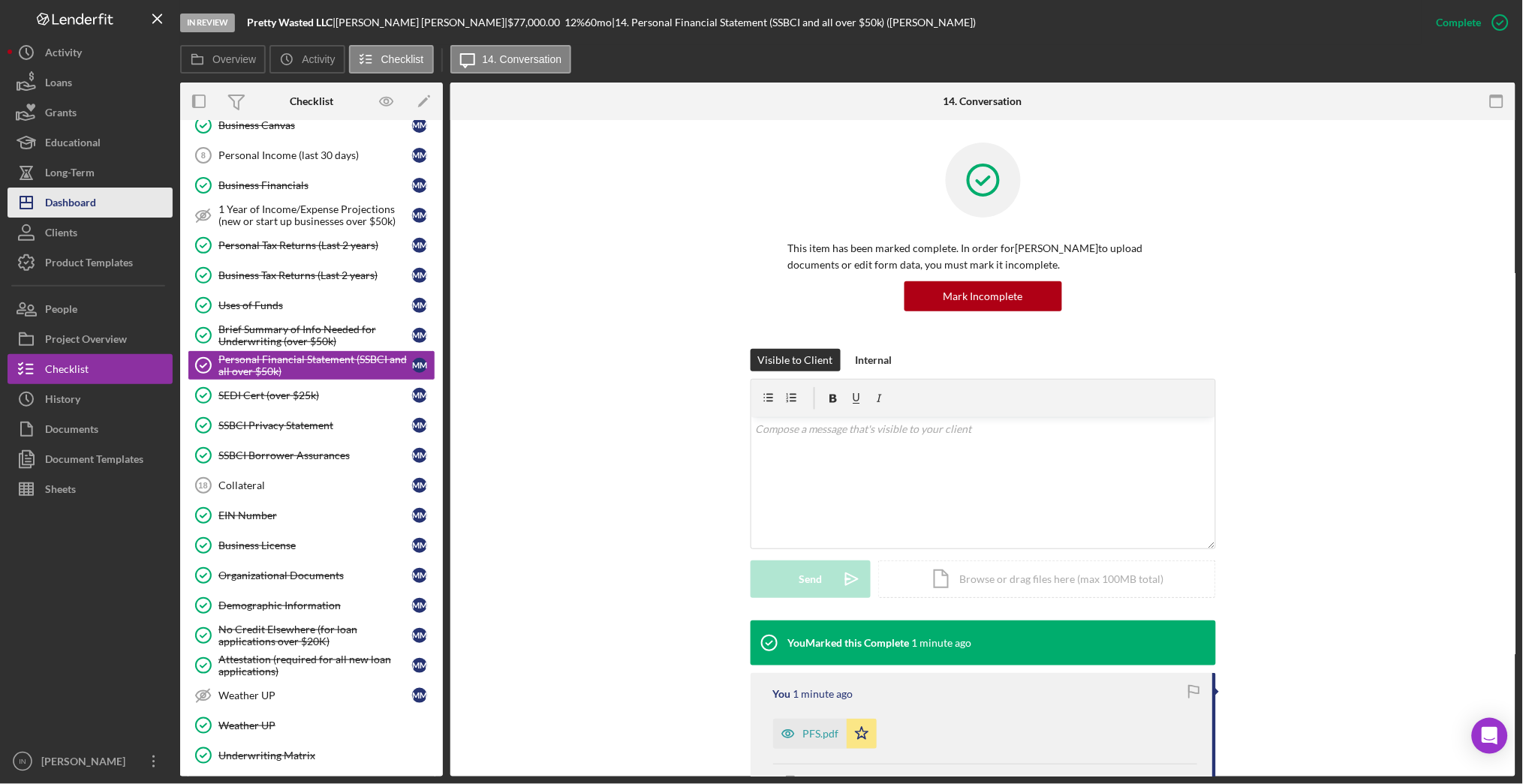
click at [65, 193] on div "Dashboard" at bounding box center [71, 205] width 51 height 34
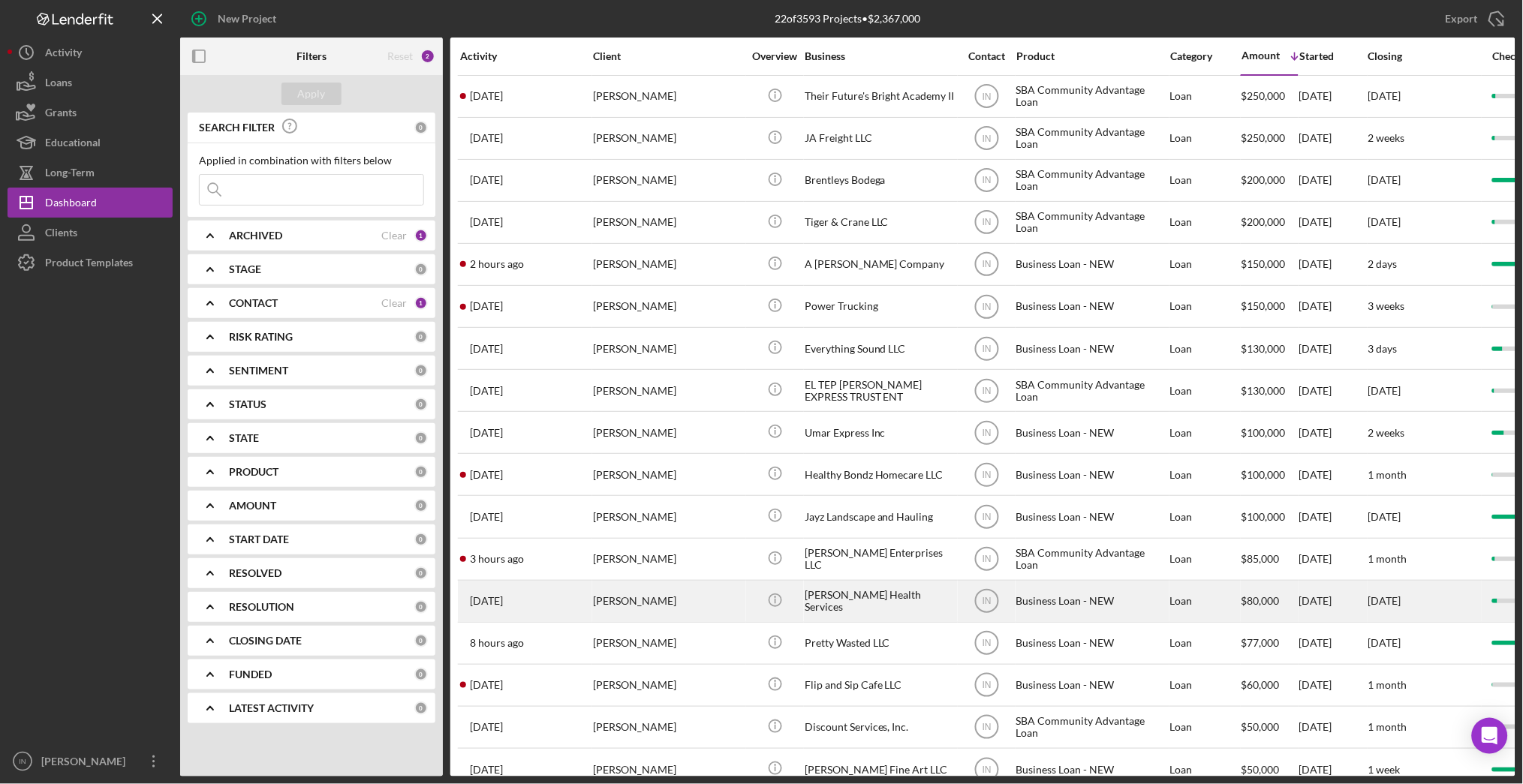
scroll to position [250, 0]
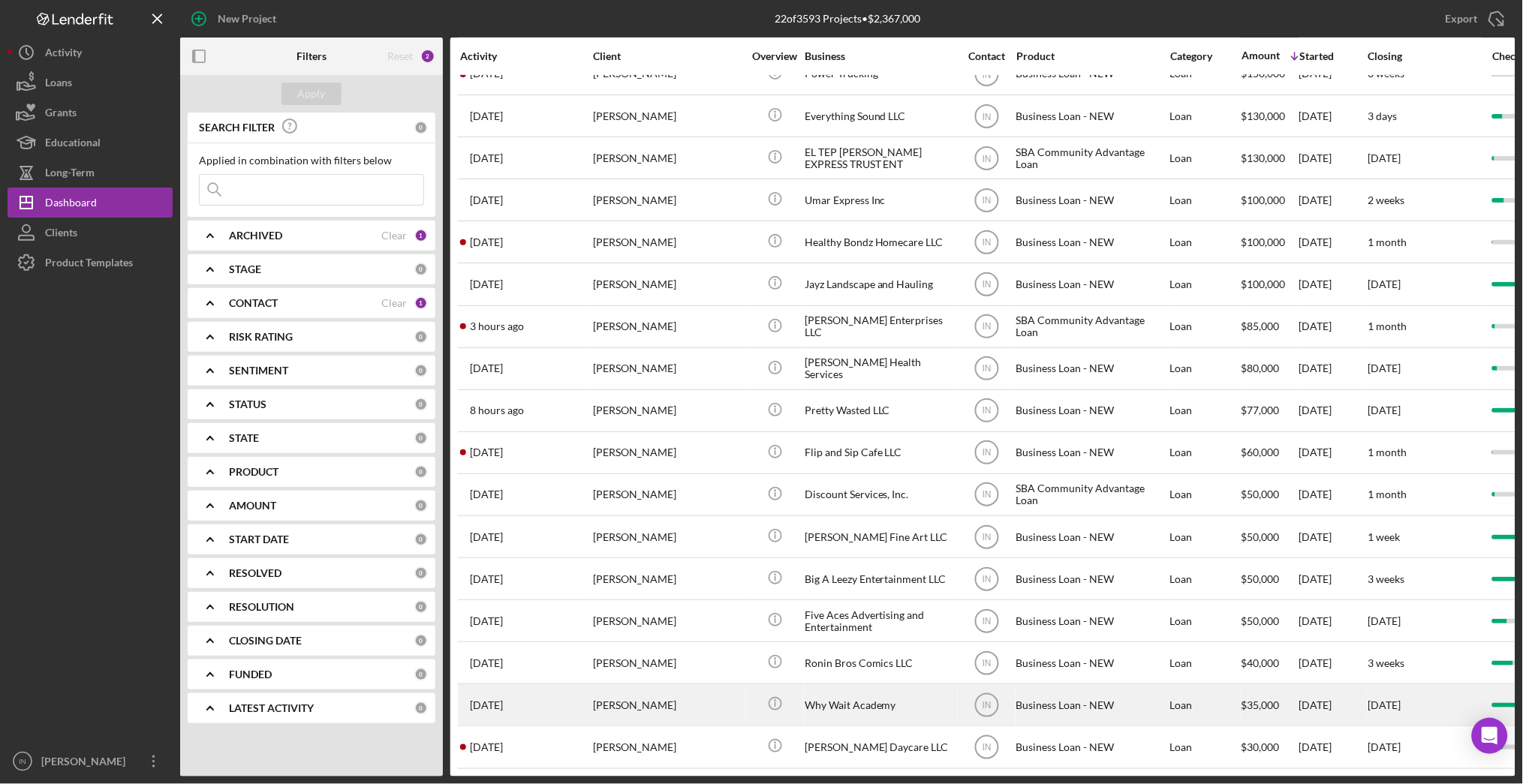
click at [655, 685] on div "[PERSON_NAME]" at bounding box center [668, 704] width 150 height 40
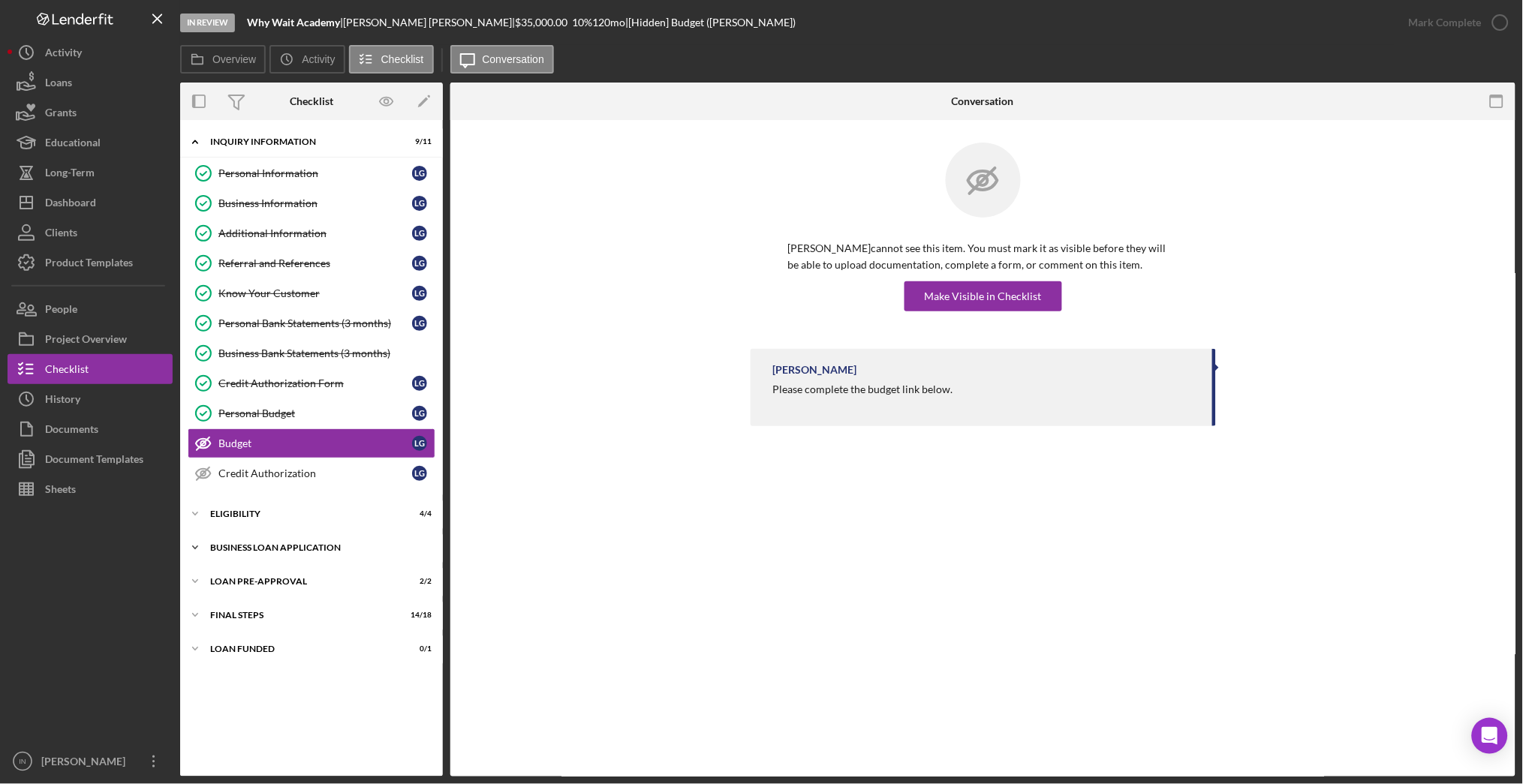
click at [322, 546] on div "BUSINESS LOAN APPLICATION" at bounding box center [317, 548] width 214 height 9
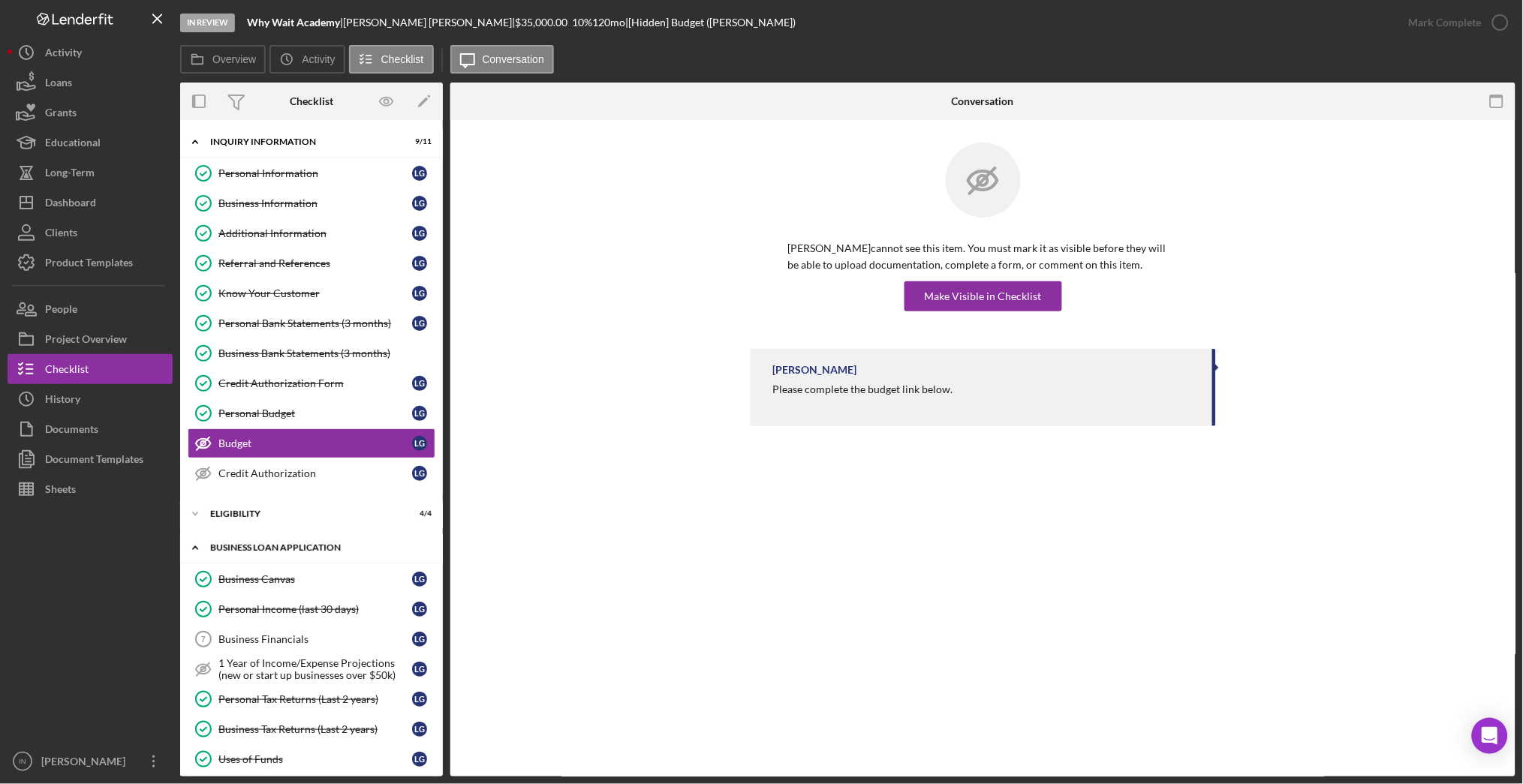
scroll to position [300, 0]
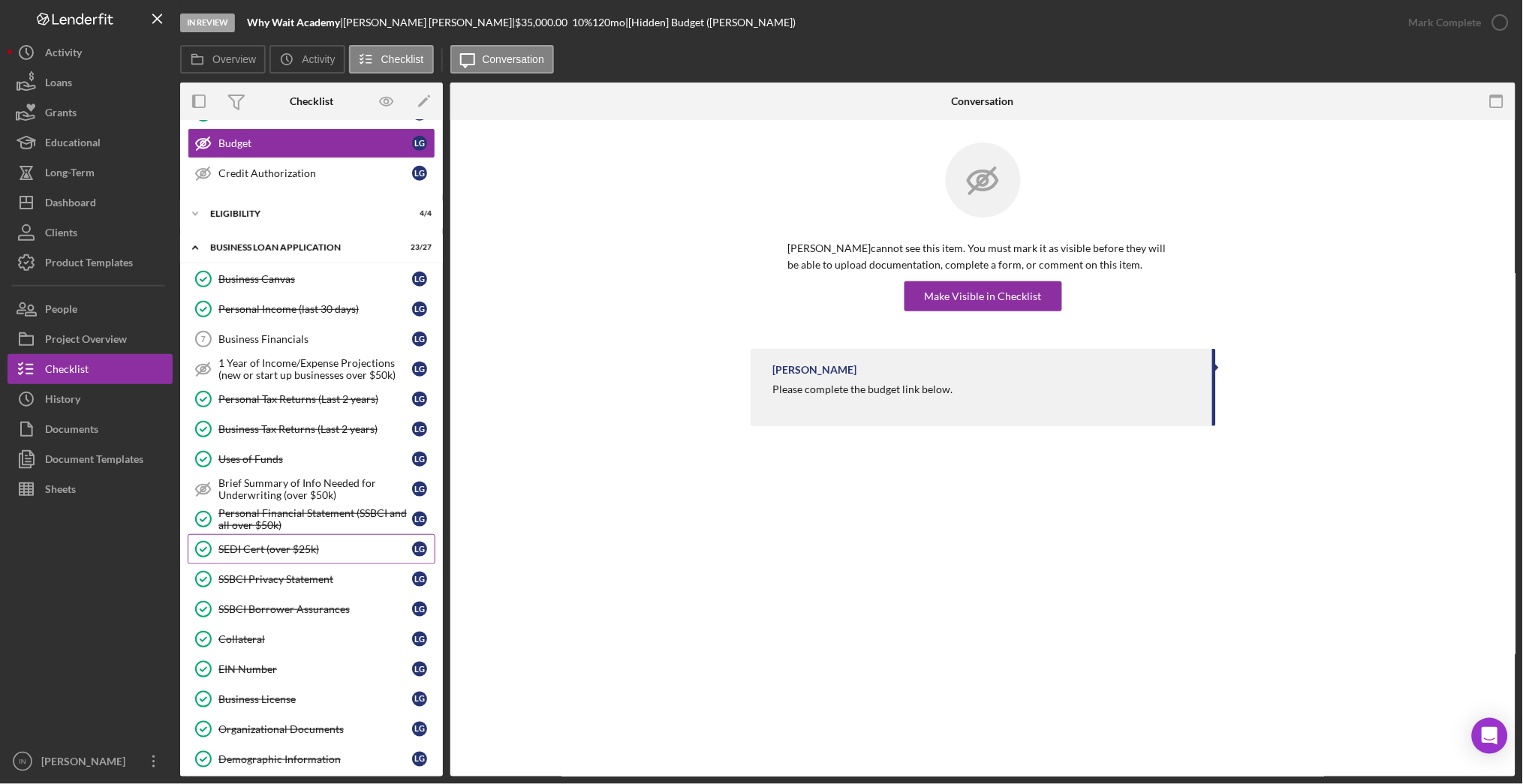
click at [287, 546] on div "SEDI Cert (over $25k)" at bounding box center [315, 548] width 194 height 12
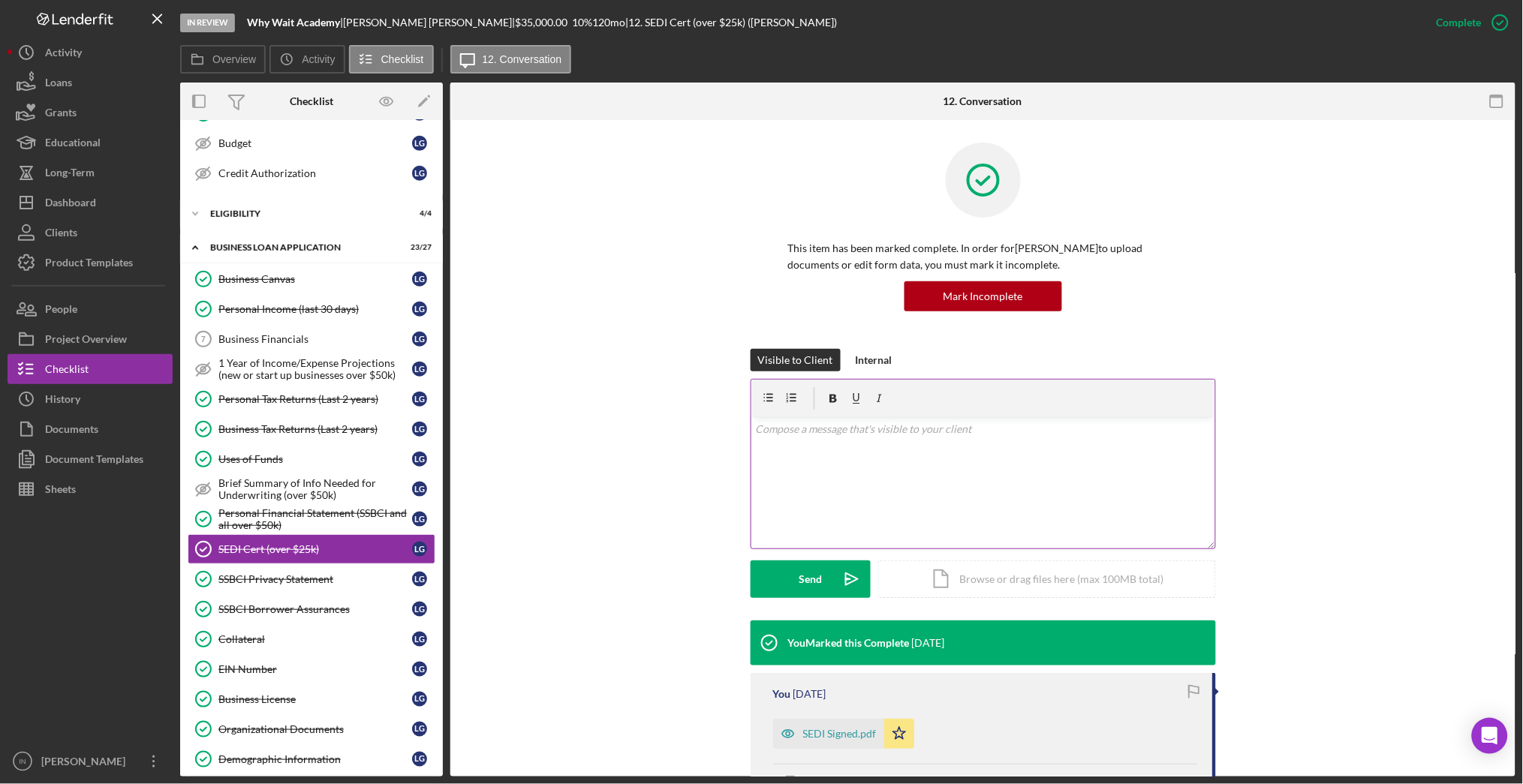
scroll to position [100, 0]
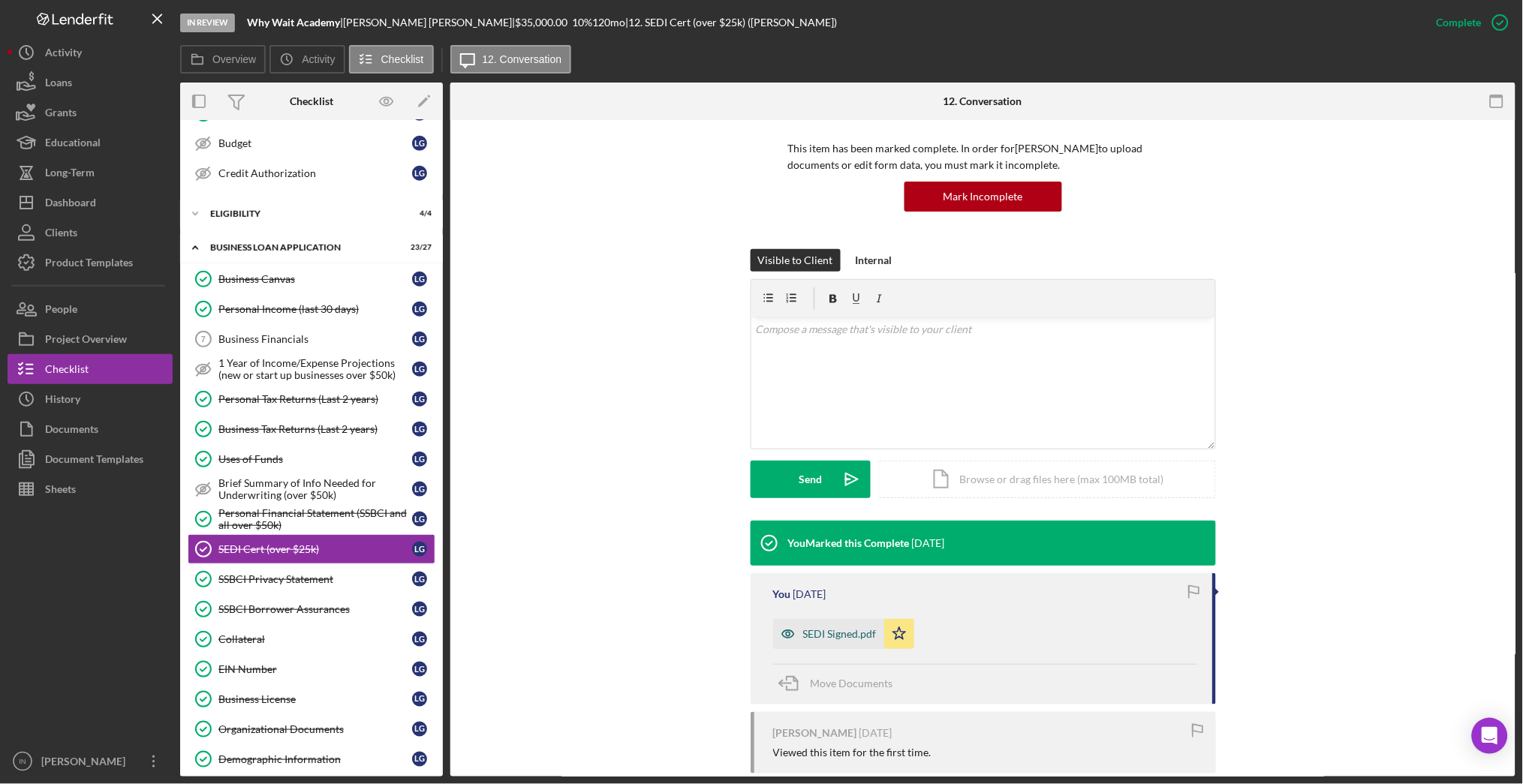
click at [835, 633] on div "SEDI Signed.pdf" at bounding box center [839, 634] width 74 height 12
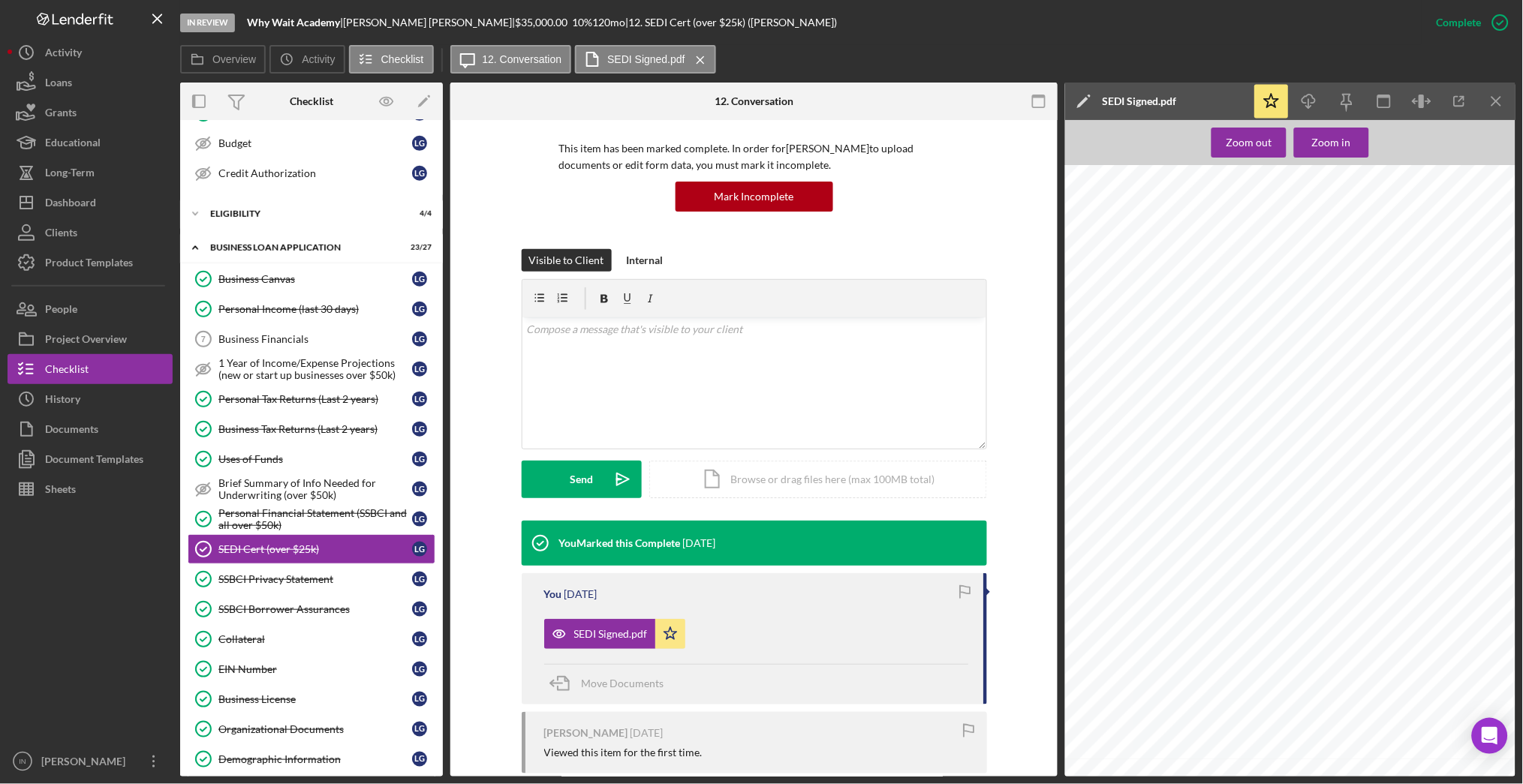
scroll to position [591, 0]
click at [242, 592] on link "SSBCI Privacy Statement SSBCI Privacy Statement L G" at bounding box center [312, 579] width 248 height 30
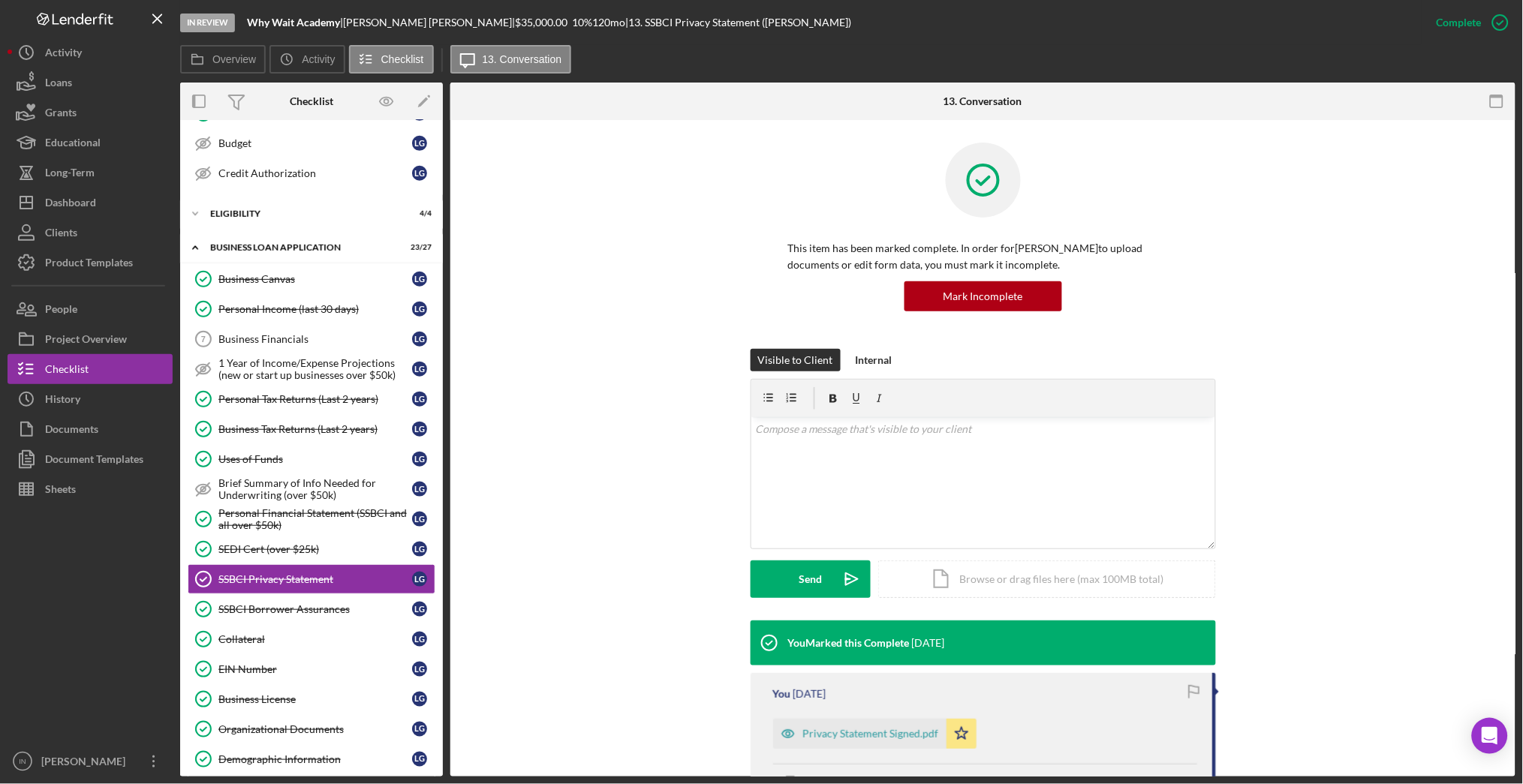
scroll to position [200, 0]
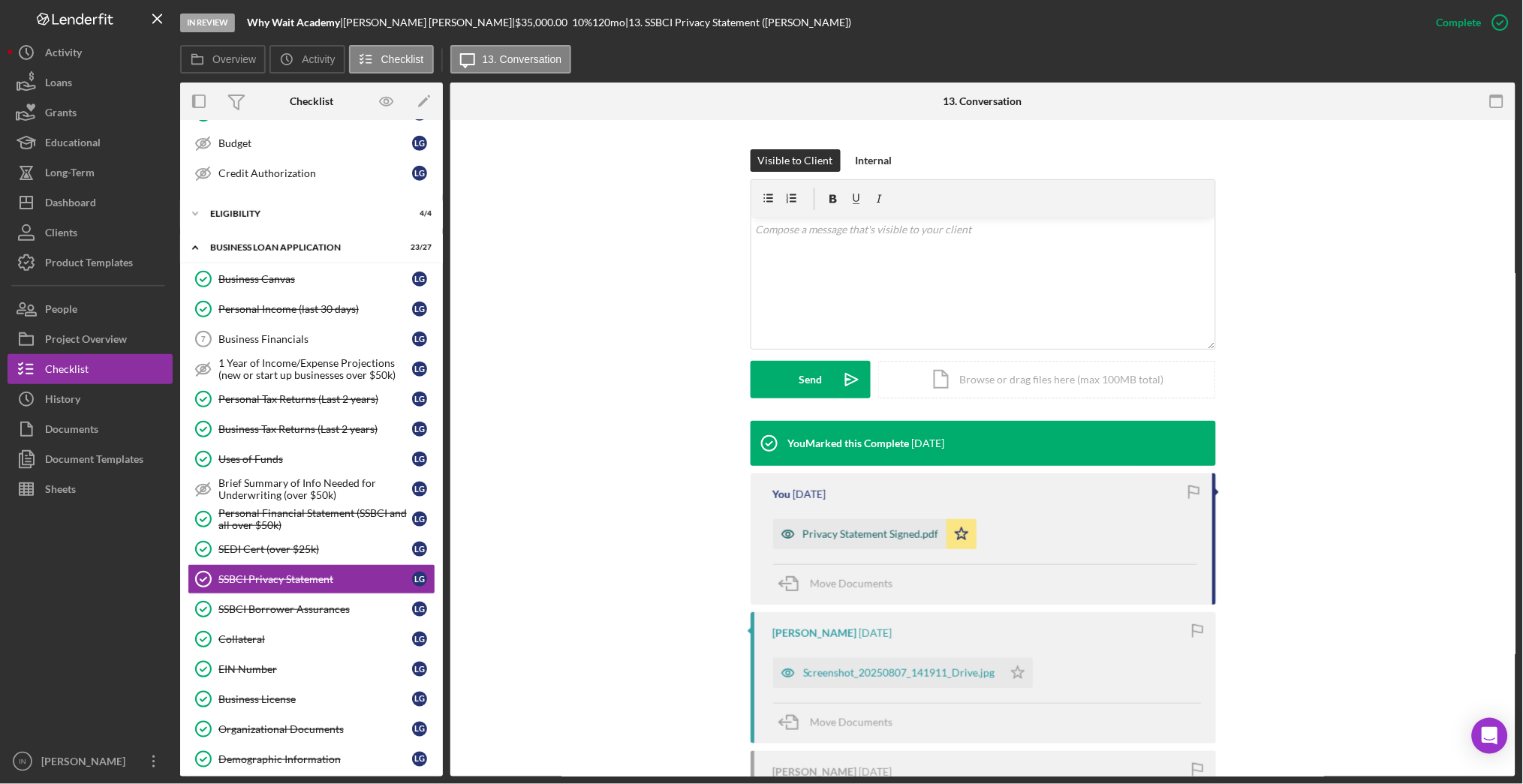
click at [873, 539] on div "Privacy Statement Signed.pdf" at bounding box center [860, 534] width 174 height 30
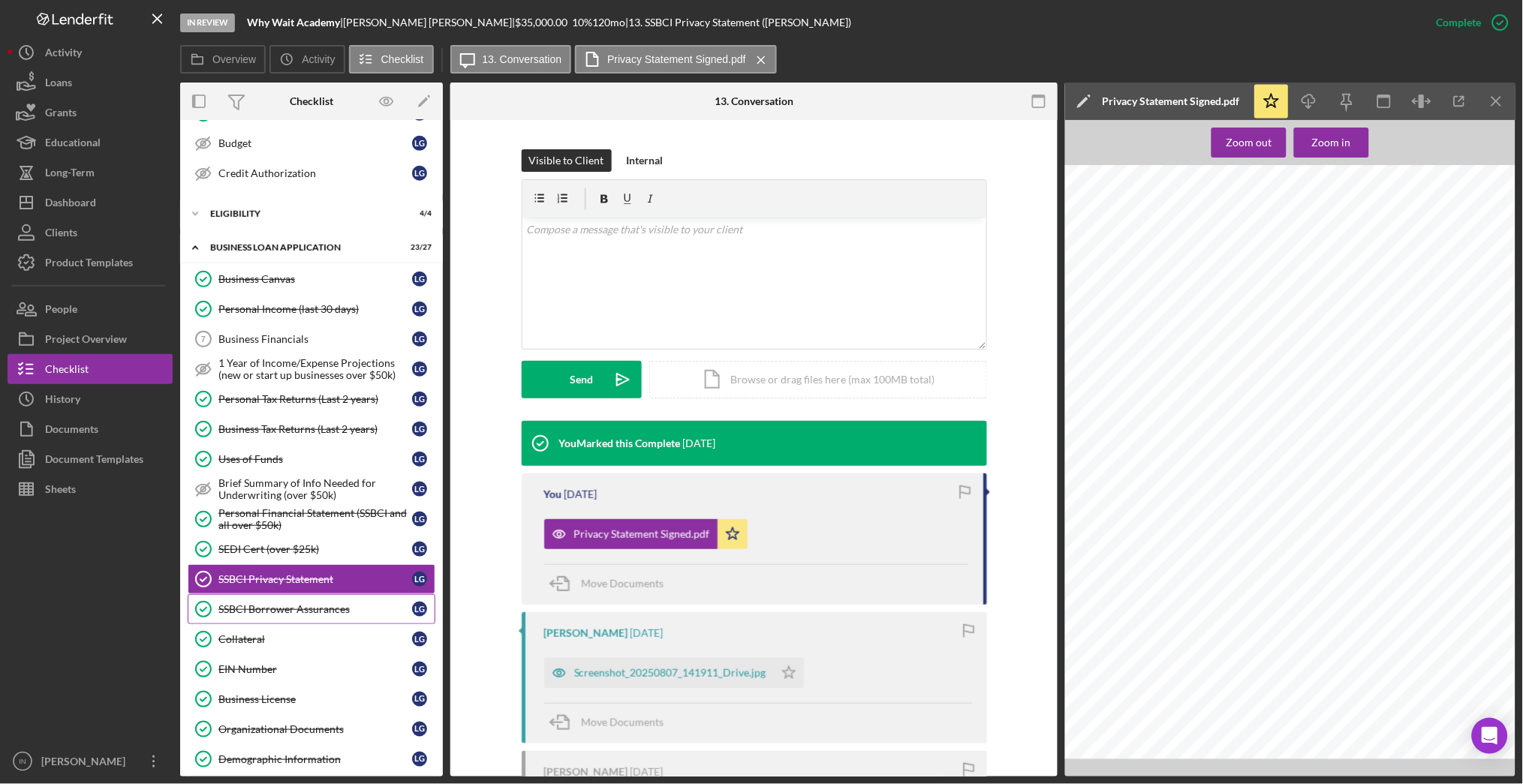
click at [258, 604] on link "SSBCI Borrower Assurances SSBCI Borrower Assurances L G" at bounding box center [312, 609] width 248 height 30
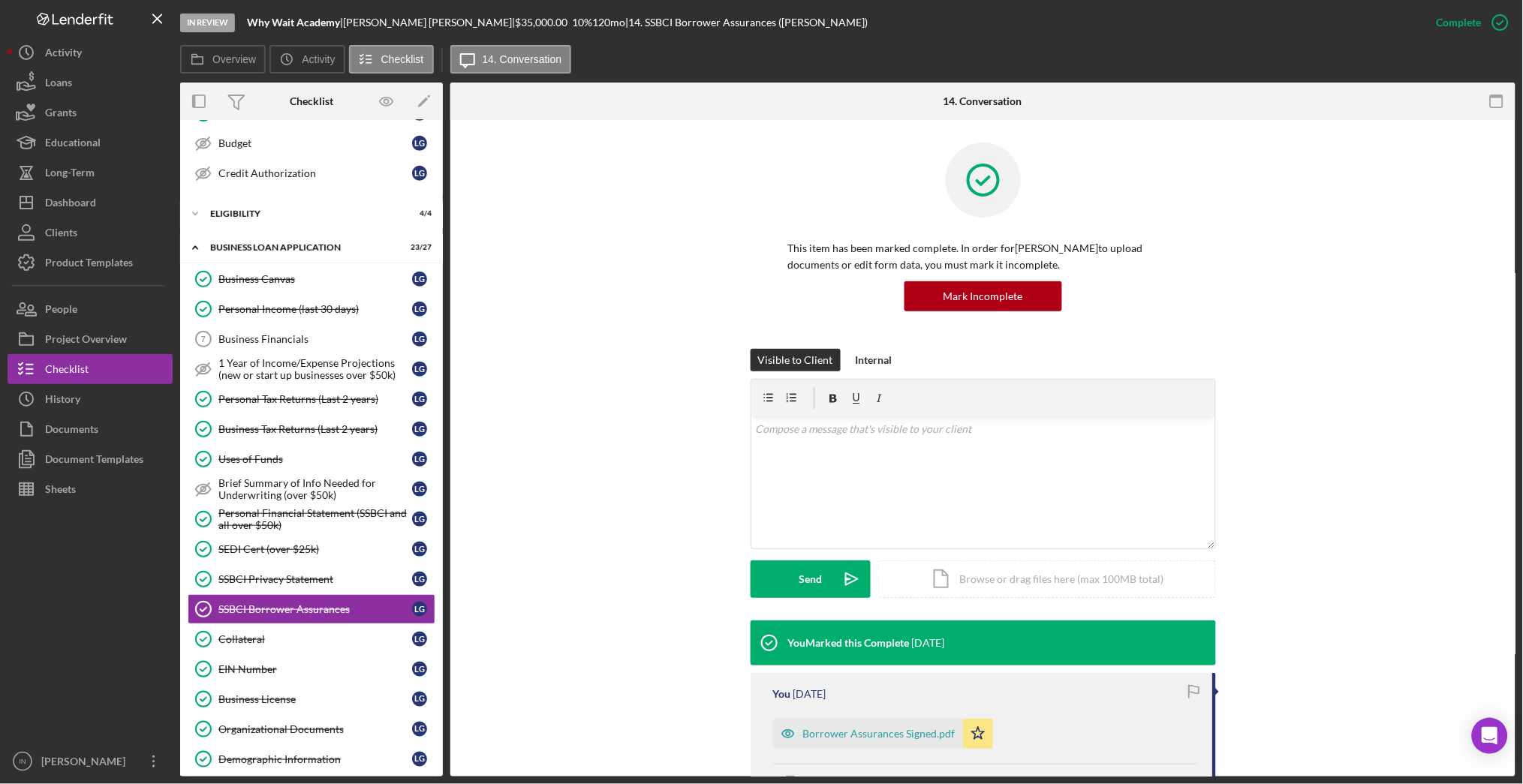
scroll to position [100, 0]
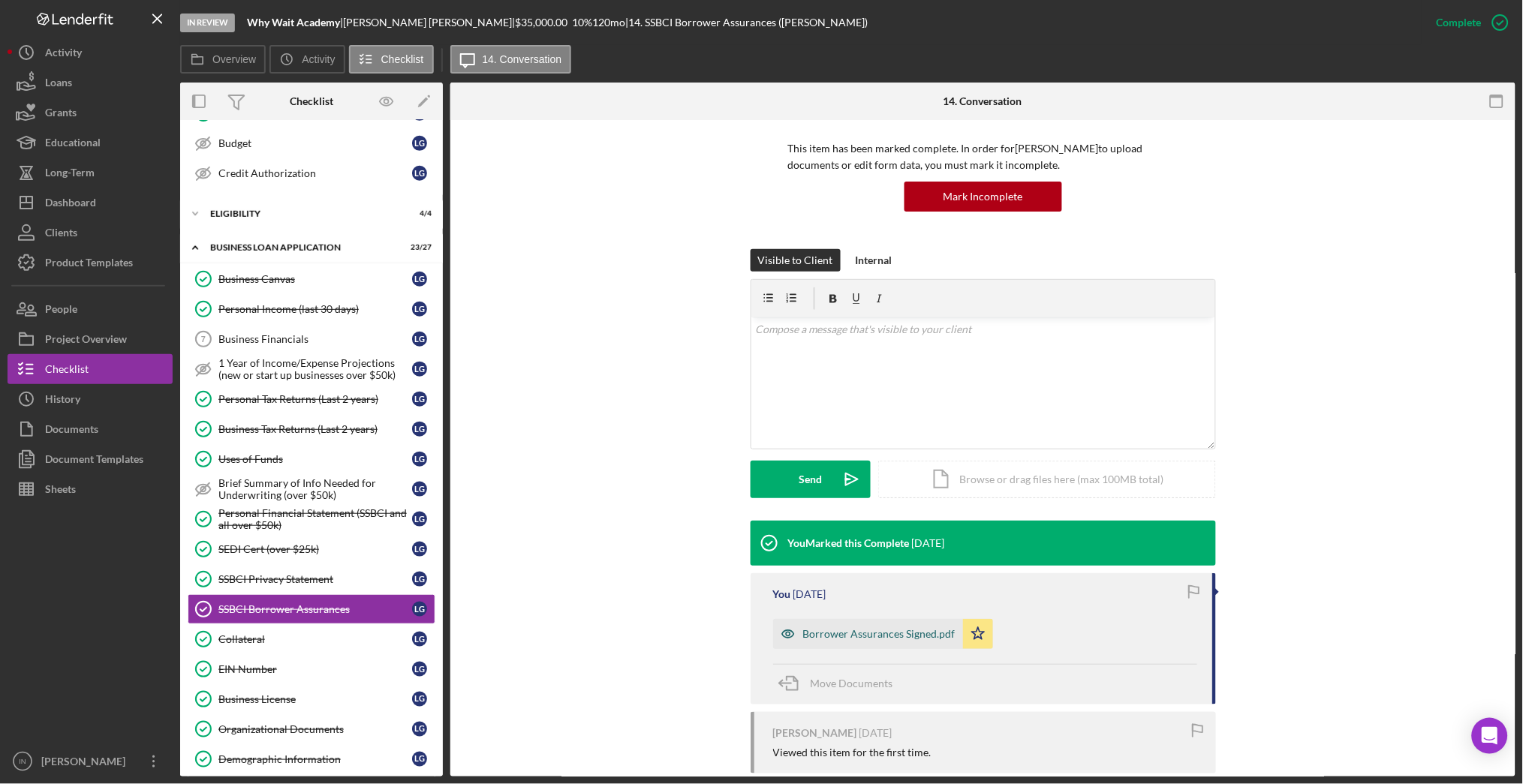
click at [882, 638] on div "Borrower Assurances Signed.pdf" at bounding box center [879, 634] width 153 height 12
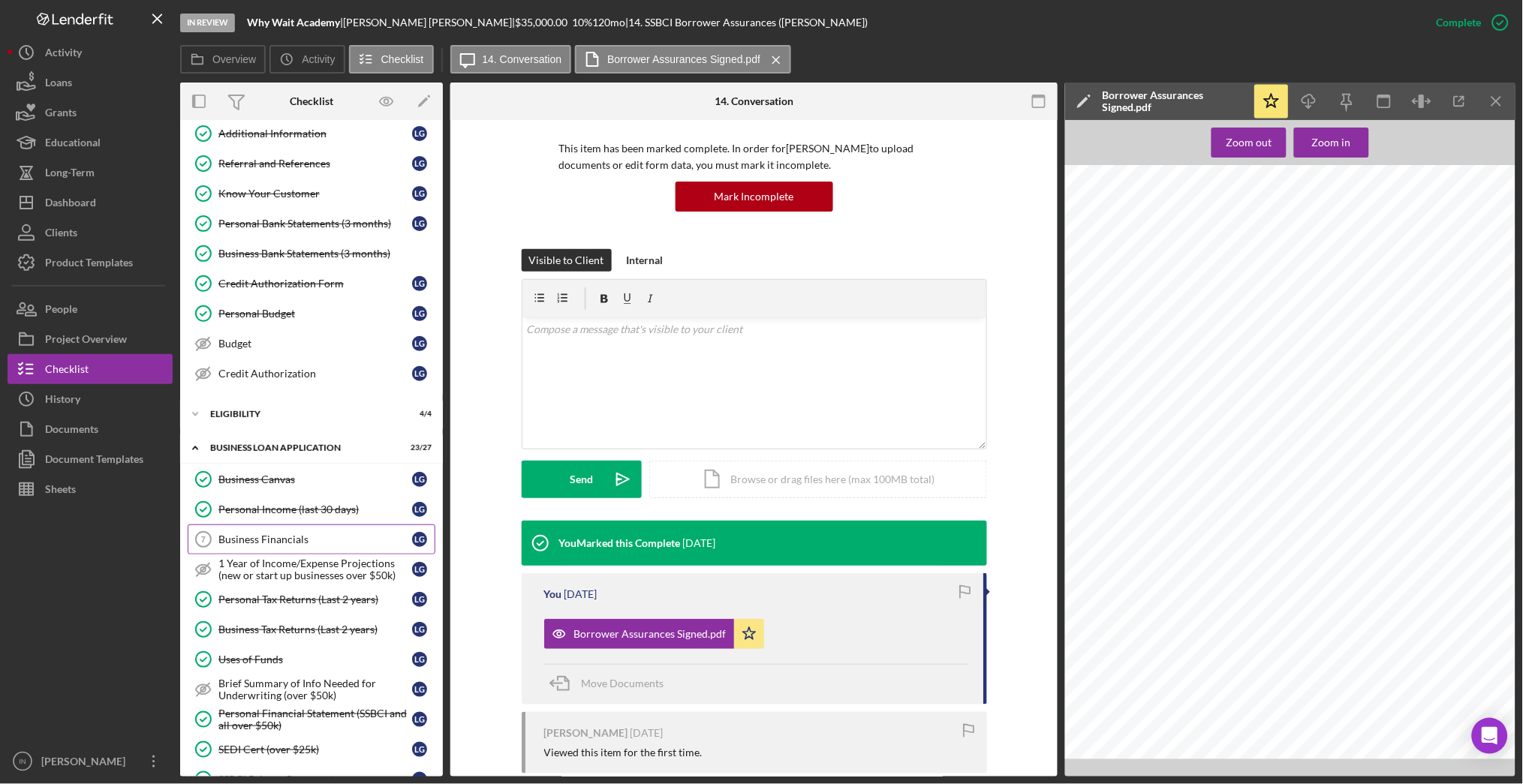
scroll to position [200, 0]
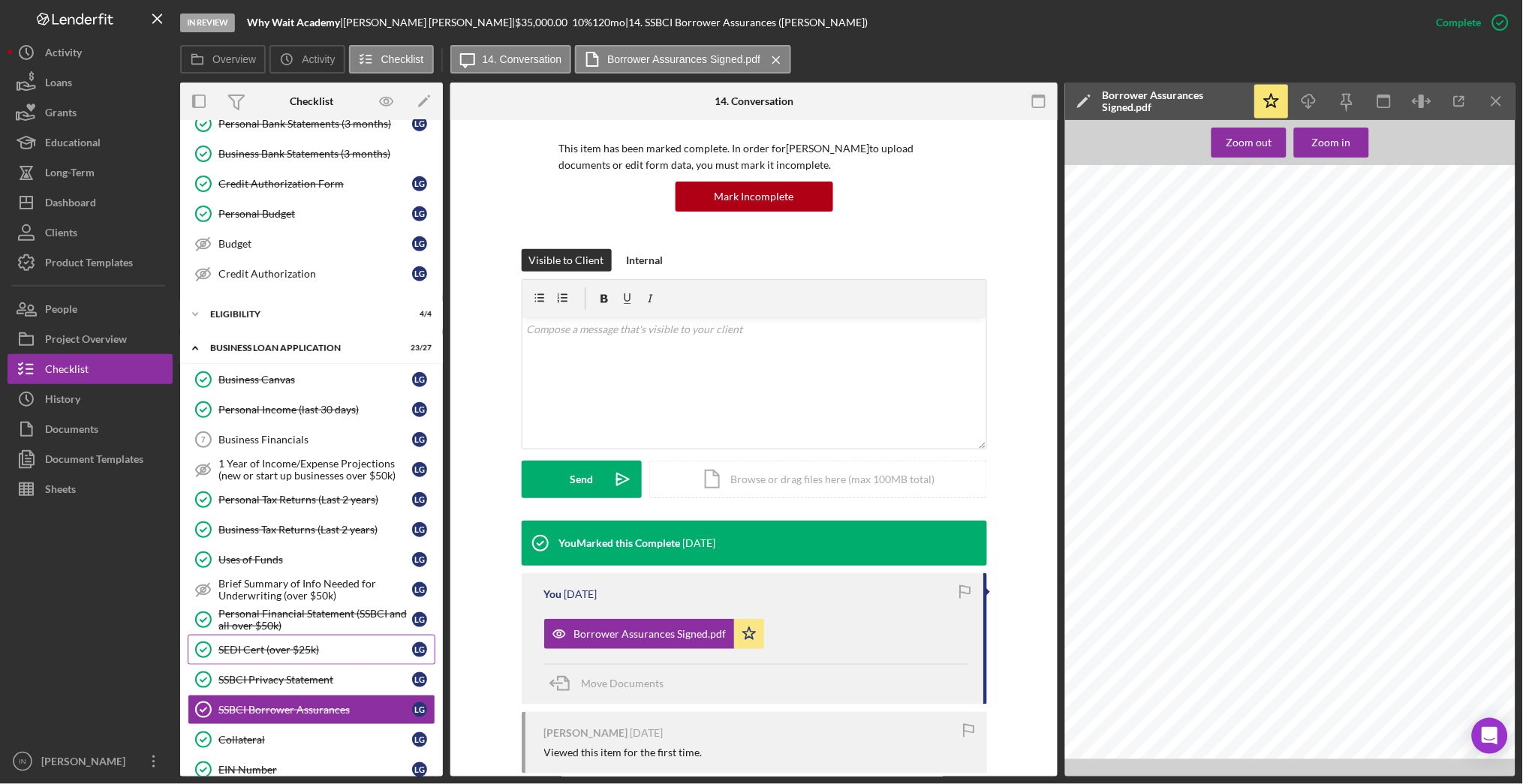
click at [326, 647] on div "SEDI Cert (over $25k)" at bounding box center [315, 649] width 194 height 12
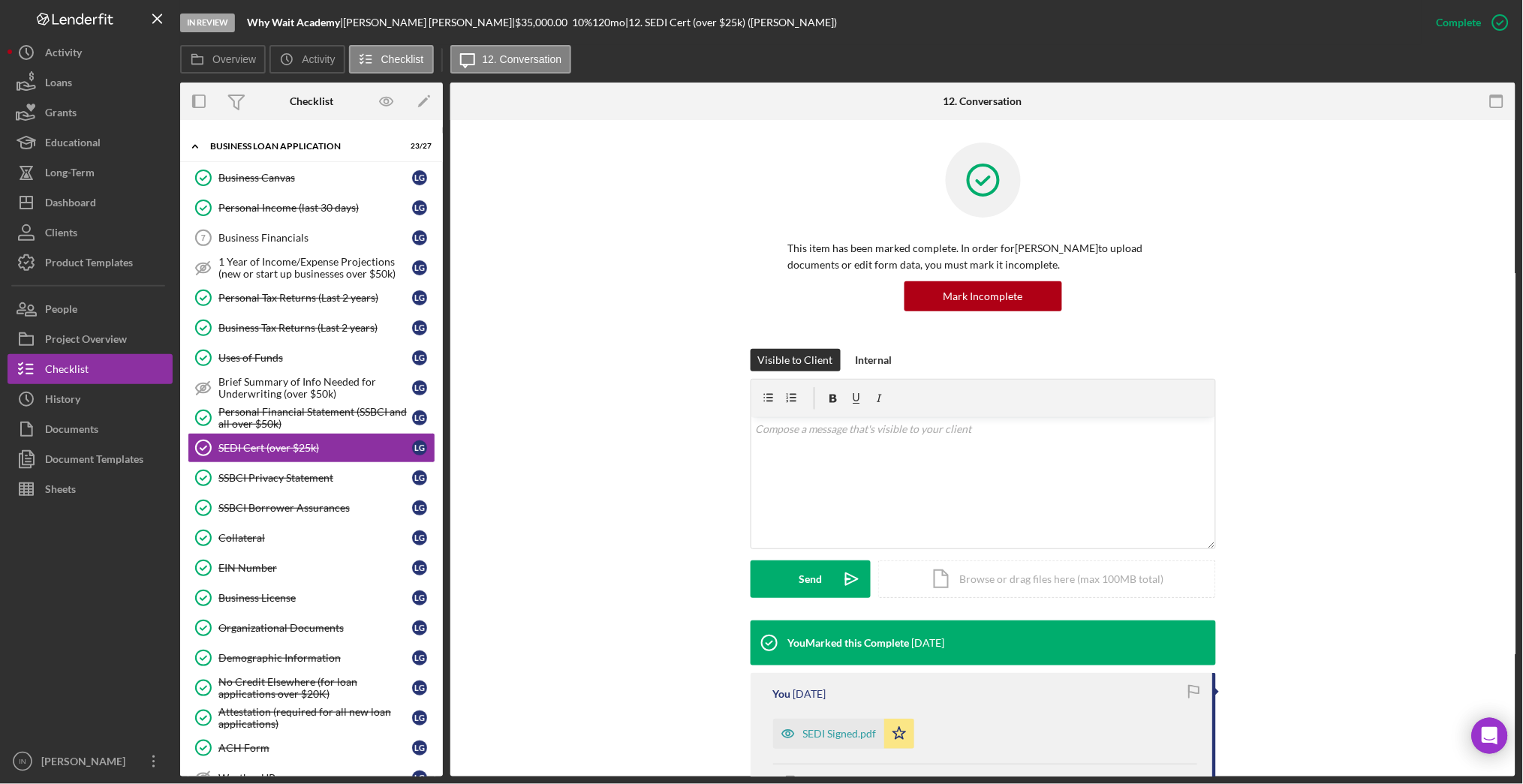
scroll to position [200, 0]
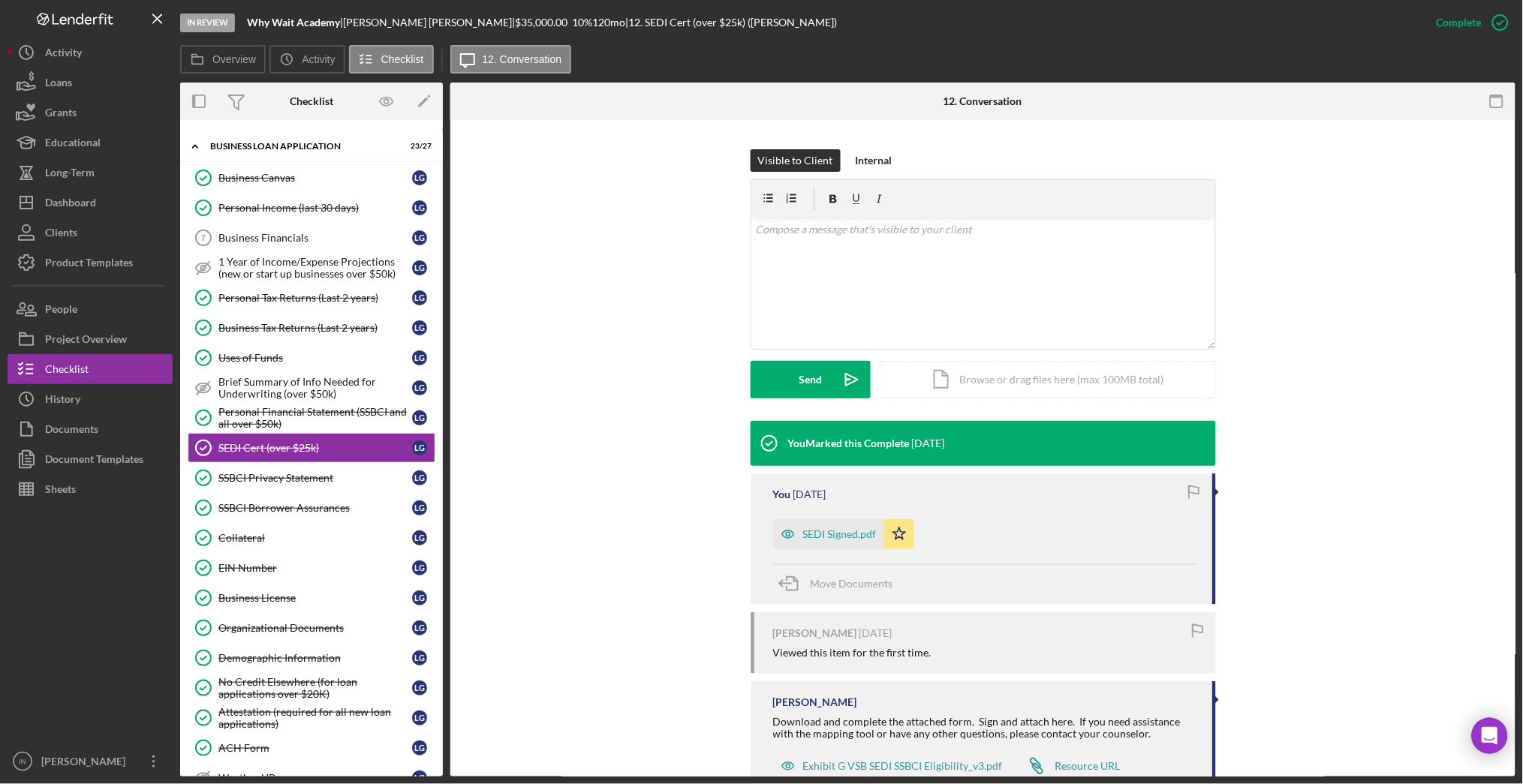
click at [805, 490] on time "[DATE]" at bounding box center [810, 493] width 33 height 12
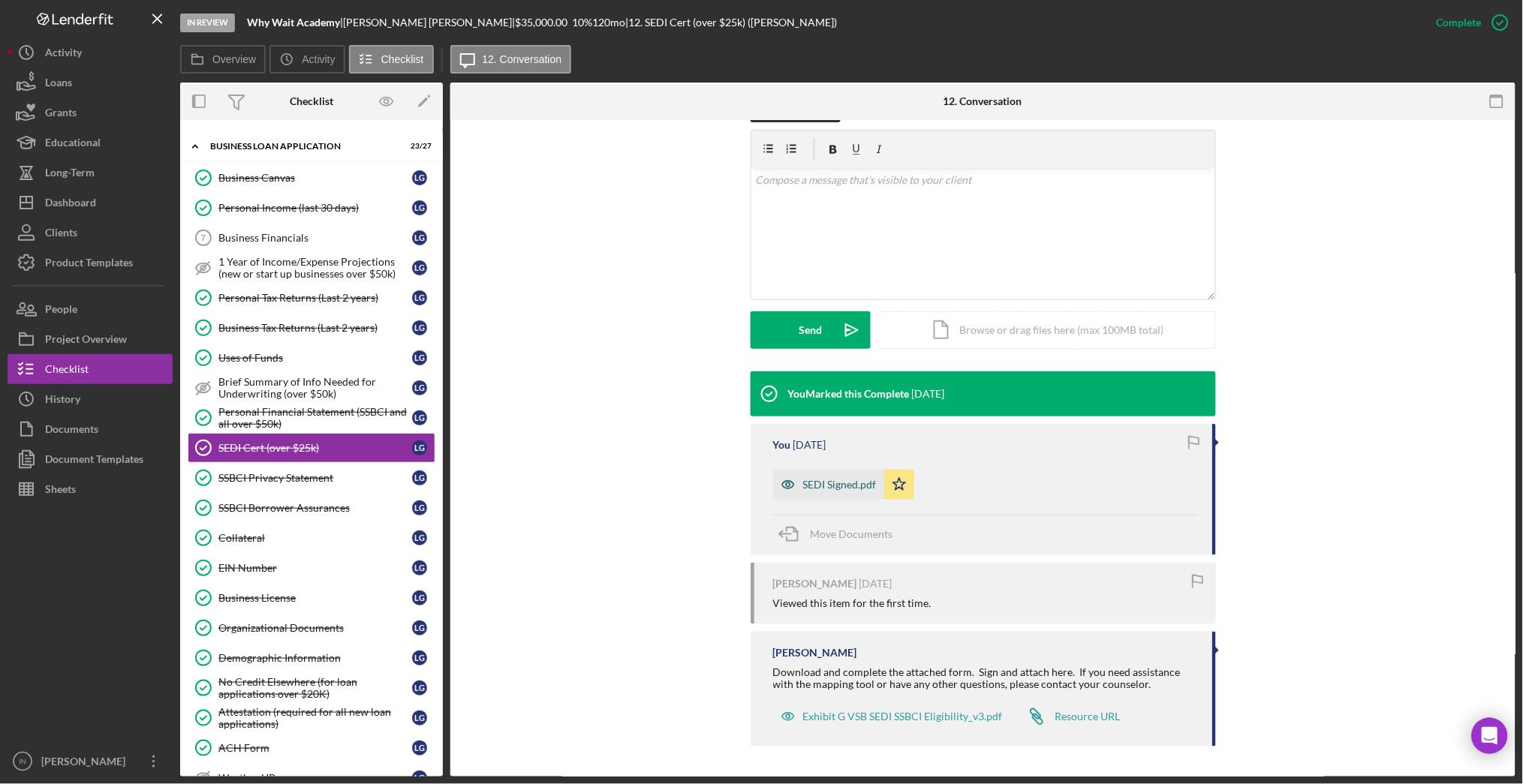
click at [830, 487] on div "SEDI Signed.pdf" at bounding box center [839, 484] width 74 height 12
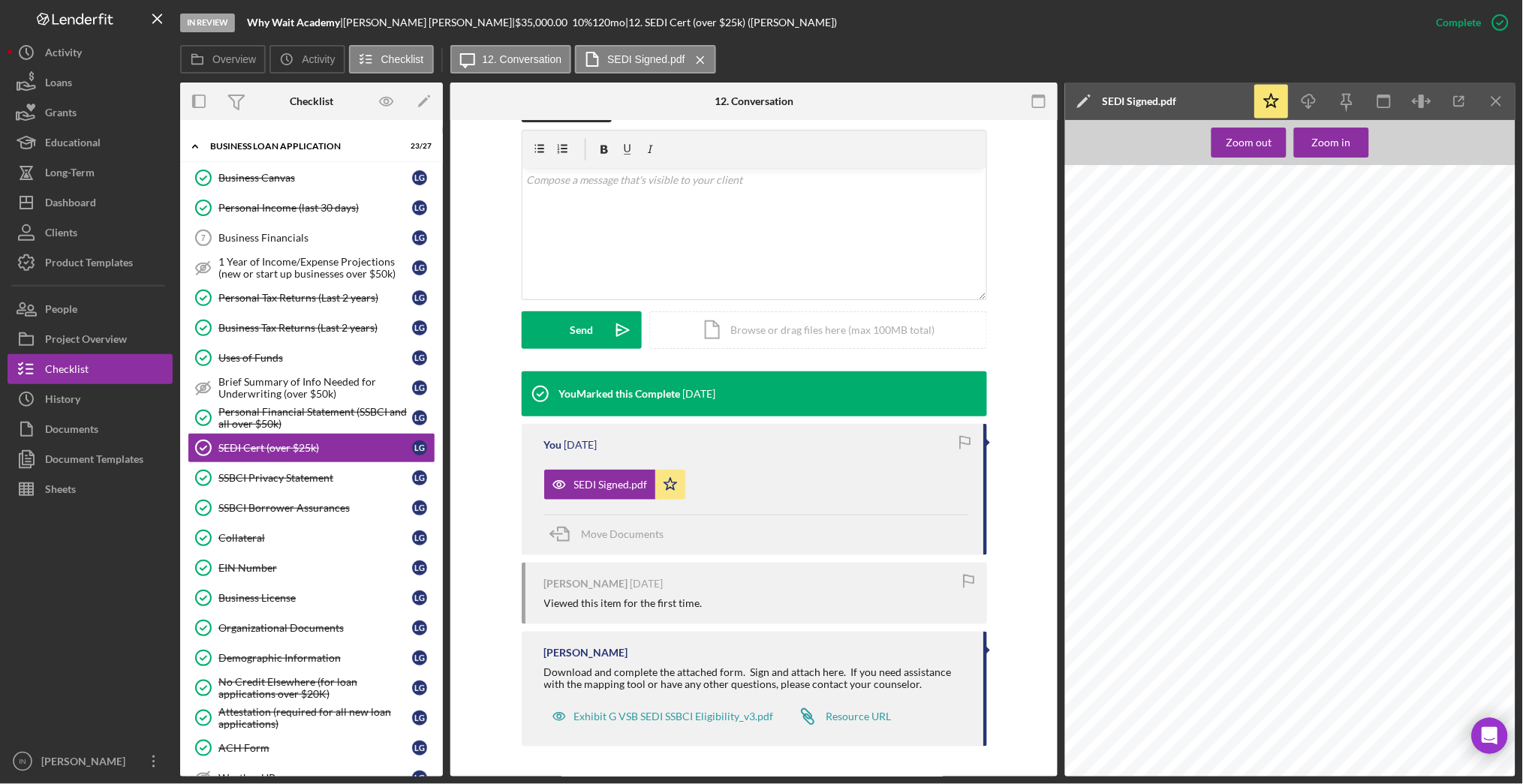
scroll to position [591, 0]
